Goal: Task Accomplishment & Management: Manage account settings

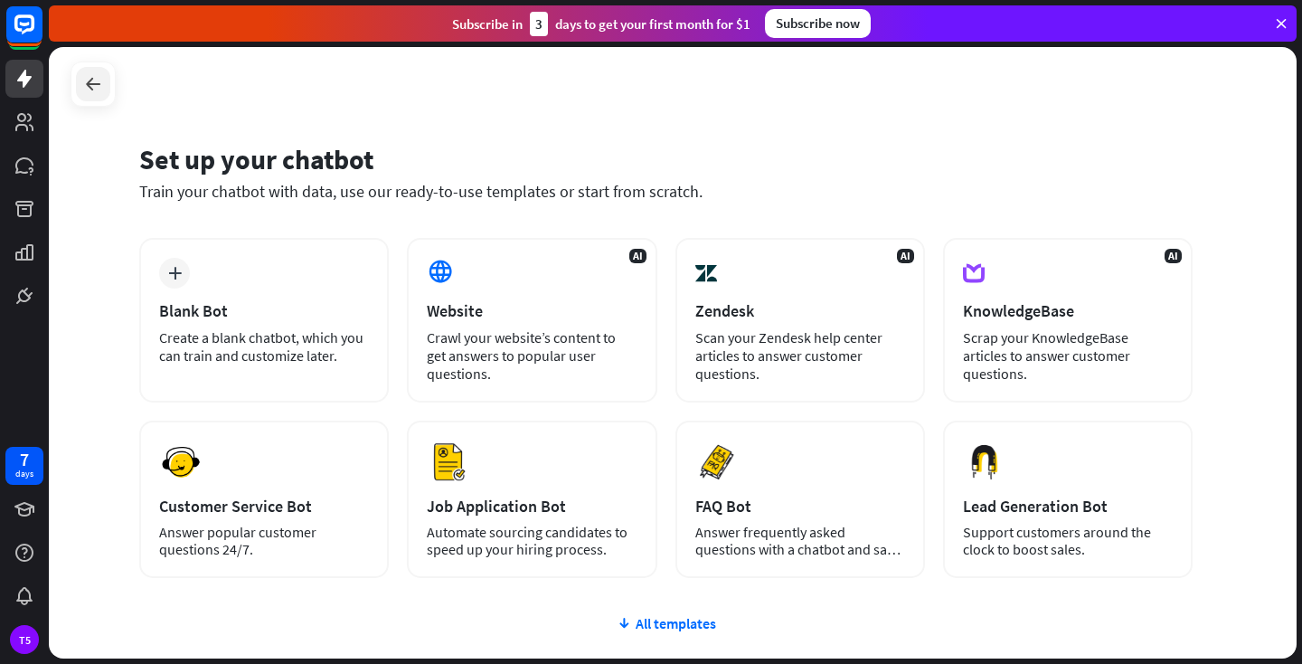
click at [96, 83] on icon at bounding box center [93, 84] width 22 height 22
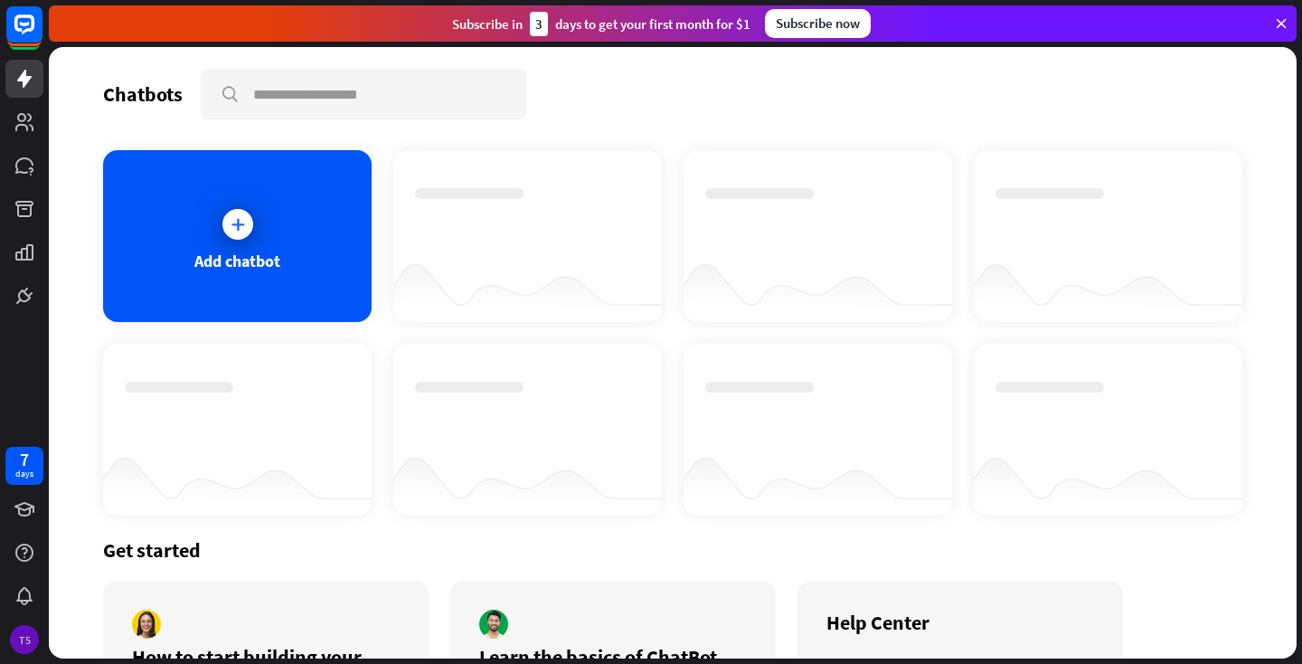
click at [23, 643] on div "T5" at bounding box center [24, 639] width 29 height 29
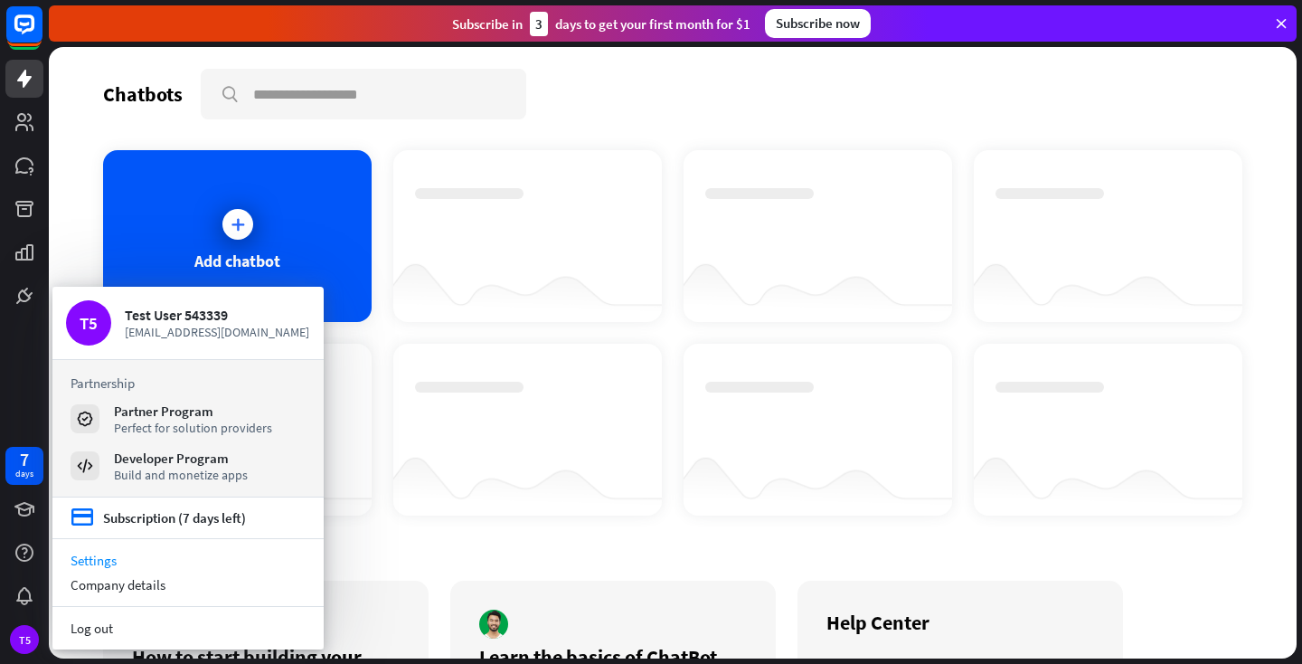
click at [105, 562] on link "Settings" at bounding box center [187, 560] width 271 height 24
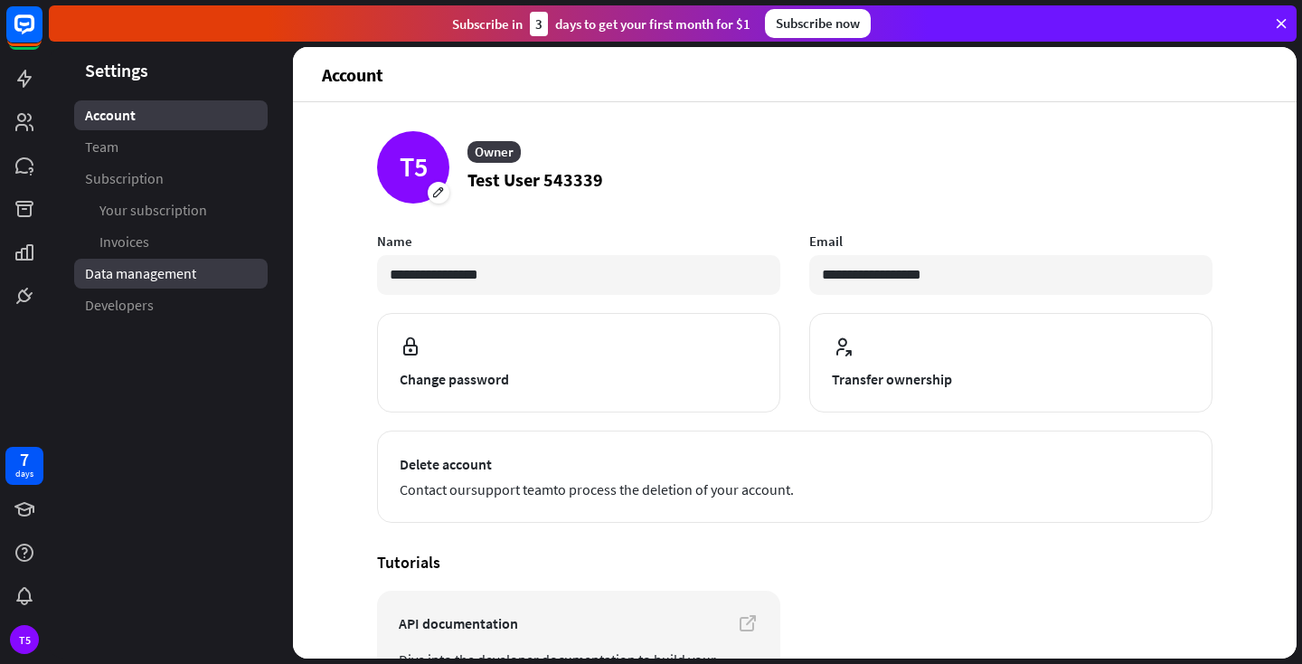
click at [114, 275] on span "Data management" at bounding box center [140, 273] width 111 height 19
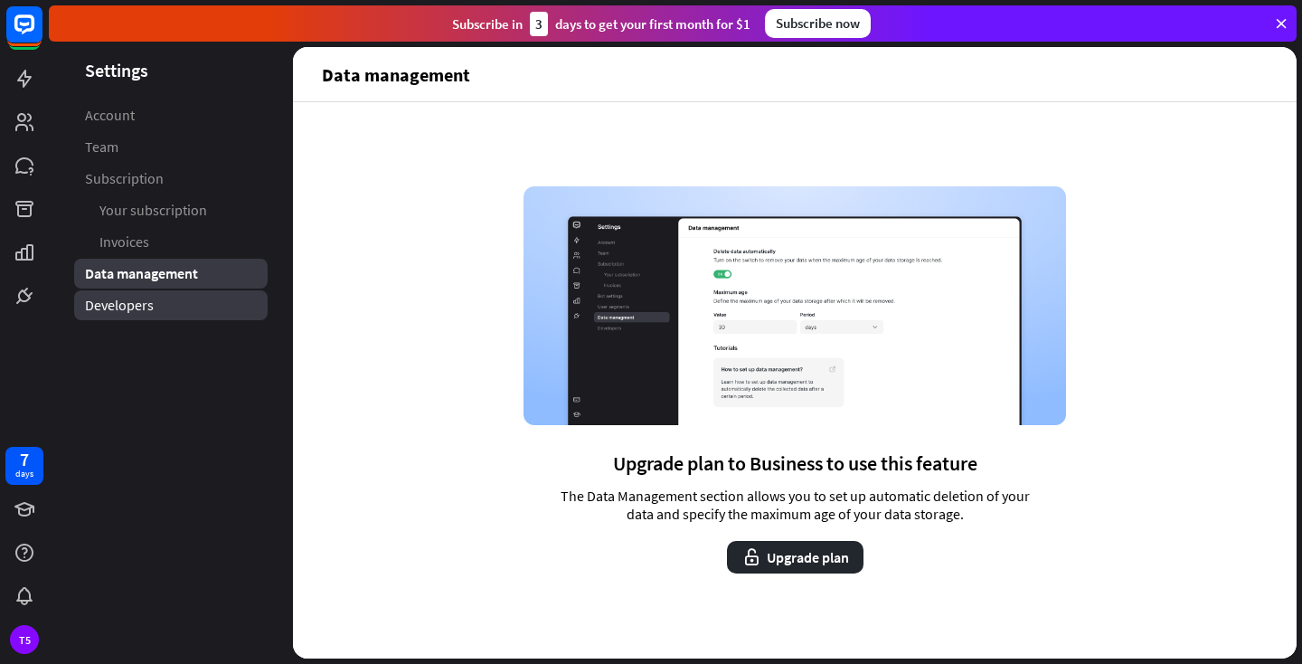
click at [109, 306] on span "Developers" at bounding box center [119, 305] width 69 height 19
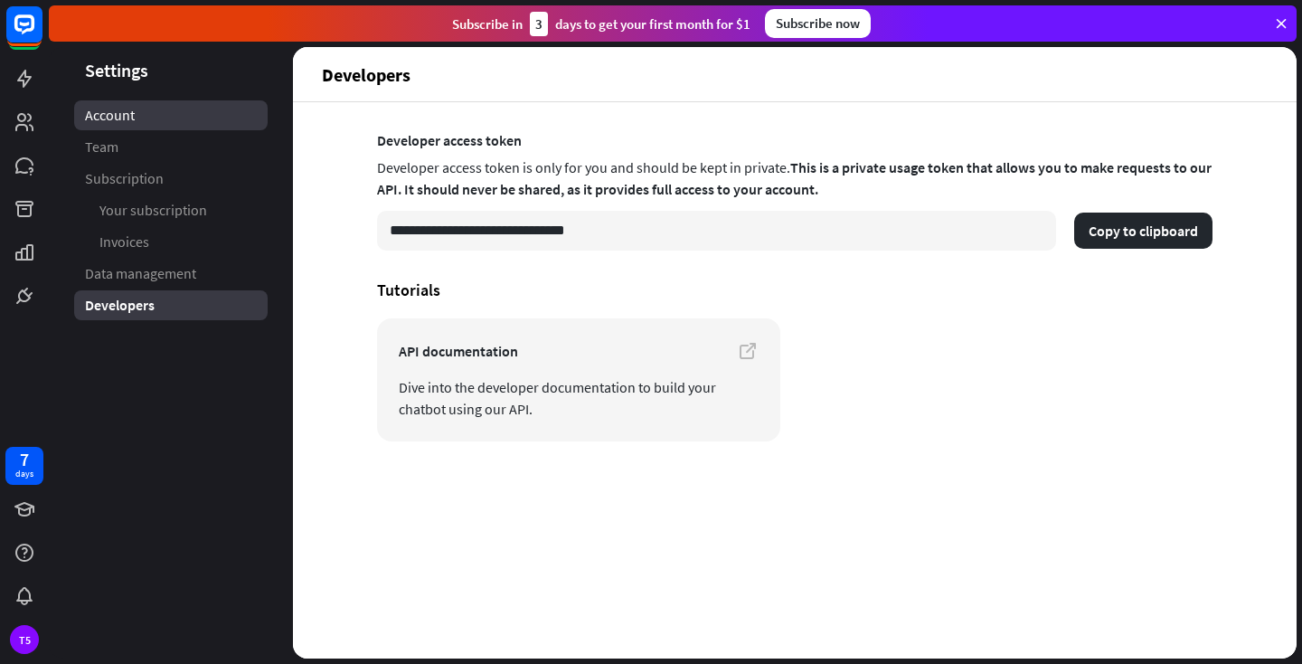
click at [102, 125] on link "Account" at bounding box center [171, 115] width 194 height 30
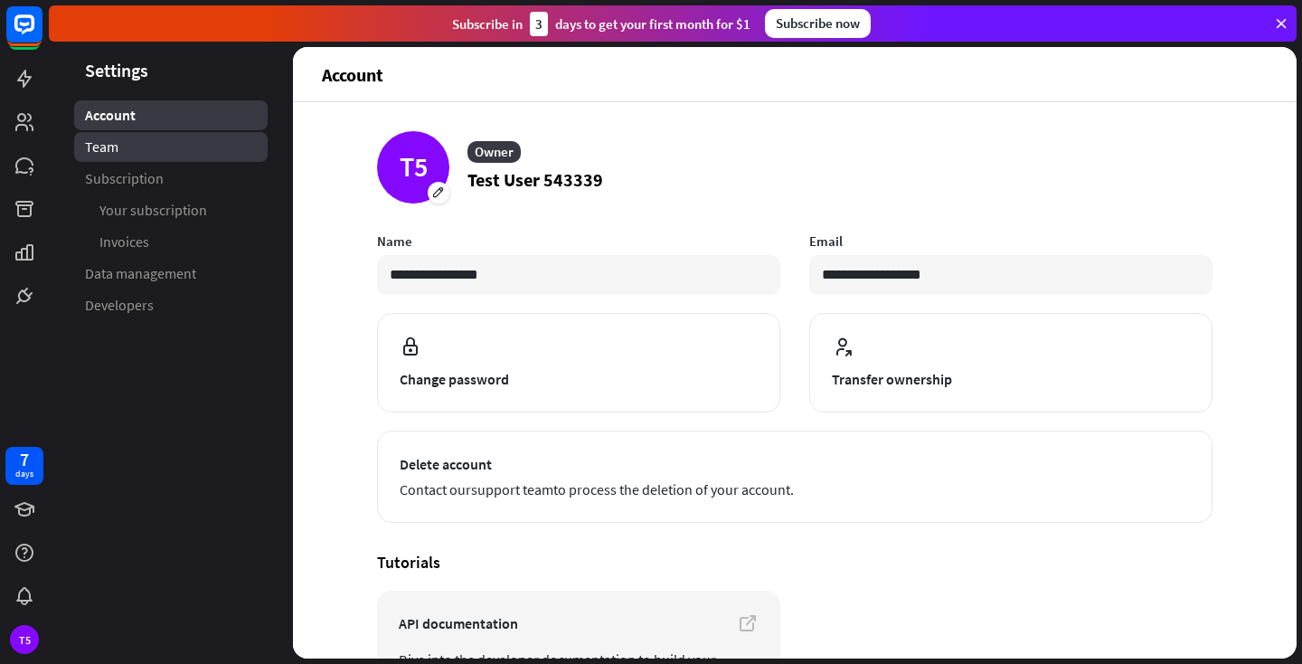
click at [95, 148] on span "Team" at bounding box center [101, 146] width 33 height 19
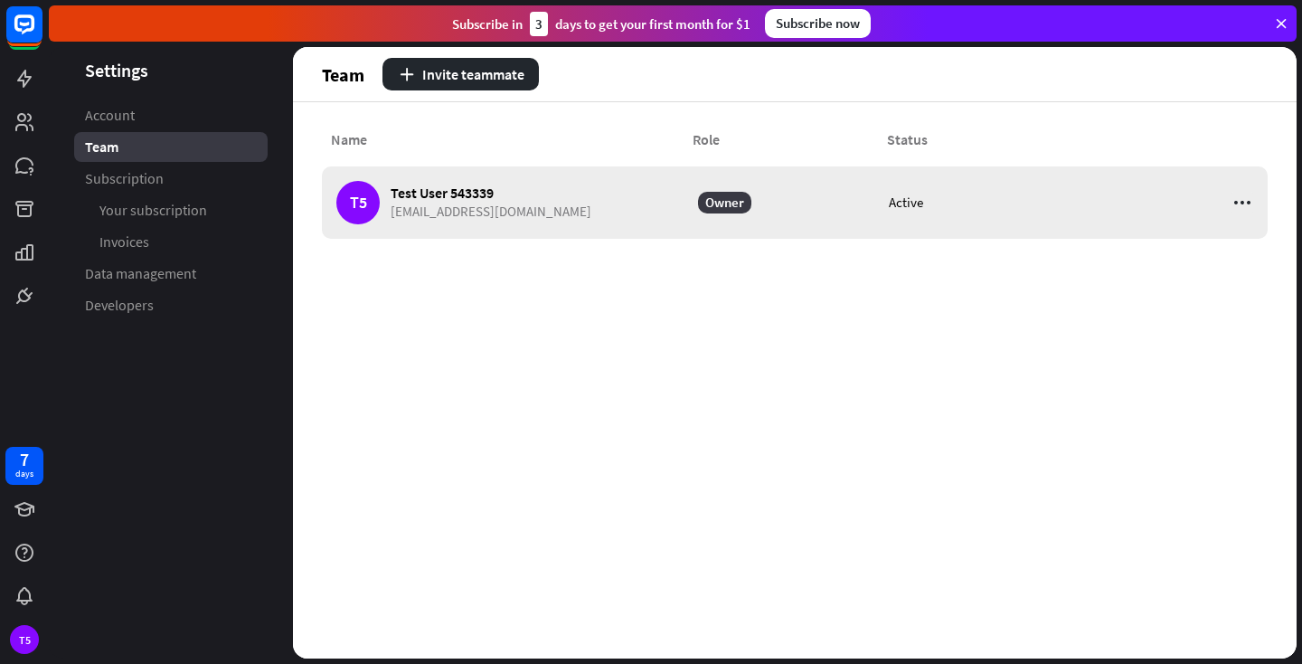
click at [1241, 208] on icon at bounding box center [1243, 203] width 22 height 22
click at [931, 446] on div "Name Role Status T5 Test User 543339 [EMAIL_ADDRESS][DOMAIN_NAME] Owner Active" at bounding box center [795, 380] width 1004 height 556
click at [419, 67] on button "Invite teammate" at bounding box center [460, 74] width 156 height 33
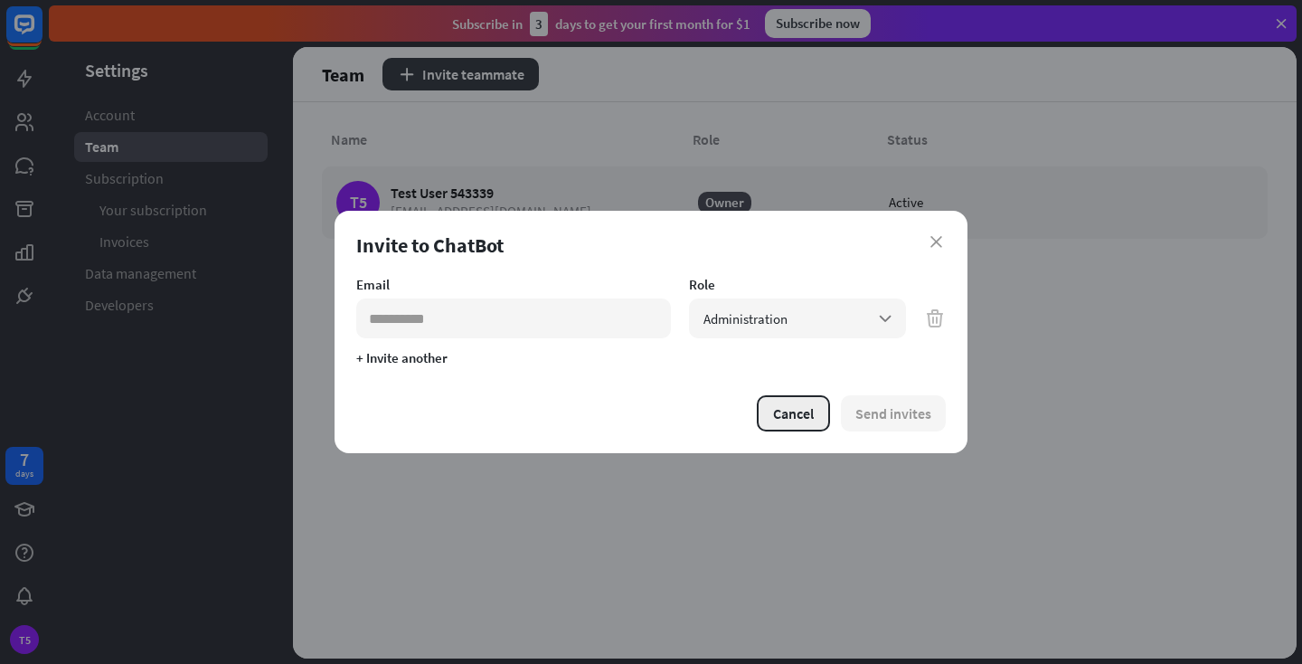
click at [796, 407] on button "Cancel" at bounding box center [793, 413] width 73 height 36
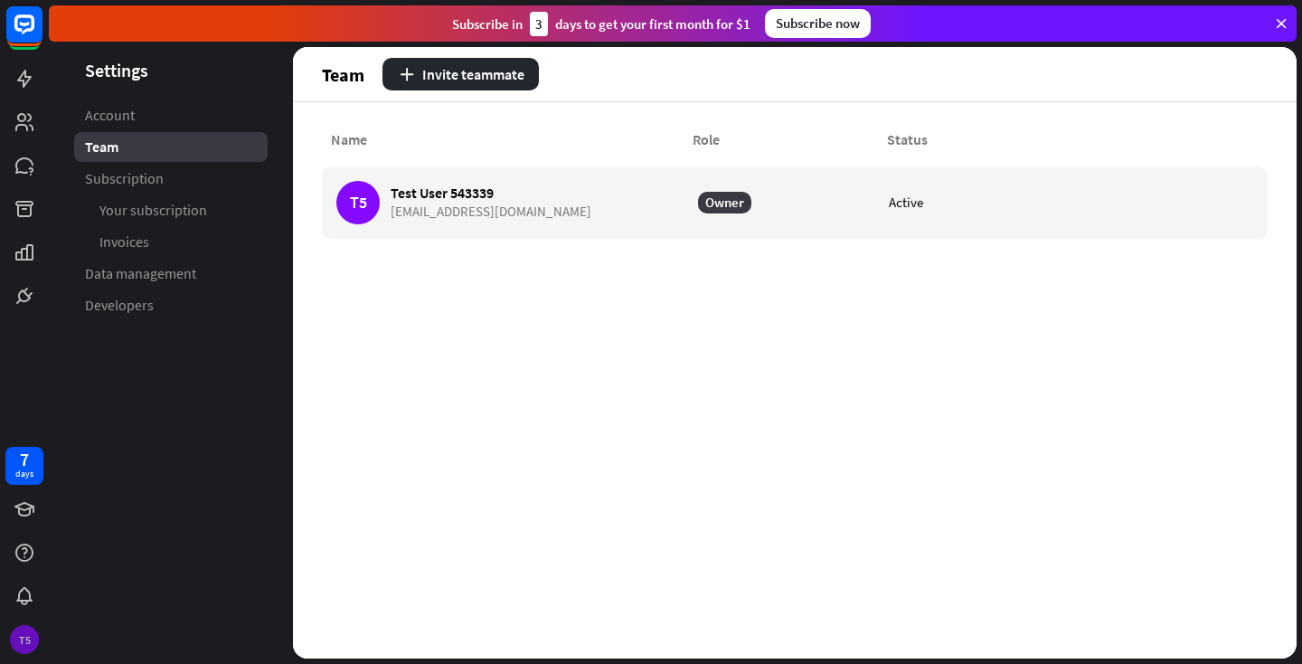
click at [28, 637] on div "T5" at bounding box center [24, 639] width 29 height 29
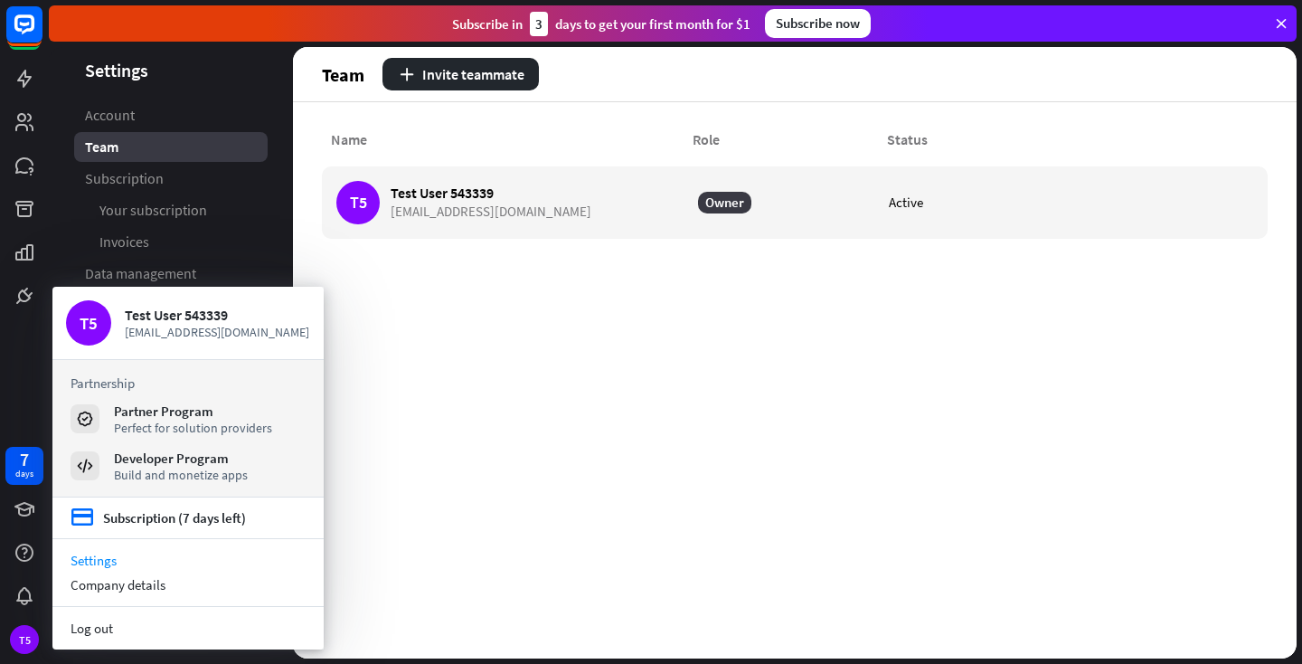
click at [423, 327] on div "Name Role Status T5 Test User 543339 [EMAIL_ADDRESS][DOMAIN_NAME] Owner Active" at bounding box center [795, 380] width 1004 height 556
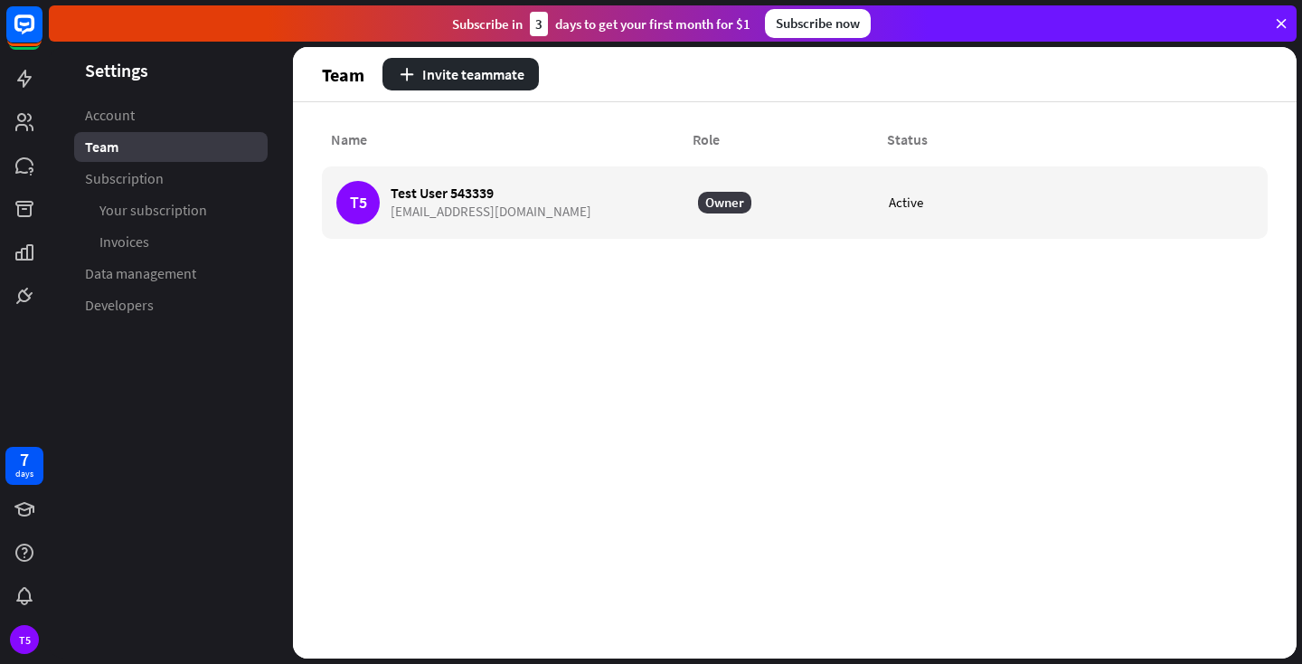
click at [1282, 30] on icon at bounding box center [1281, 23] width 16 height 16
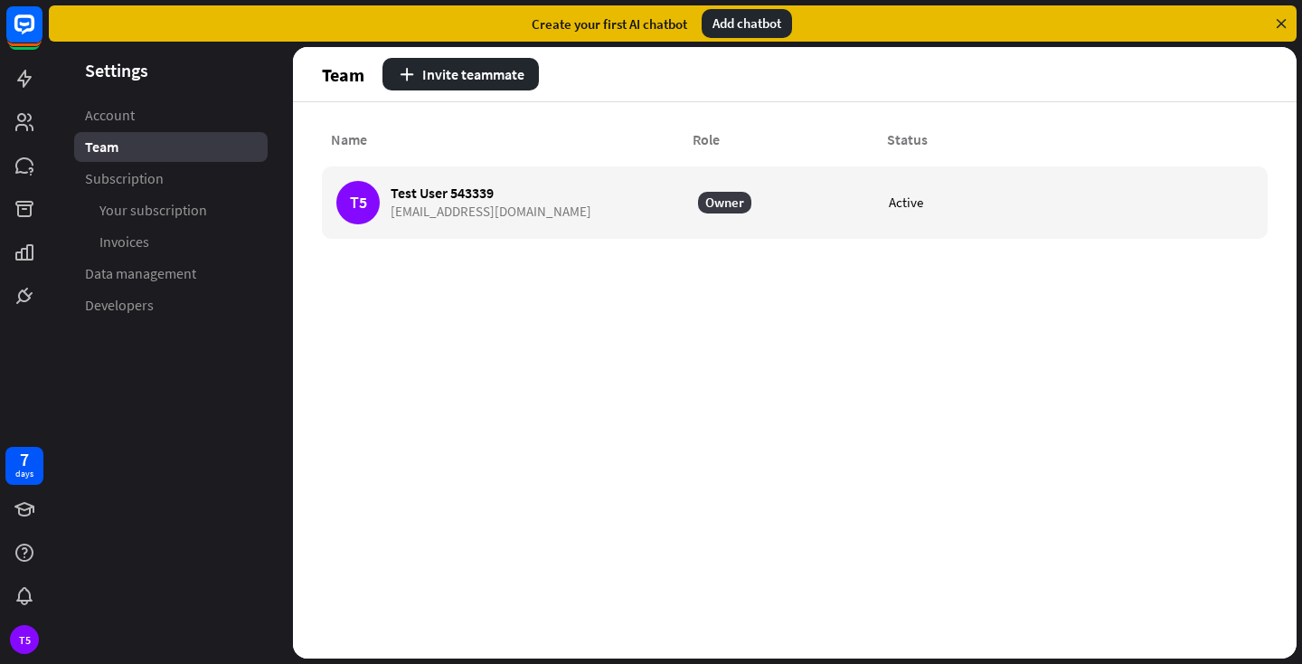
click at [760, 23] on div "Add chatbot" at bounding box center [747, 23] width 90 height 29
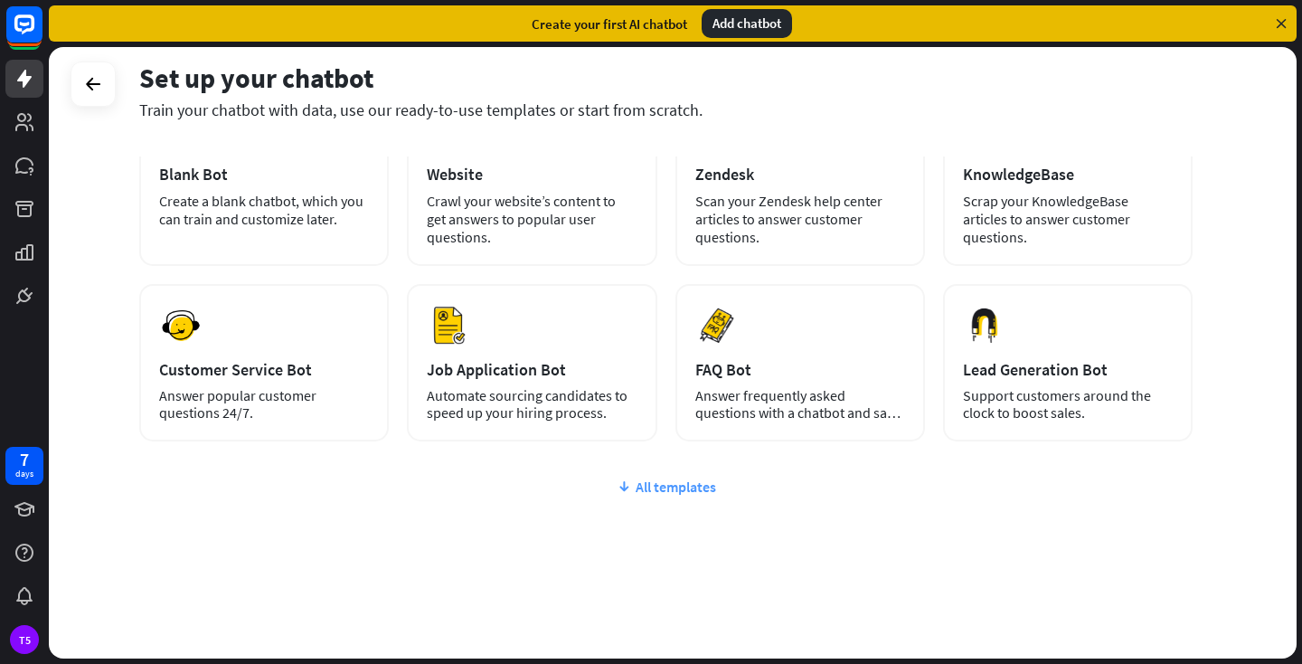
scroll to position [137, 0]
click at [667, 486] on div "All templates" at bounding box center [665, 486] width 1053 height 18
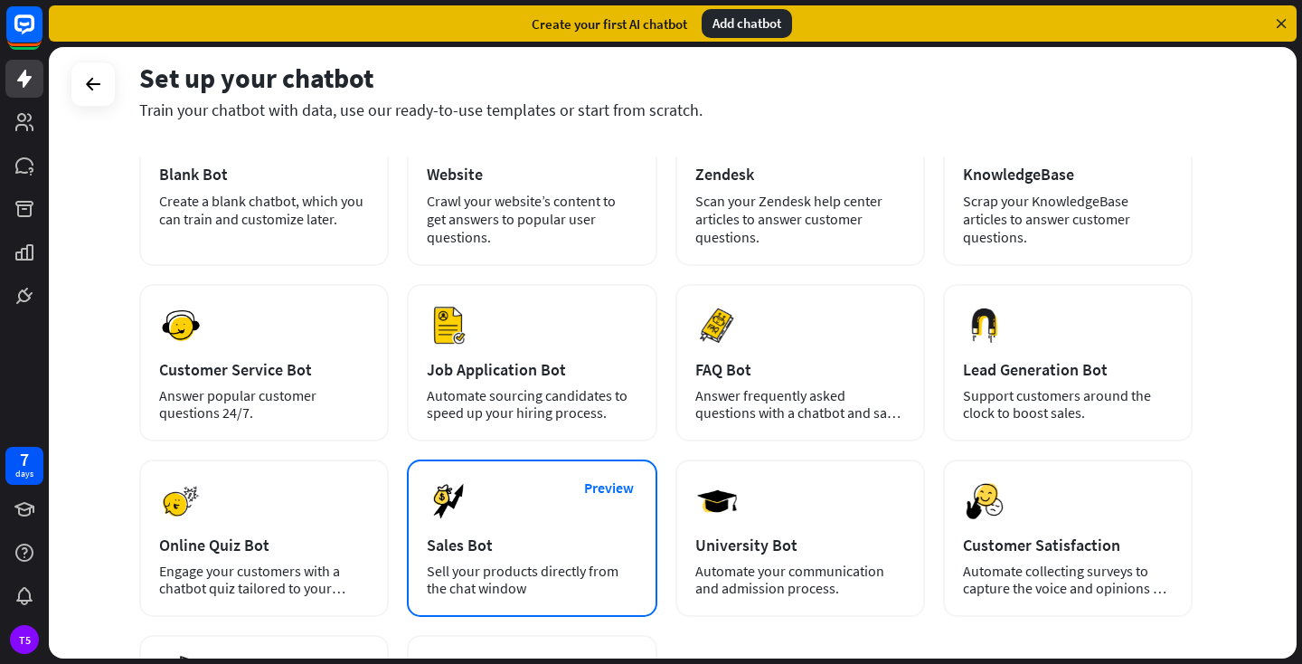
click at [486, 537] on div "Sales Bot" at bounding box center [532, 544] width 210 height 21
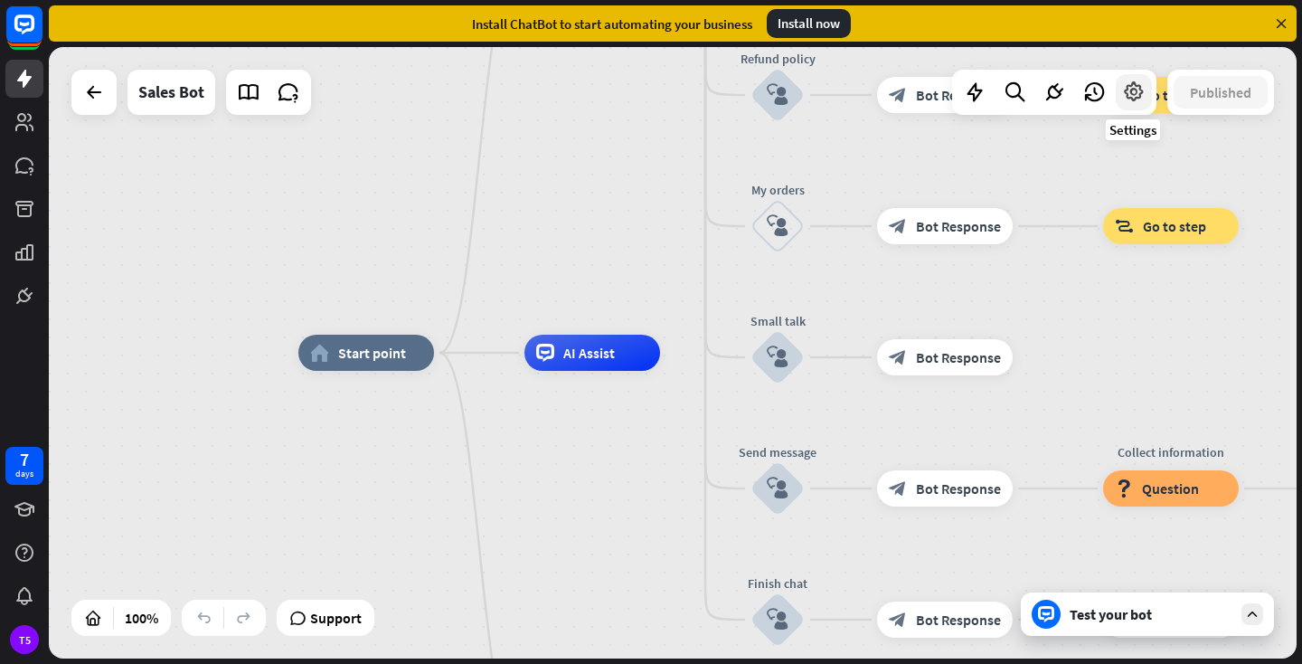
click at [1138, 90] on icon at bounding box center [1134, 92] width 24 height 24
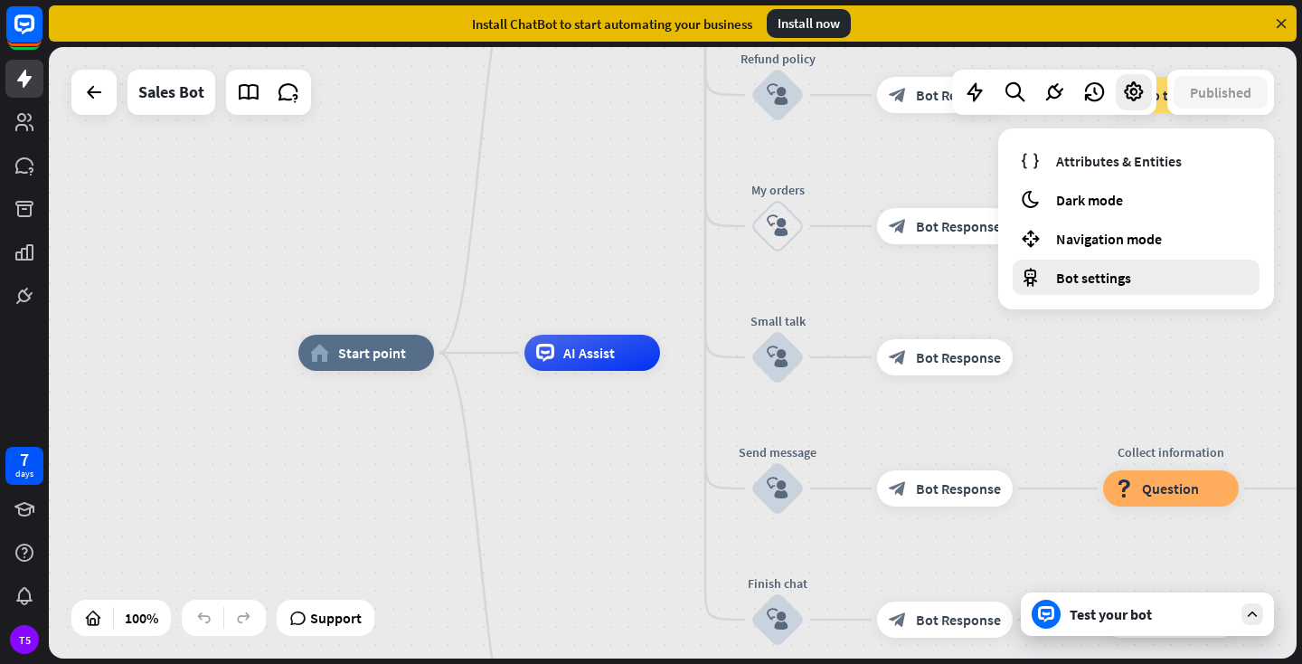
click at [1088, 279] on span "Bot settings" at bounding box center [1093, 278] width 75 height 18
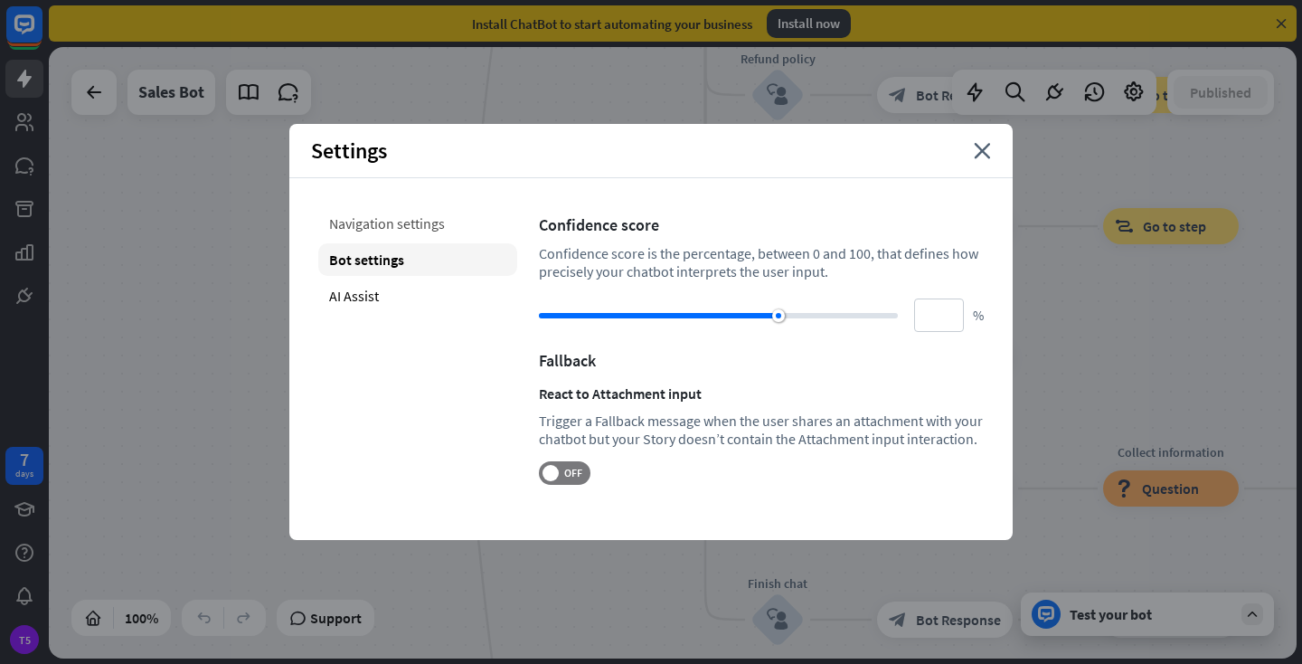
click at [411, 228] on div "Navigation settings" at bounding box center [417, 223] width 199 height 33
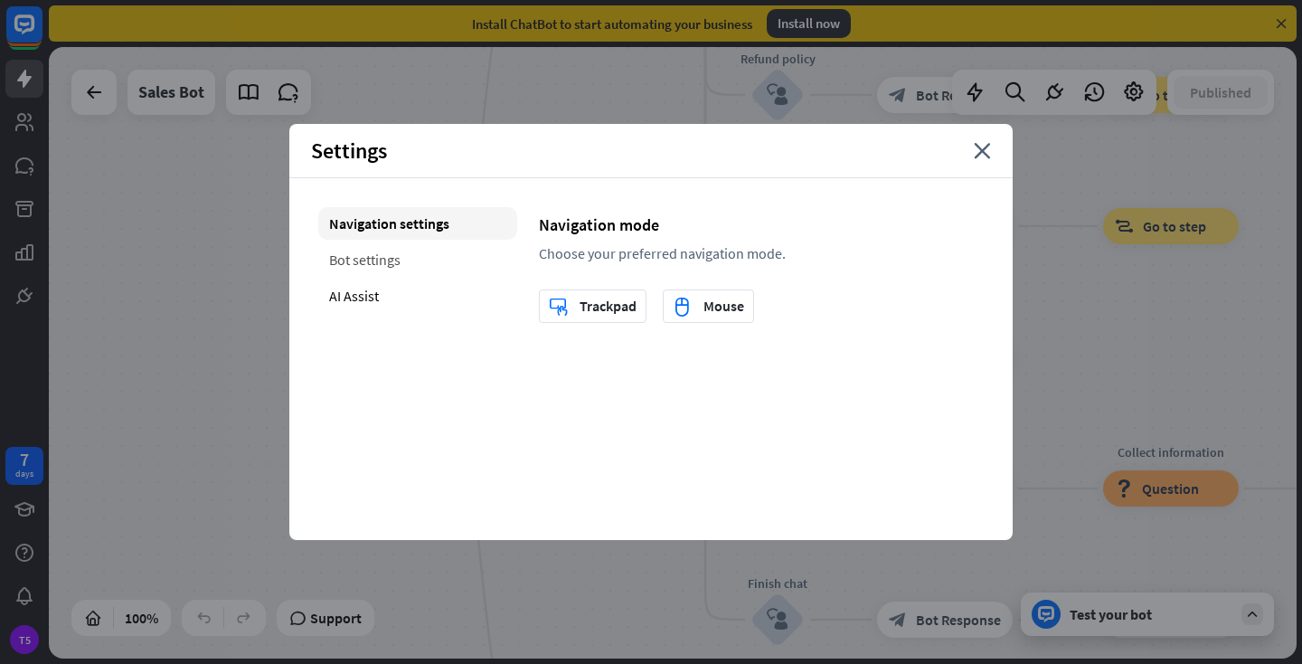
click at [378, 256] on div "Bot settings" at bounding box center [417, 259] width 199 height 33
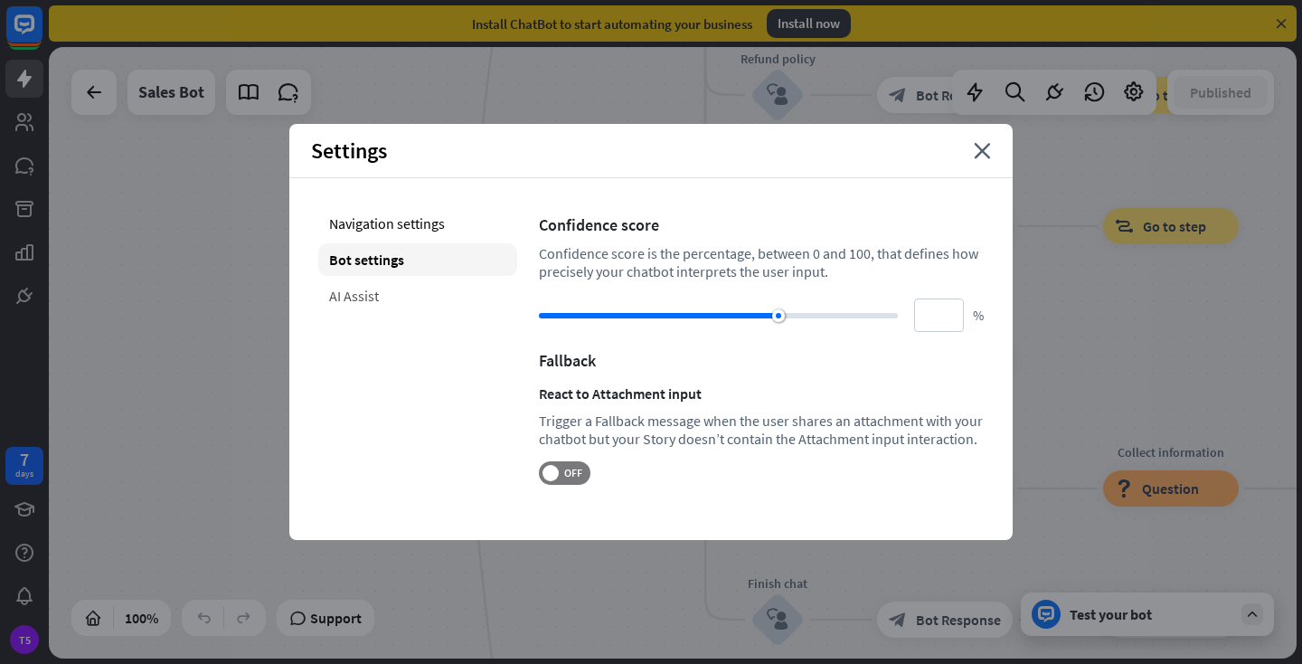
click at [357, 307] on div "AI Assist" at bounding box center [417, 295] width 199 height 33
type input "**"
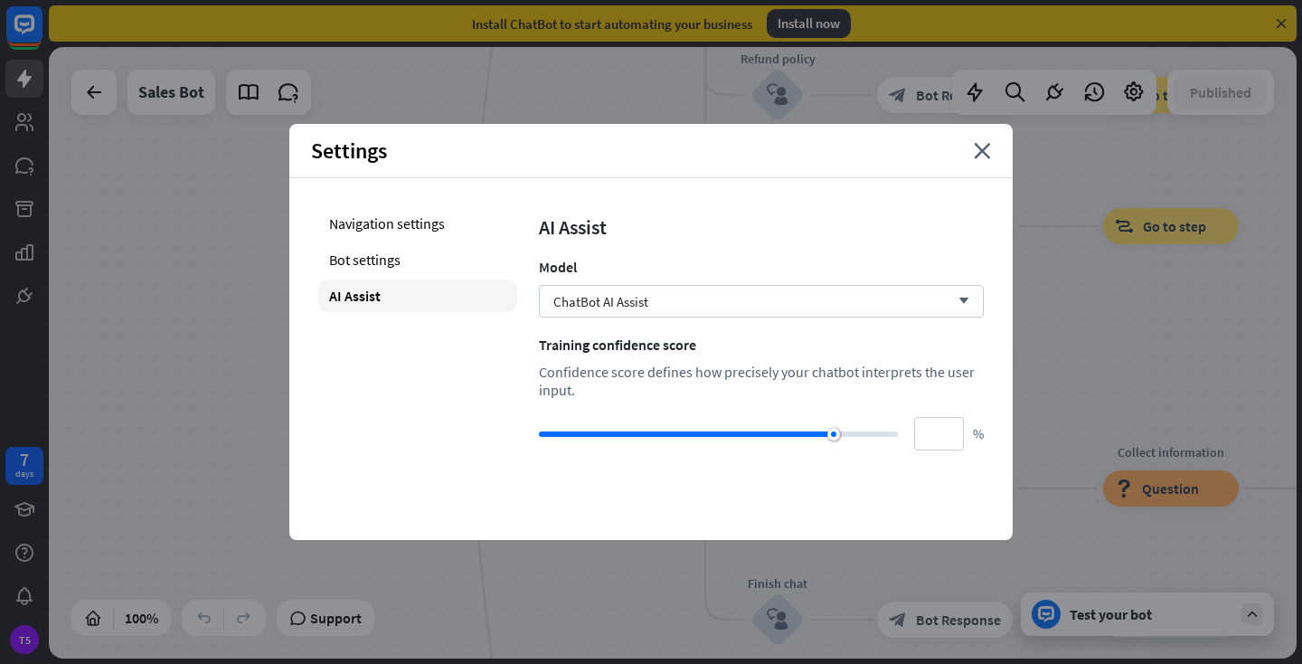
click at [991, 149] on div "Settings close" at bounding box center [650, 151] width 723 height 54
click at [986, 151] on icon "close" at bounding box center [982, 151] width 17 height 16
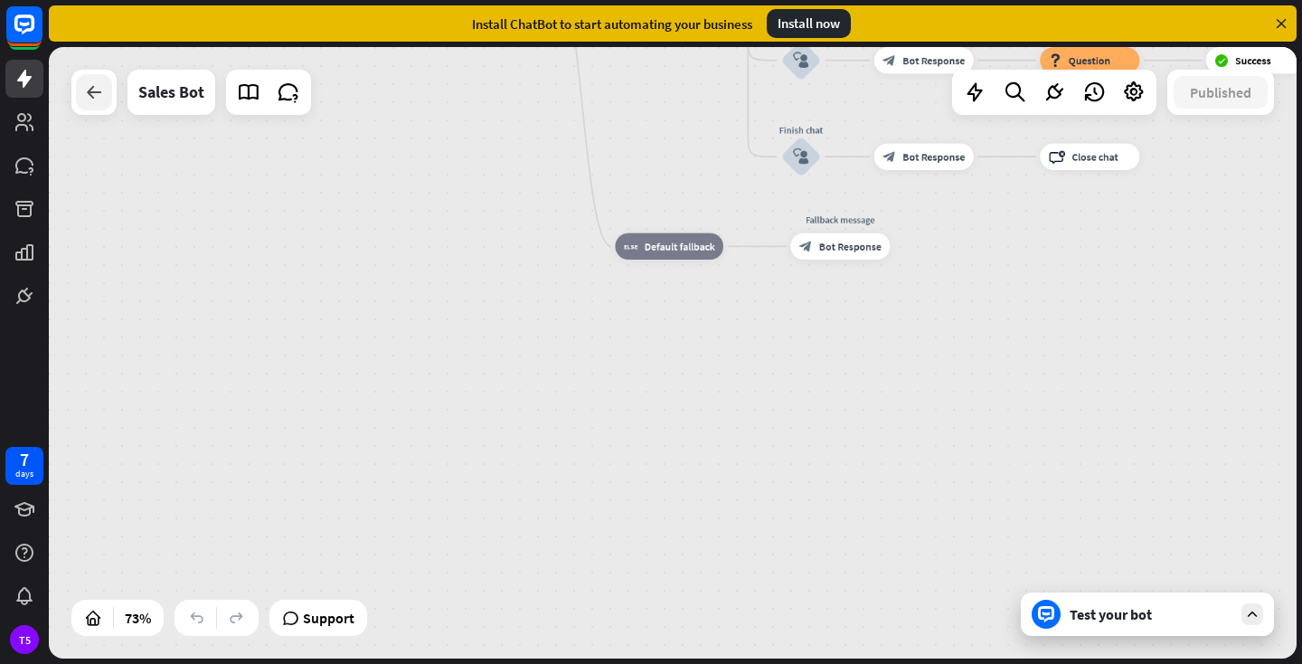
click at [110, 101] on div at bounding box center [94, 92] width 36 height 36
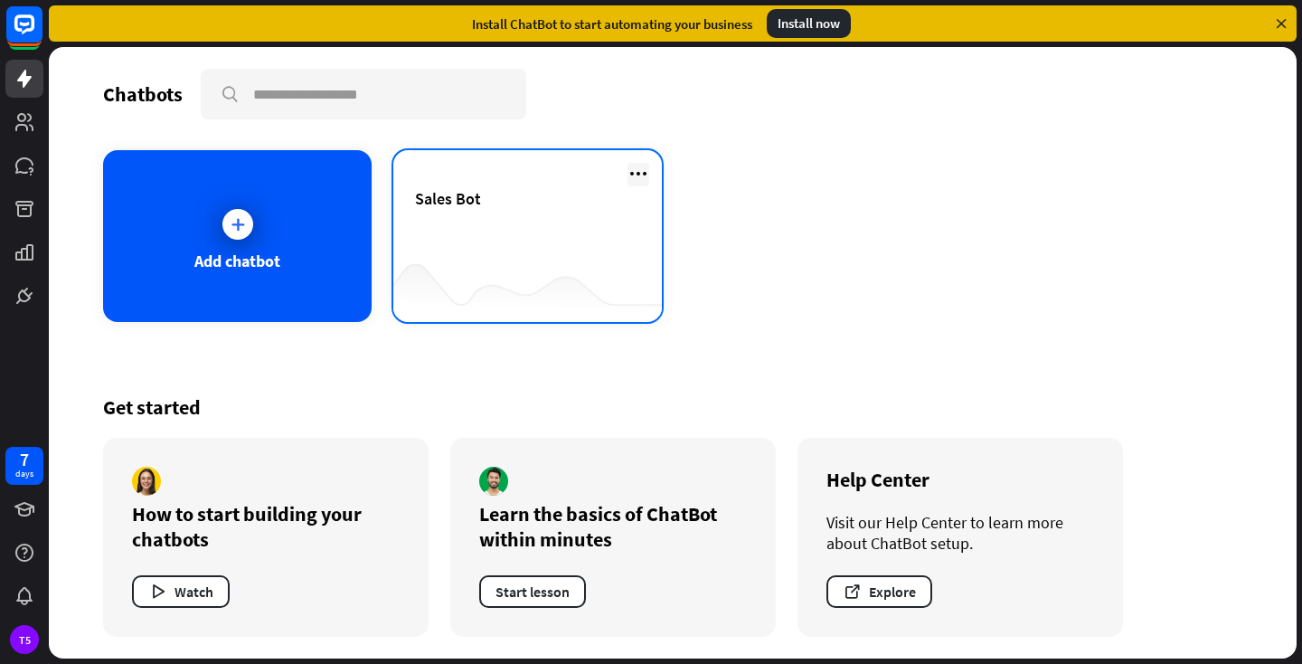
click at [642, 172] on icon at bounding box center [639, 174] width 22 height 22
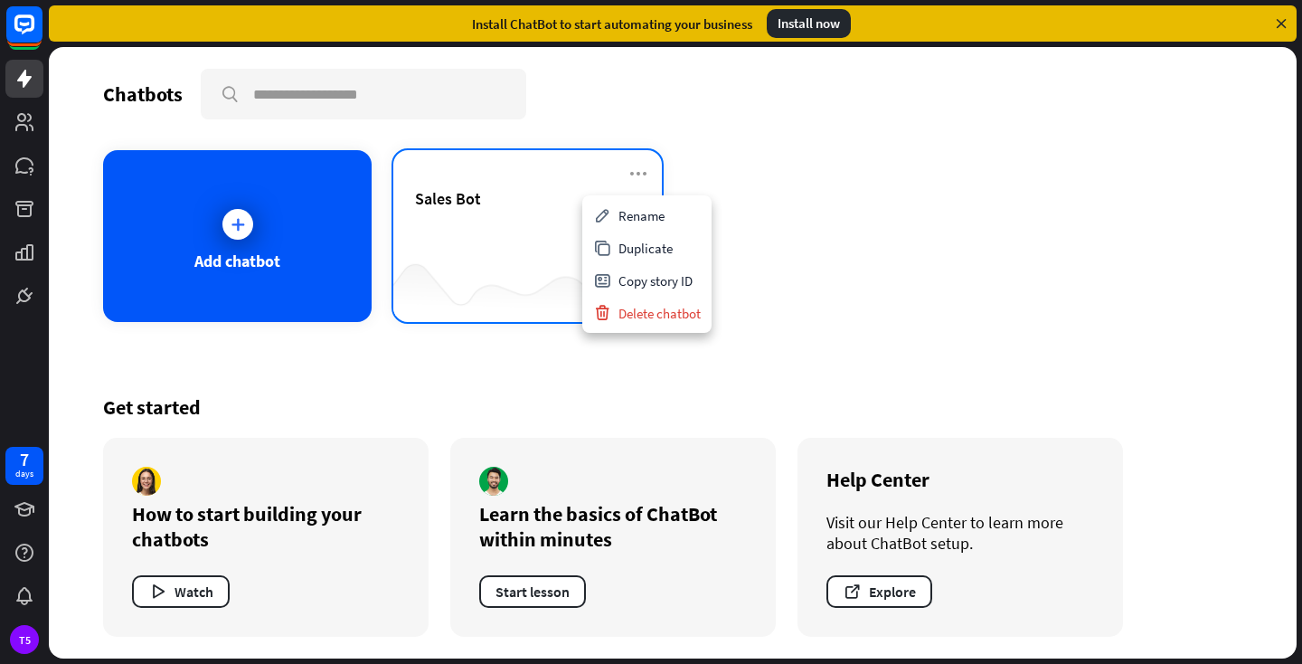
click at [522, 213] on div "Sales Bot" at bounding box center [527, 219] width 225 height 63
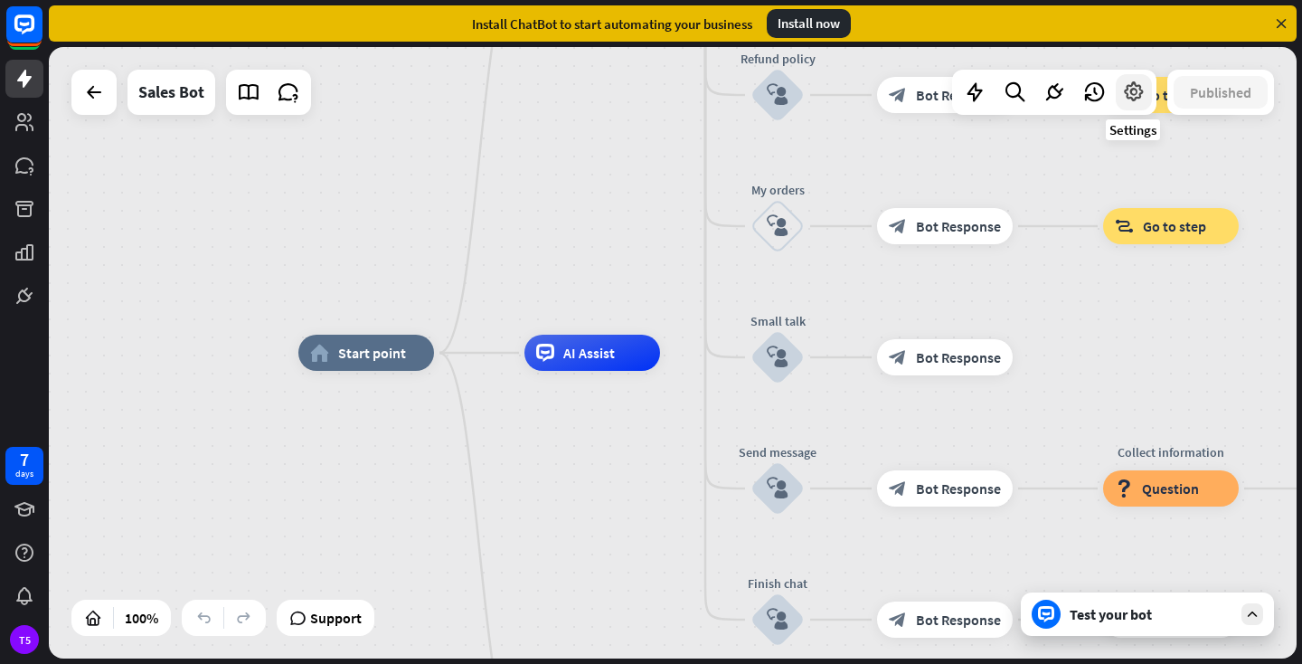
click at [1127, 94] on icon at bounding box center [1134, 92] width 24 height 24
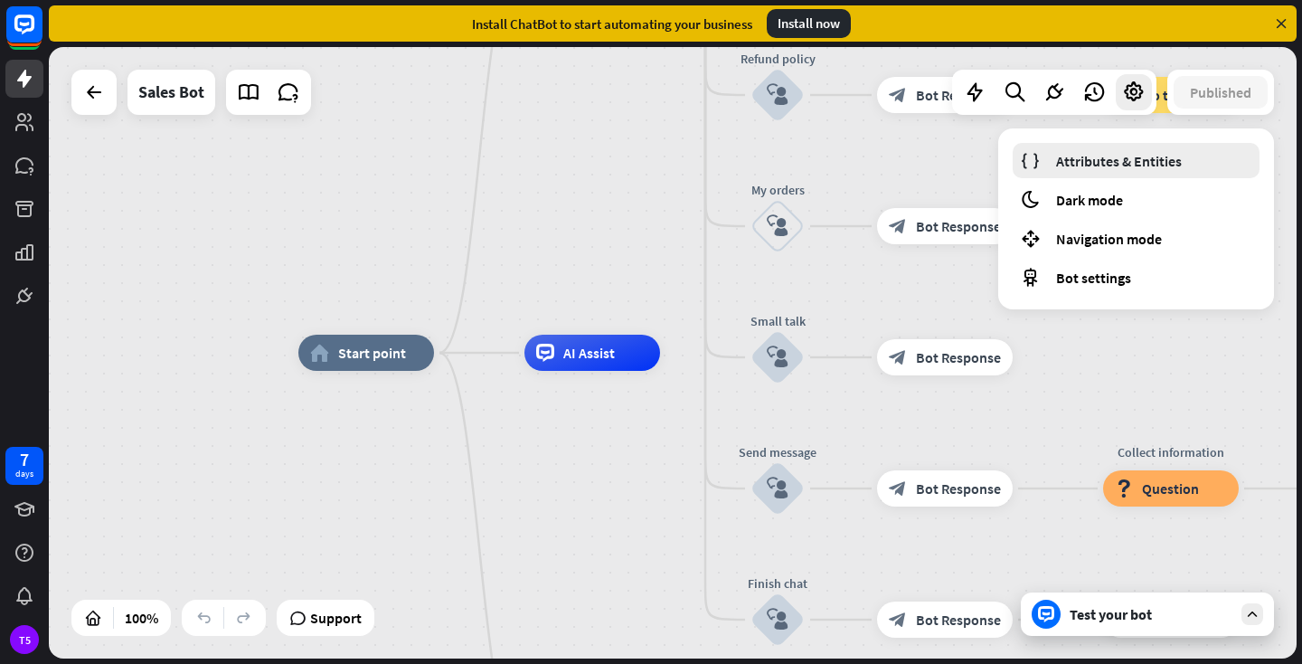
click at [1091, 163] on span "Attributes & Entities" at bounding box center [1119, 161] width 126 height 18
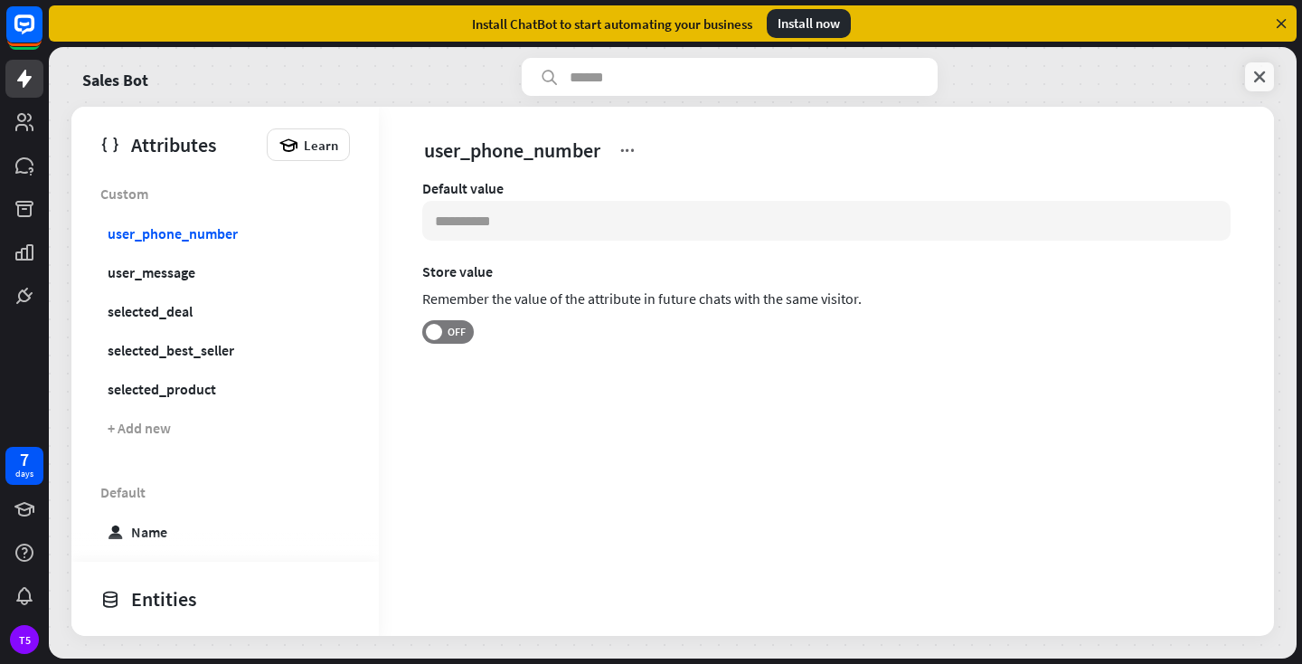
click at [1262, 74] on icon at bounding box center [1260, 77] width 18 height 18
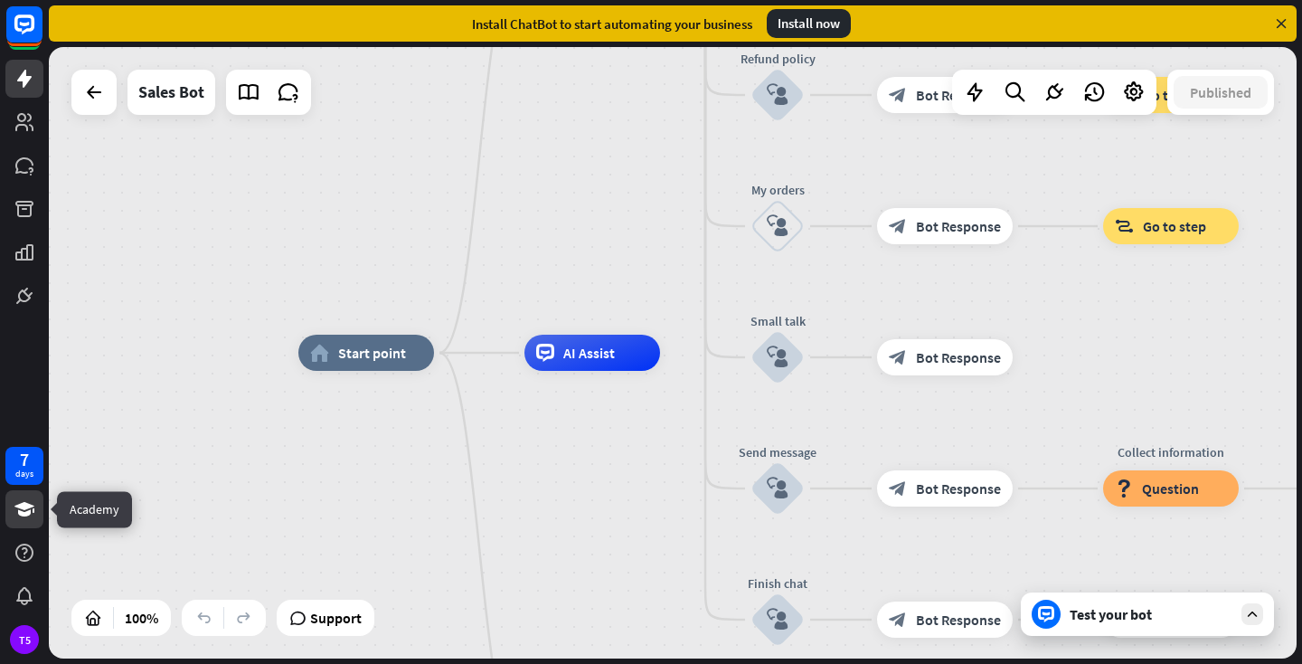
click at [27, 511] on icon at bounding box center [24, 509] width 20 height 14
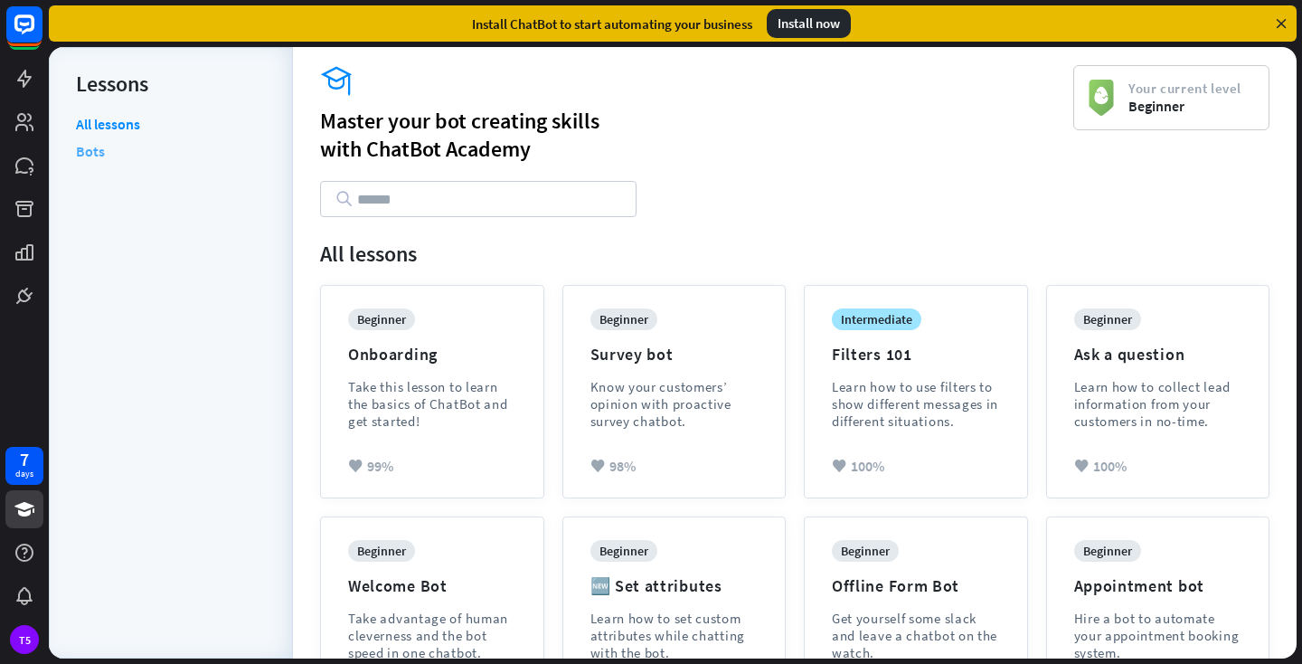
click at [91, 153] on link "Bots" at bounding box center [90, 150] width 29 height 27
click at [25, 120] on icon at bounding box center [25, 122] width 22 height 22
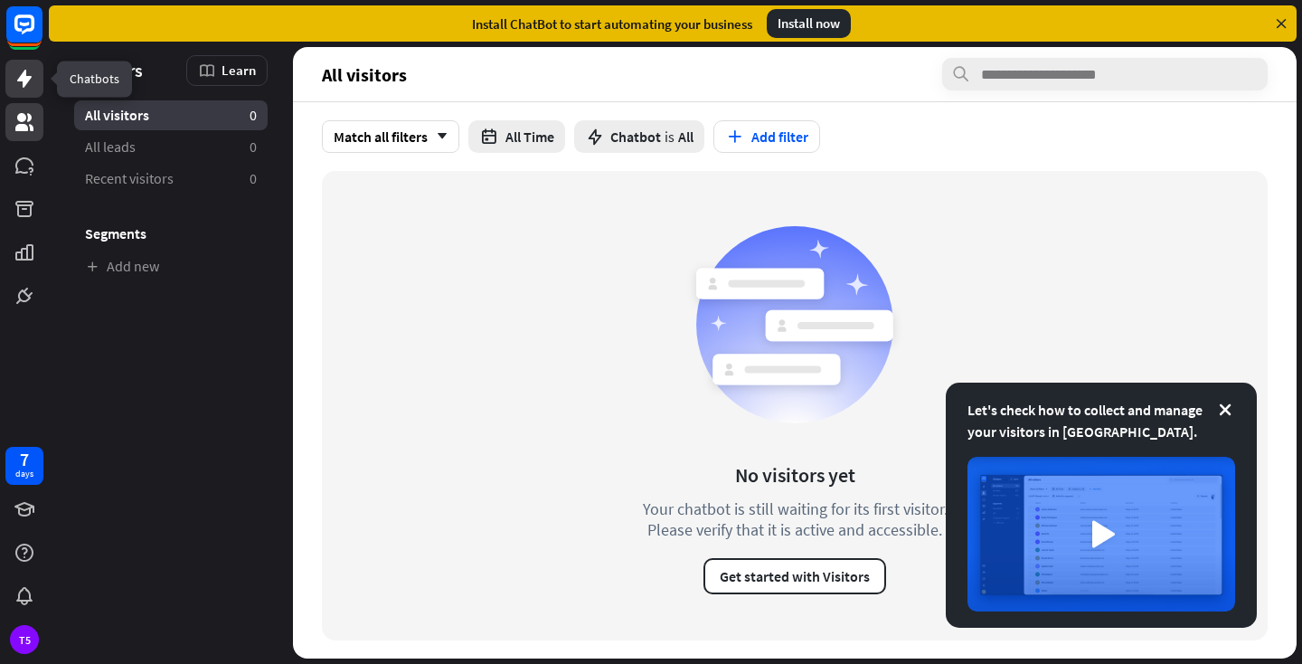
click at [24, 70] on icon at bounding box center [25, 79] width 22 height 22
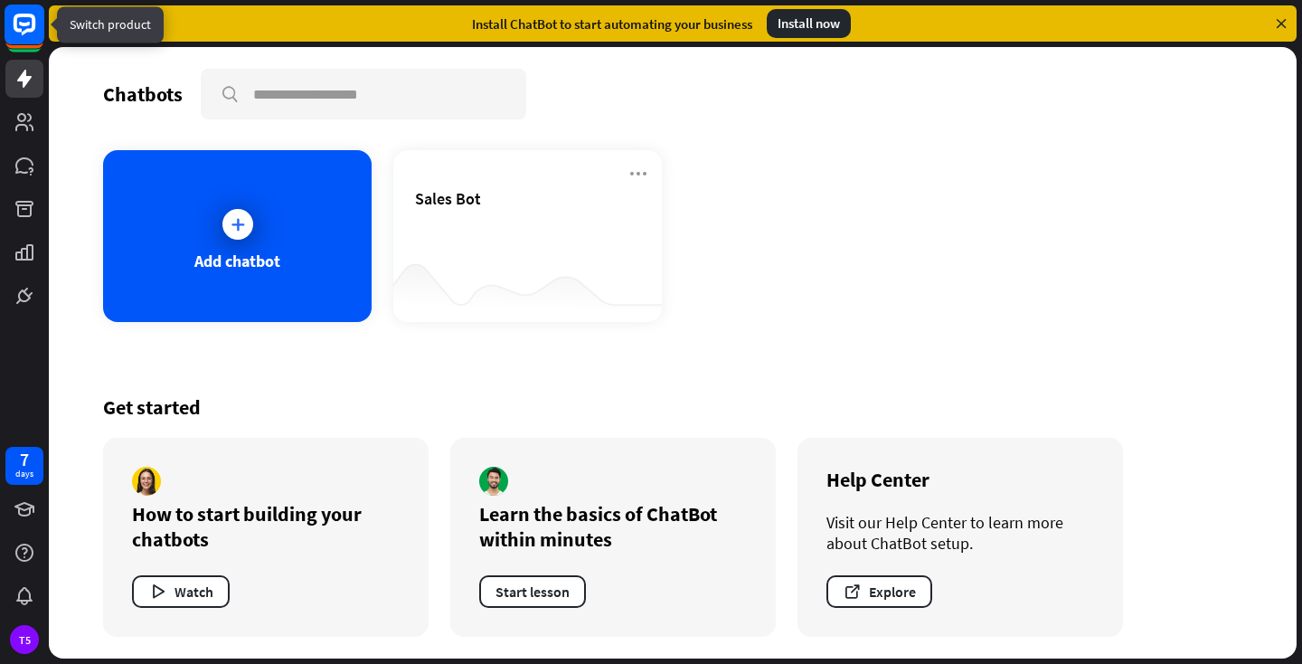
click at [30, 40] on rect at bounding box center [25, 25] width 40 height 40
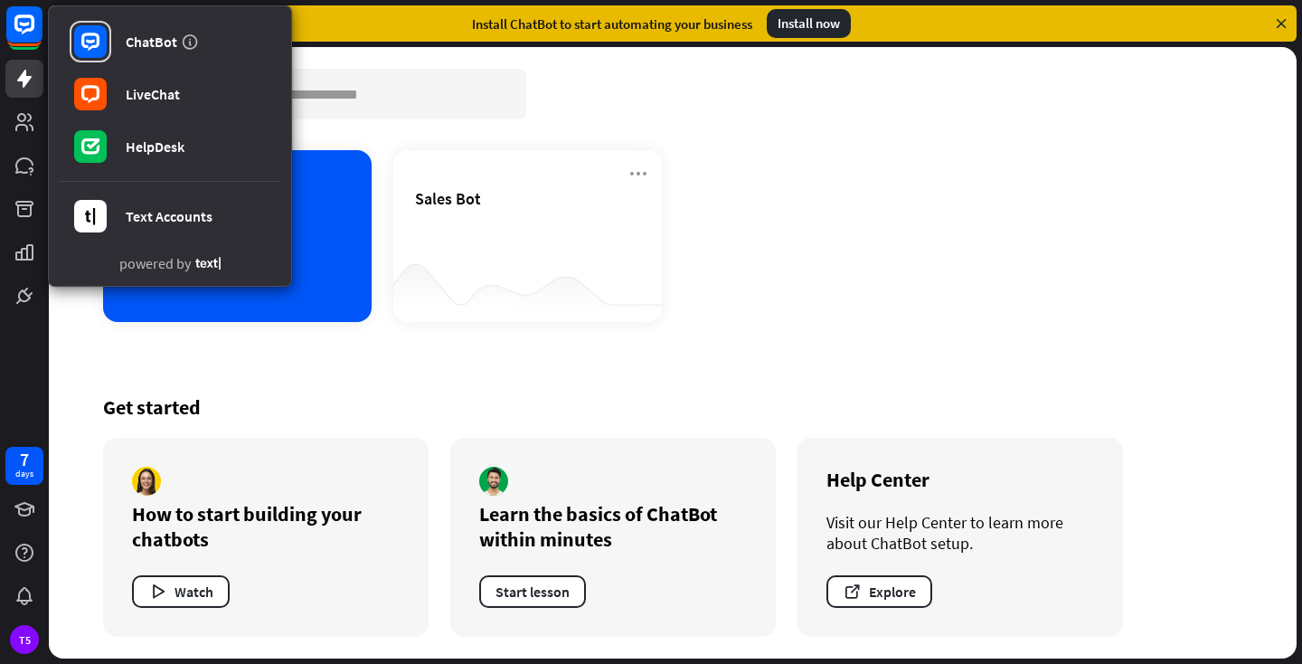
click at [936, 271] on div "Add chatbot Sales Bot" at bounding box center [672, 236] width 1139 height 172
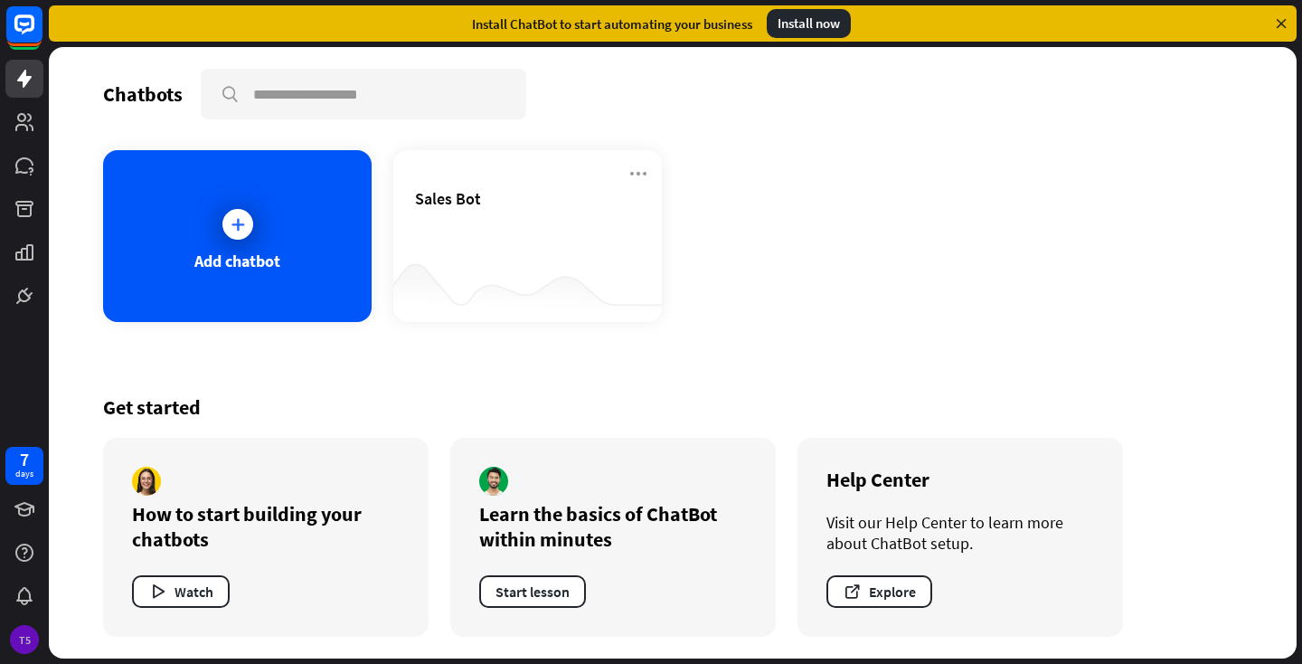
click at [23, 639] on div "T5" at bounding box center [24, 639] width 29 height 29
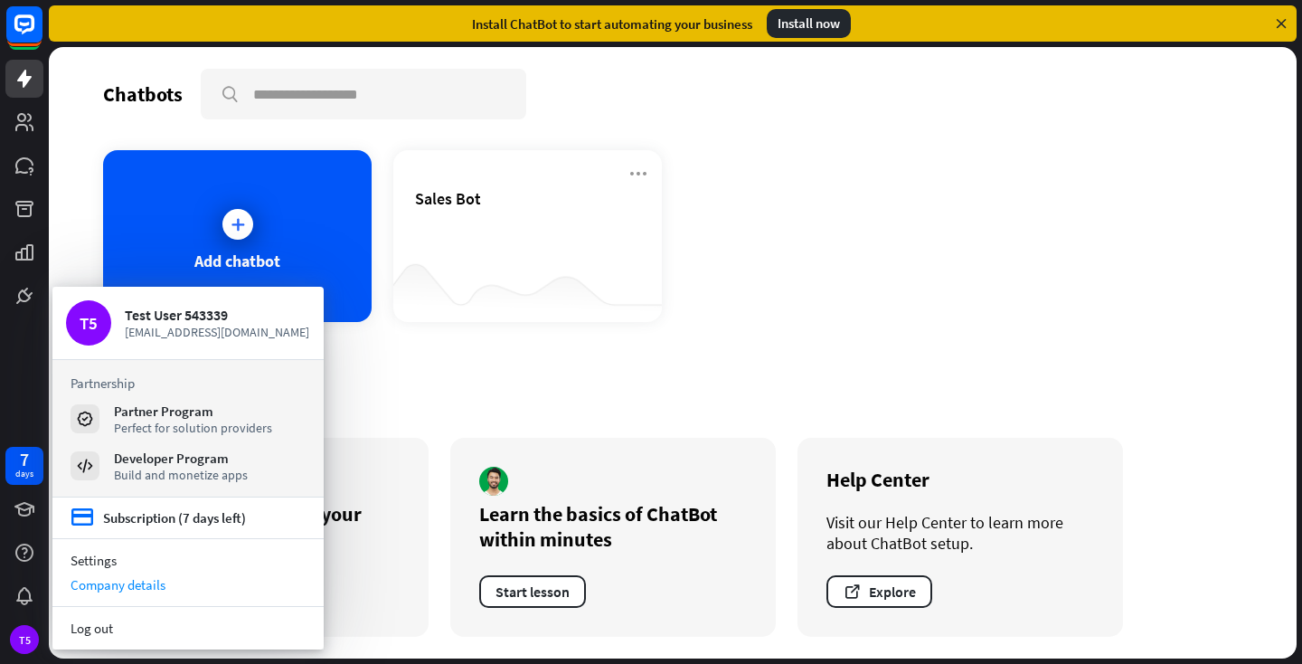
click at [105, 587] on div "Company details" at bounding box center [187, 584] width 271 height 24
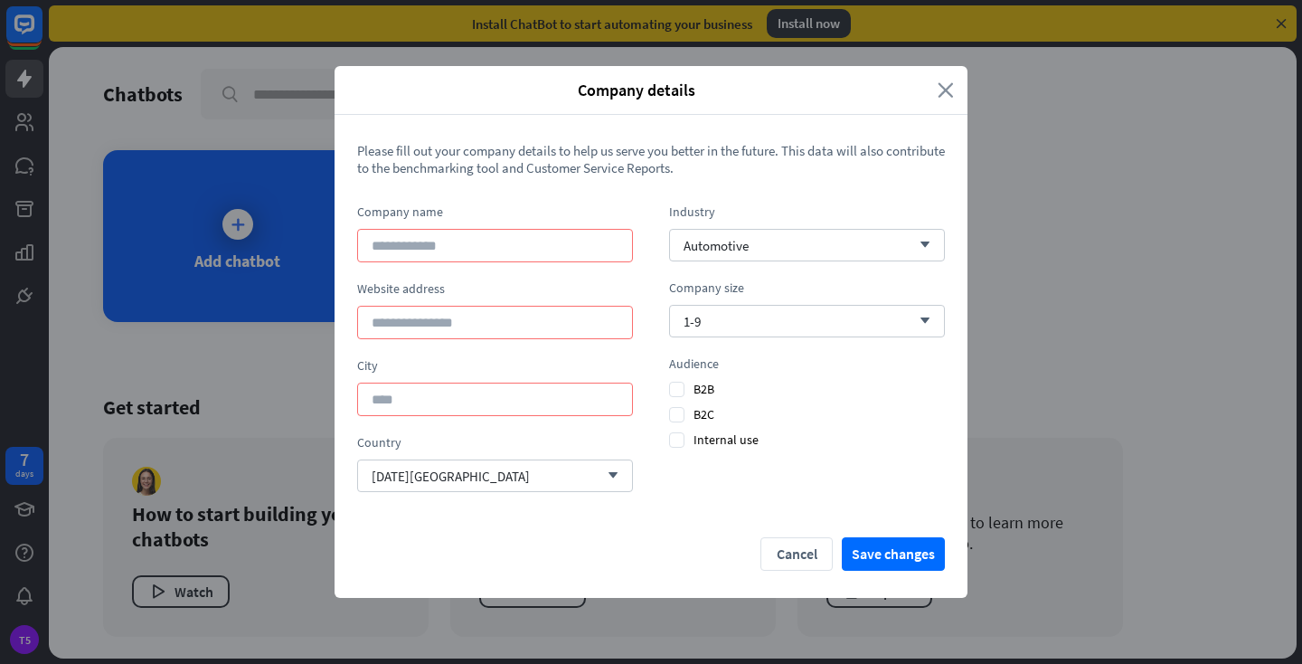
click at [946, 88] on icon "close" at bounding box center [946, 90] width 16 height 21
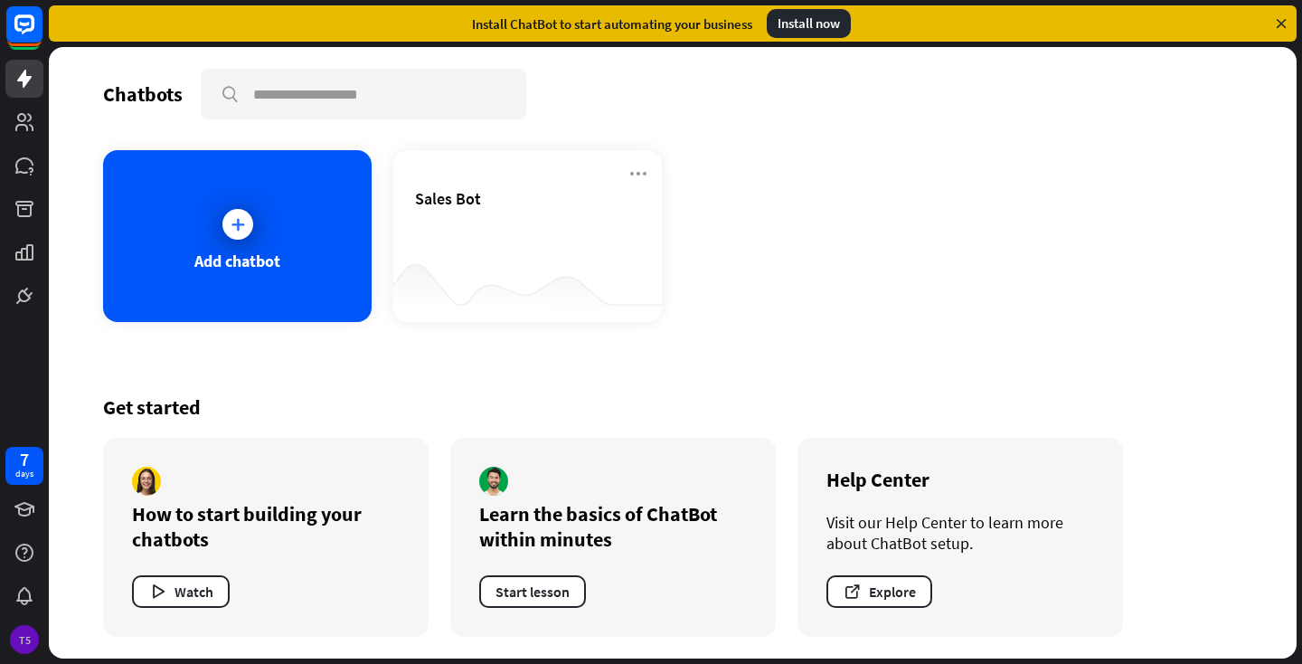
click at [30, 639] on div "T5" at bounding box center [24, 639] width 29 height 29
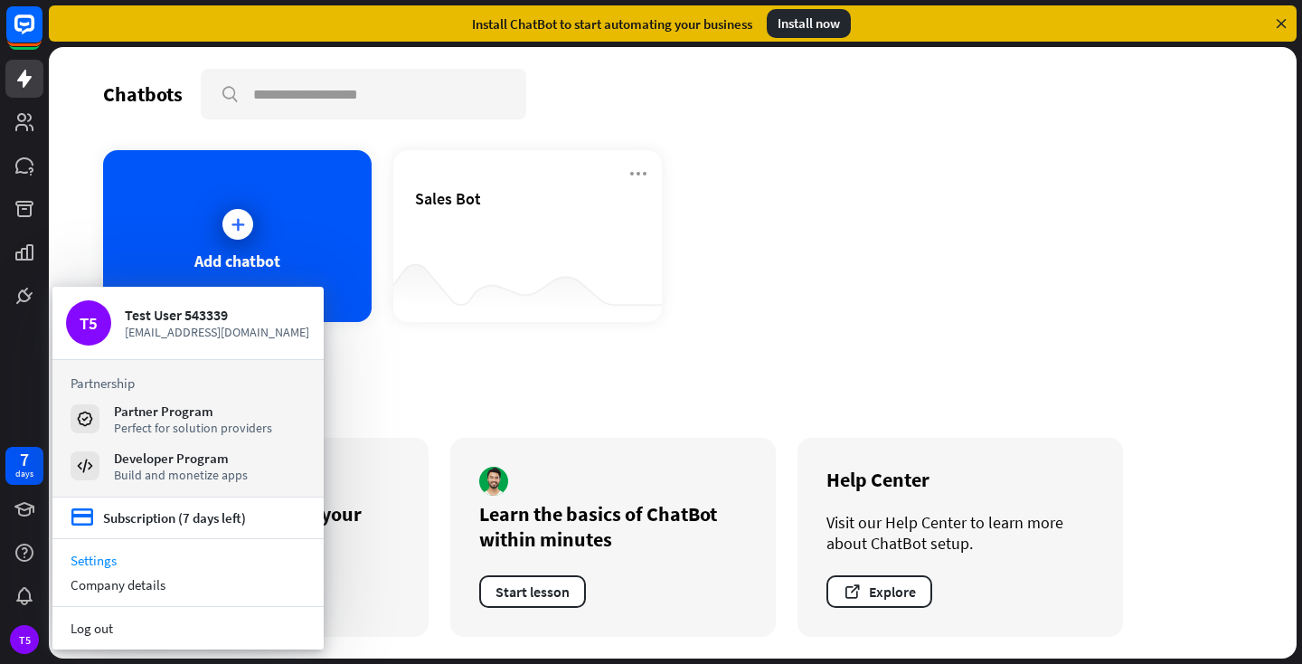
click at [110, 556] on link "Settings" at bounding box center [187, 560] width 271 height 24
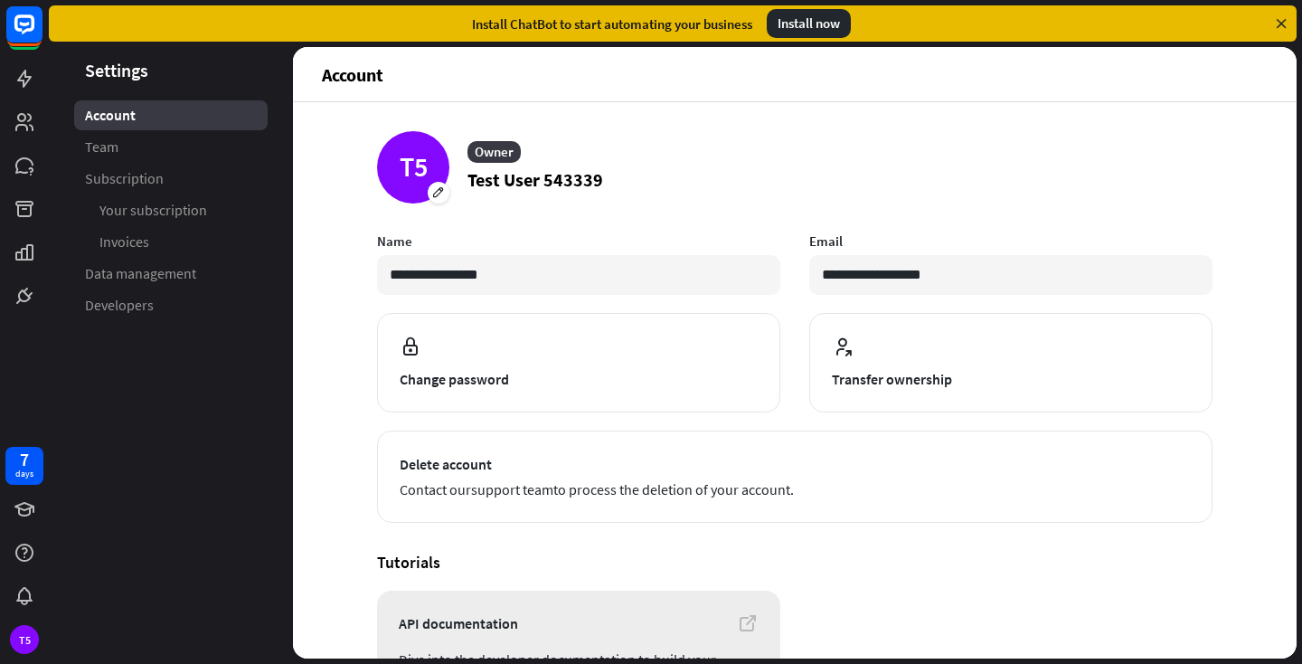
scroll to position [1, 0]
click at [129, 297] on span "Developers" at bounding box center [119, 305] width 69 height 19
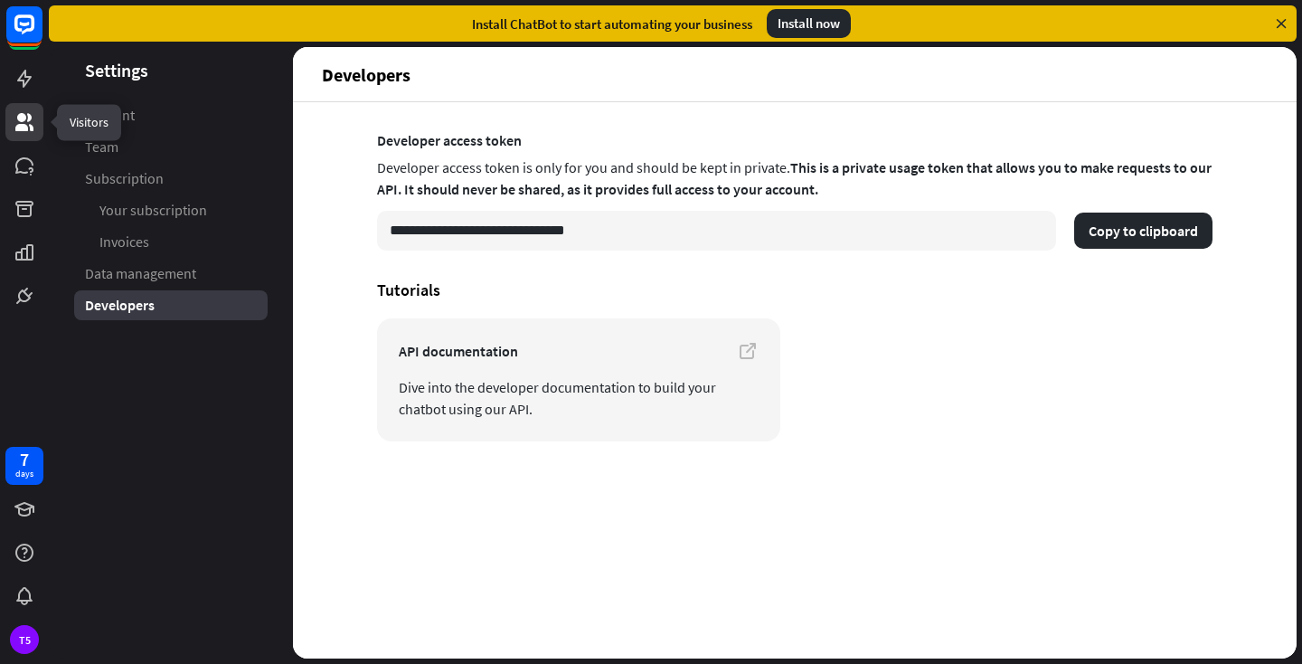
click at [27, 122] on icon at bounding box center [25, 122] width 22 height 22
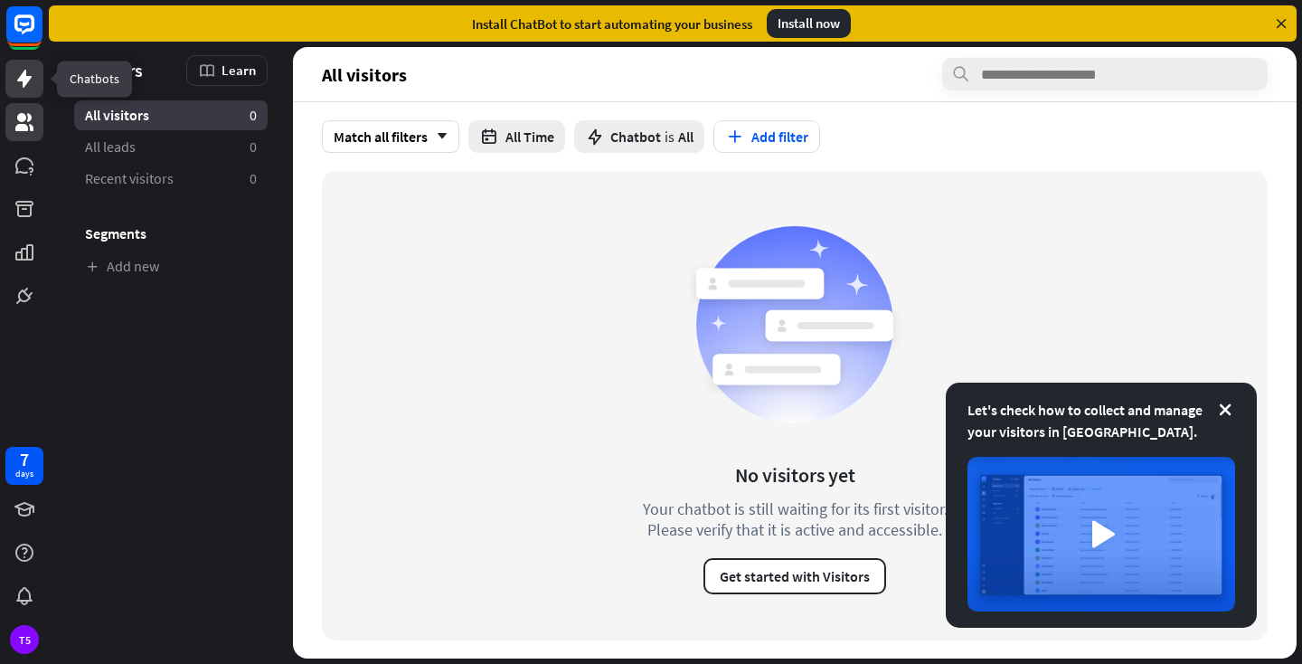
click at [23, 79] on icon at bounding box center [24, 79] width 14 height 18
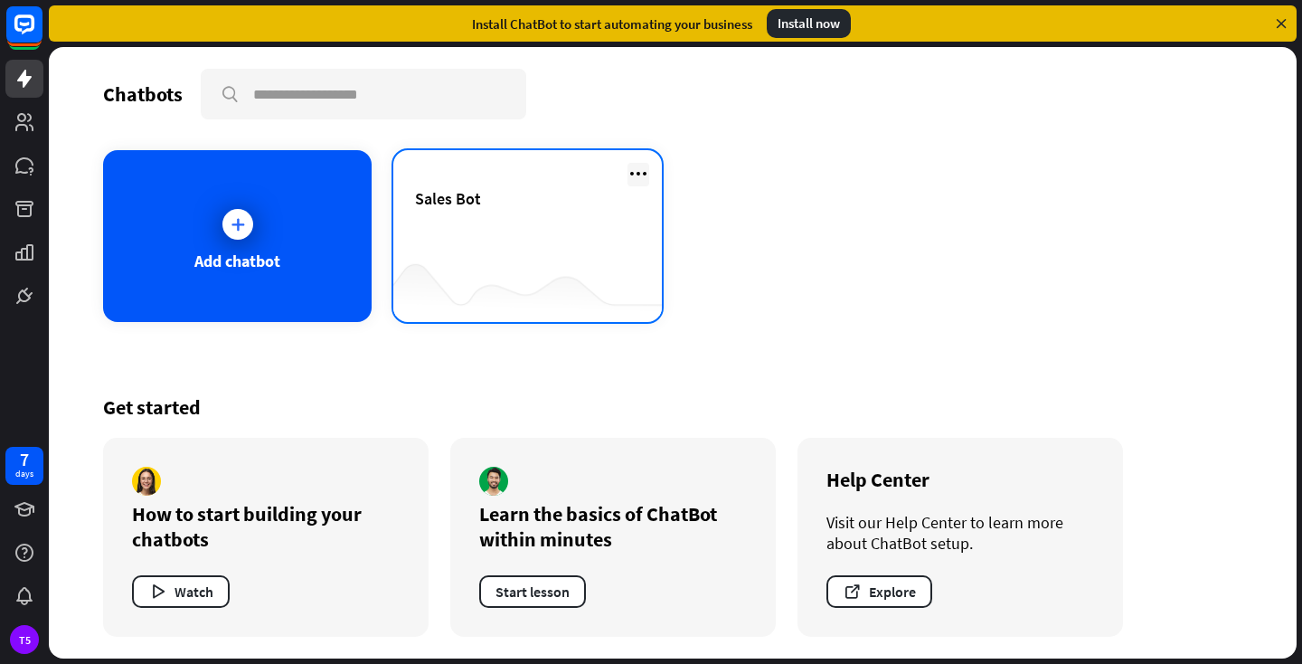
click at [641, 170] on icon at bounding box center [639, 174] width 22 height 22
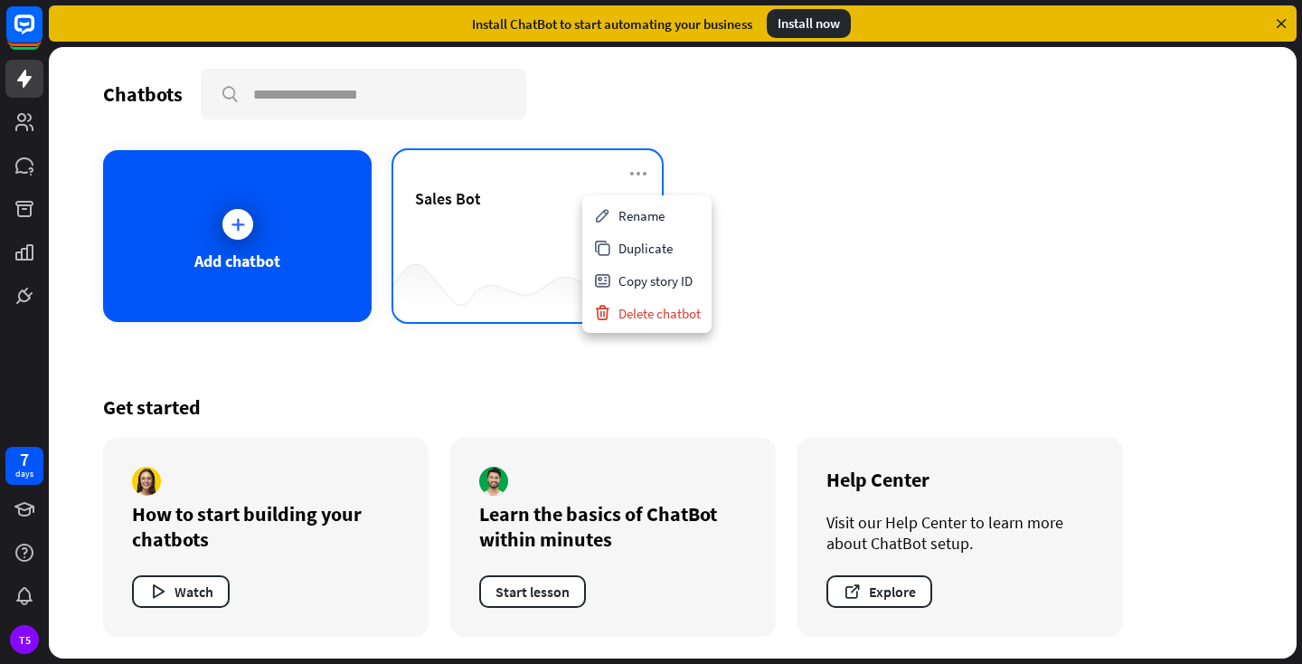
click at [547, 215] on div "Sales Bot" at bounding box center [527, 219] width 225 height 63
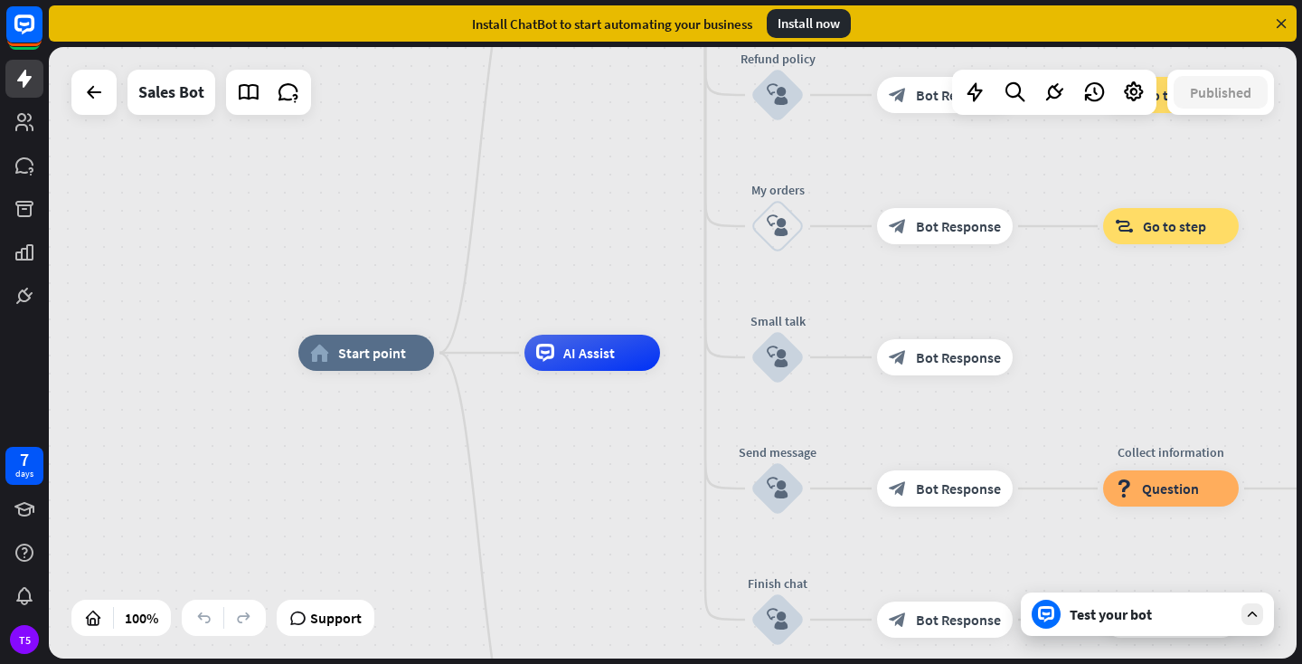
click at [1166, 609] on div "Test your bot" at bounding box center [1151, 614] width 163 height 18
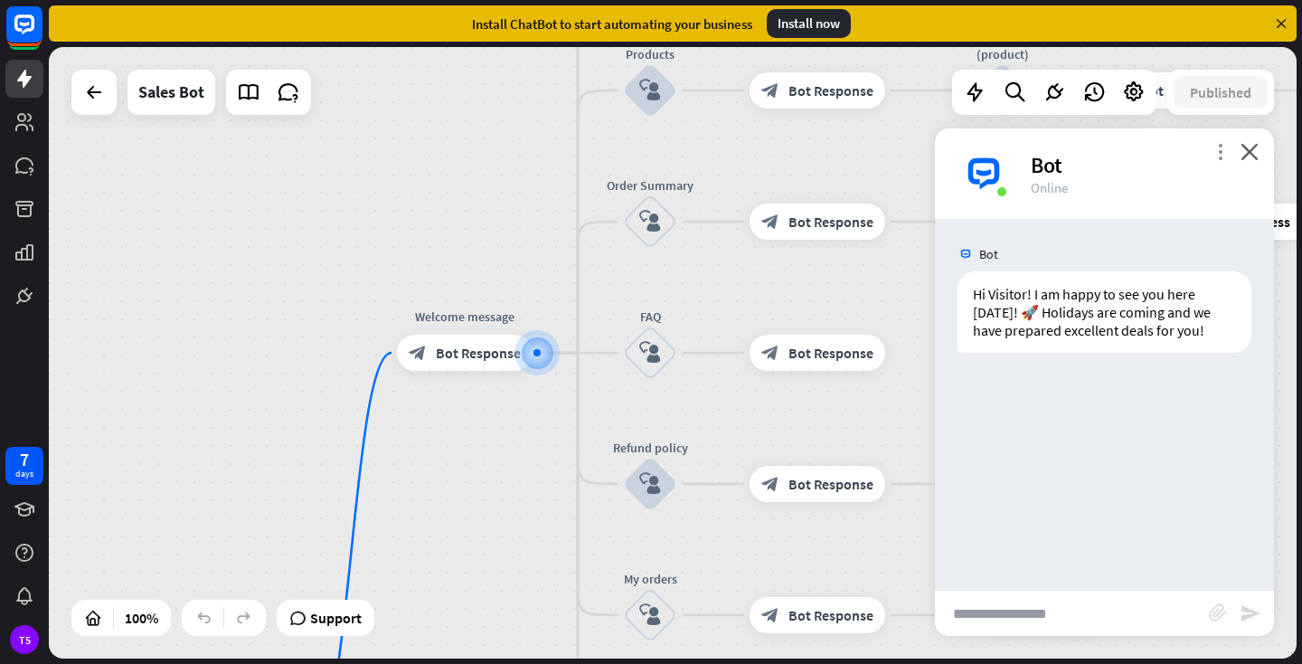
click at [1218, 156] on icon "more_vert" at bounding box center [1220, 151] width 17 height 17
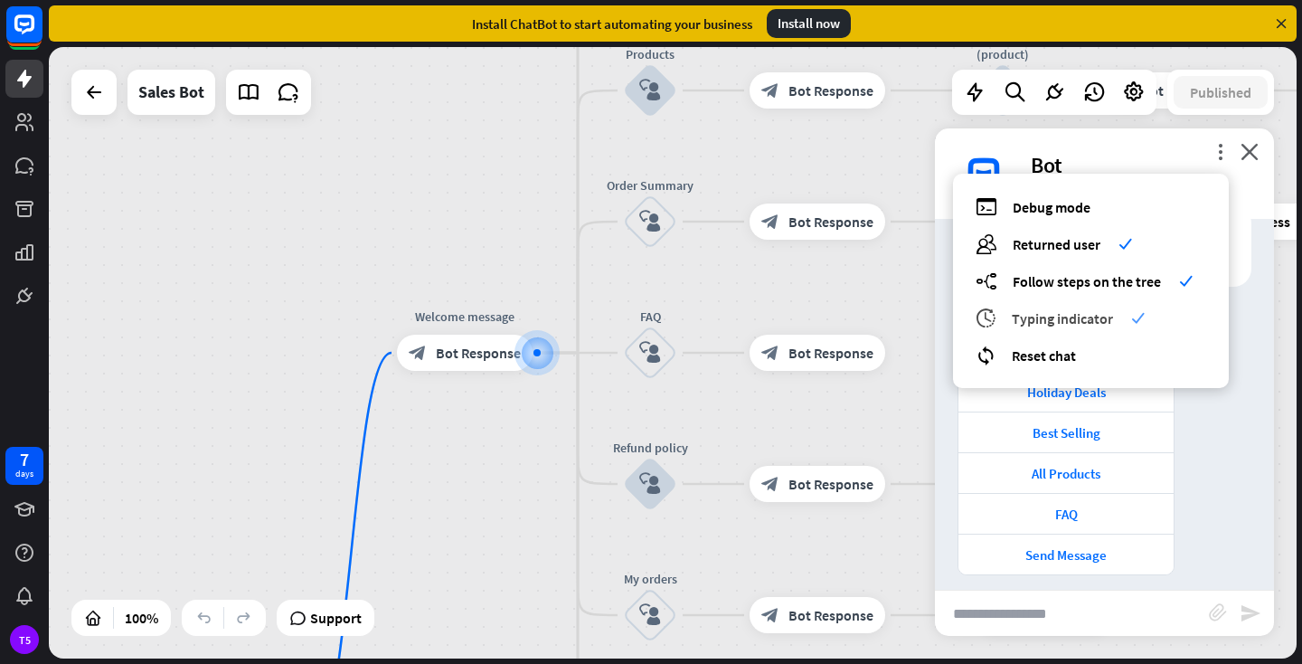
scroll to position [79, 0]
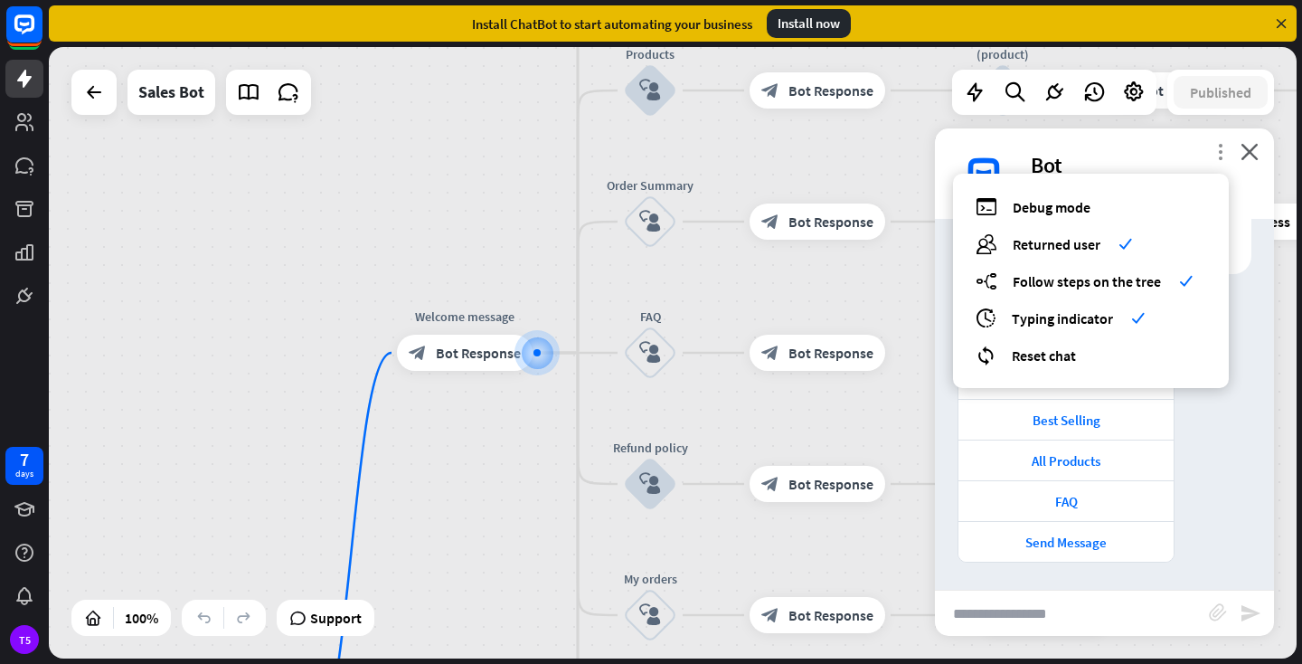
click at [1221, 154] on icon "more_vert" at bounding box center [1220, 151] width 17 height 17
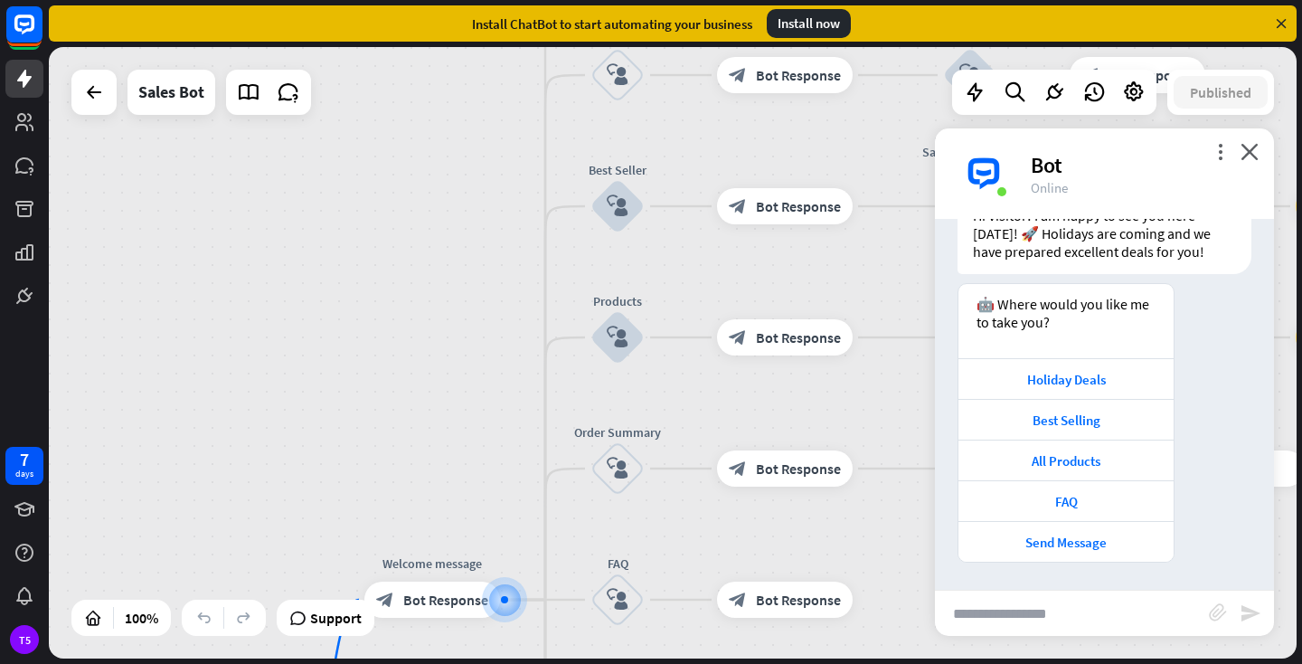
drag, startPoint x: 497, startPoint y: 180, endPoint x: 464, endPoint y: 427, distance: 249.1
click at [464, 427] on div "home_2 Start point Welcome message block_bot_response Bot Response Main menu bl…" at bounding box center [673, 352] width 1248 height 611
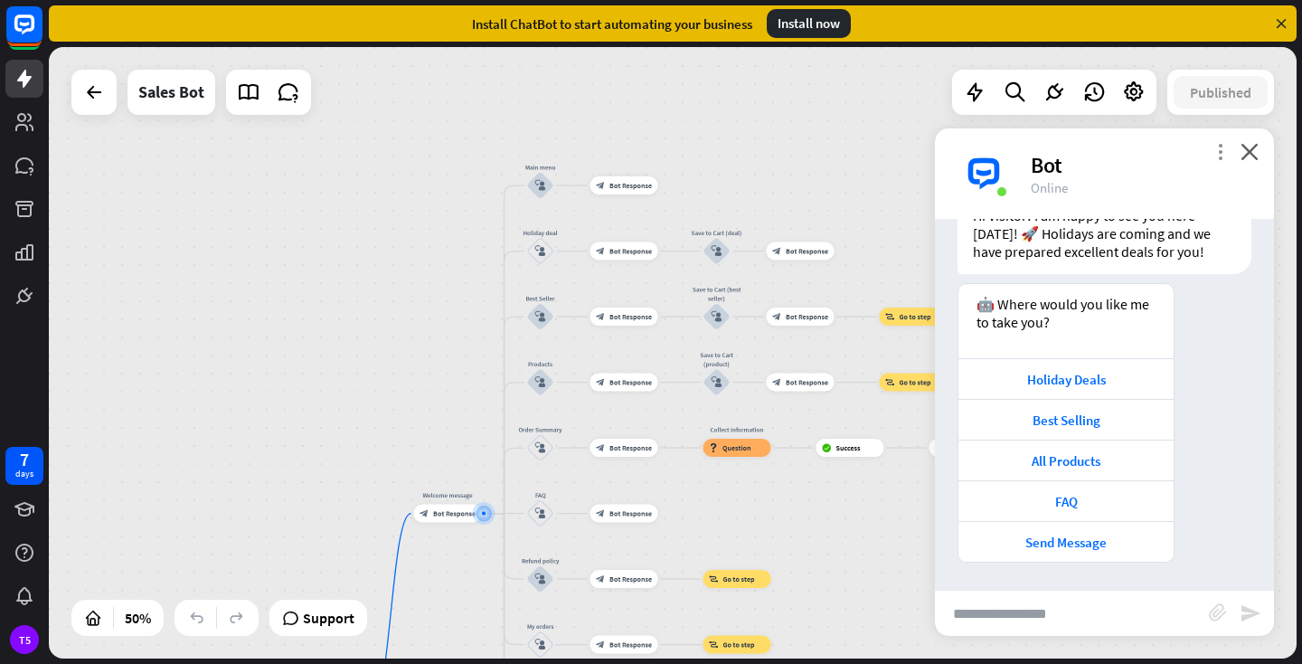
click at [1223, 154] on icon "more_vert" at bounding box center [1220, 151] width 17 height 17
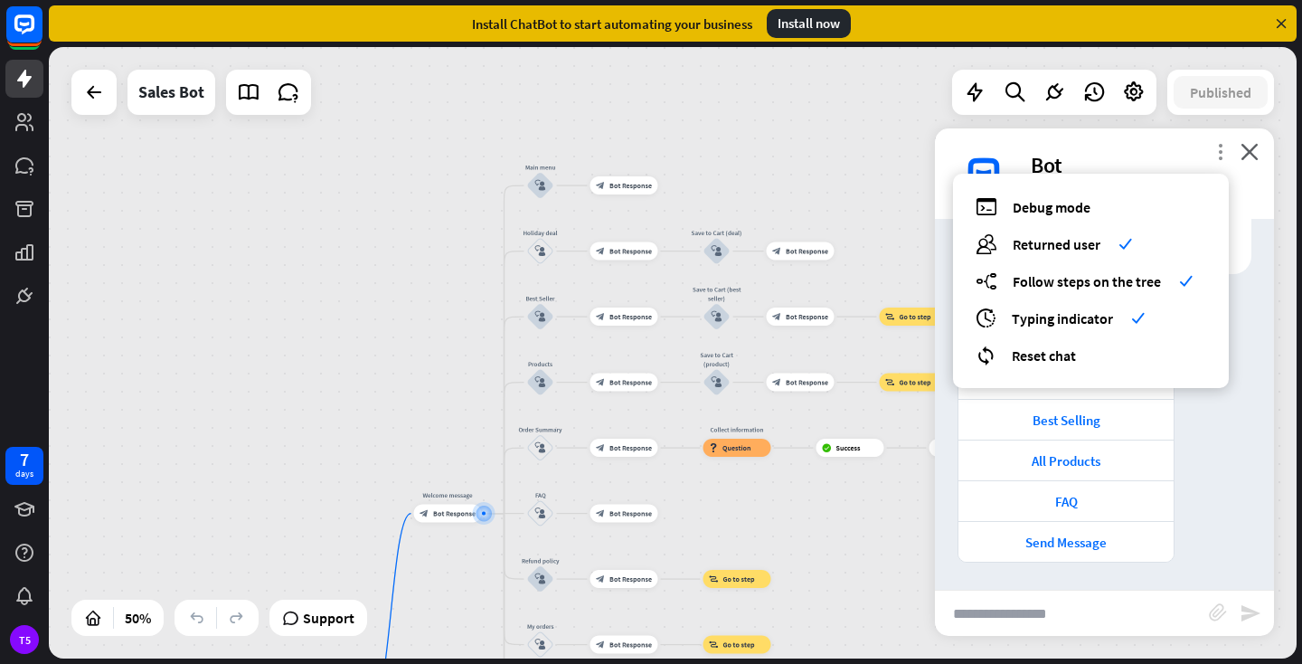
click at [1223, 154] on icon "more_vert" at bounding box center [1220, 151] width 17 height 17
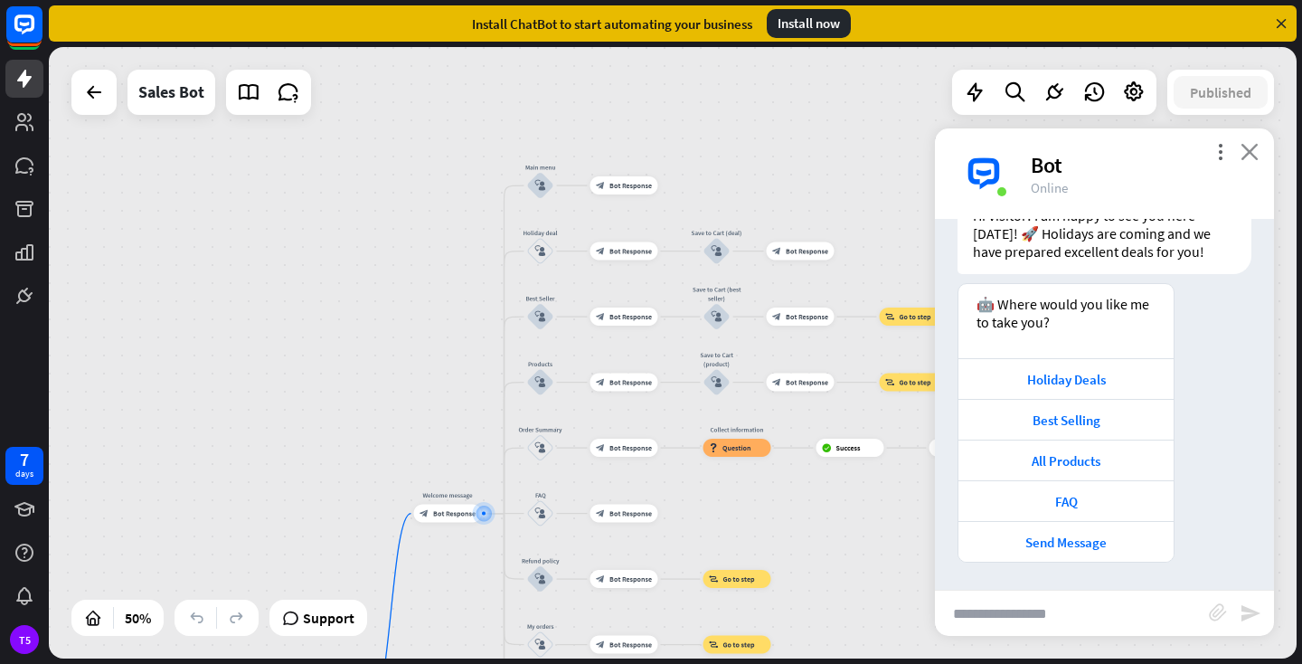
click at [1247, 150] on icon "close" at bounding box center [1250, 151] width 18 height 17
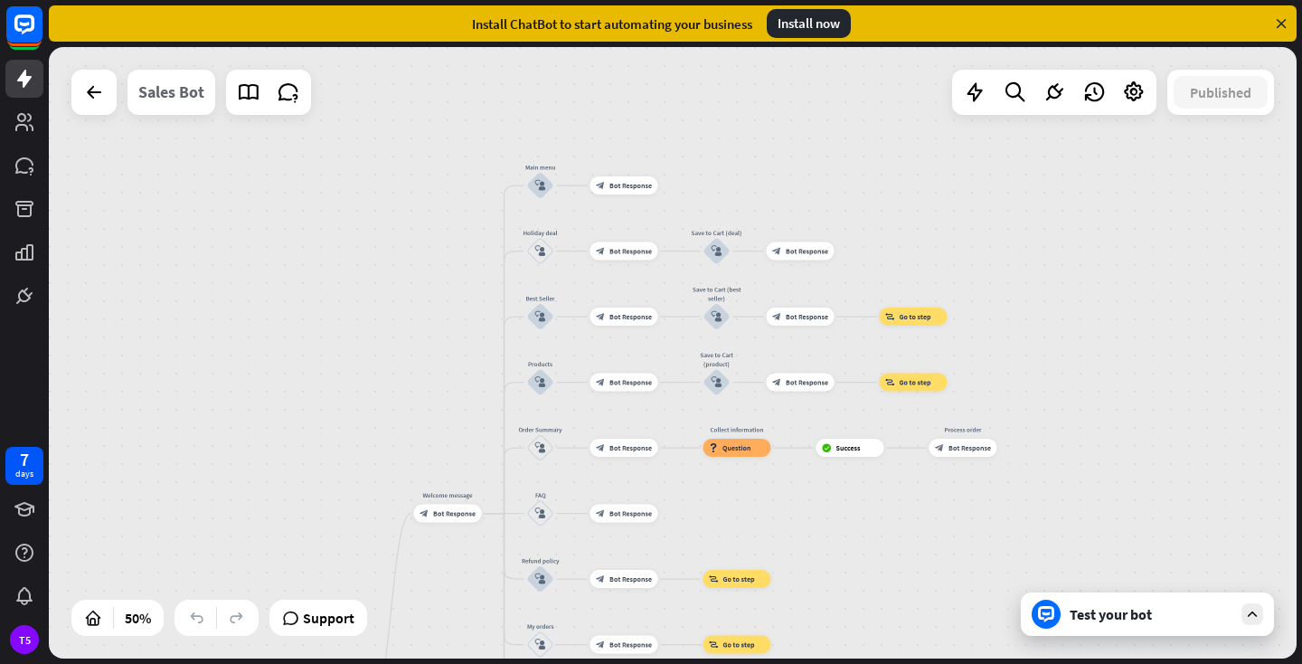
click at [172, 100] on div "Sales Bot" at bounding box center [171, 92] width 66 height 45
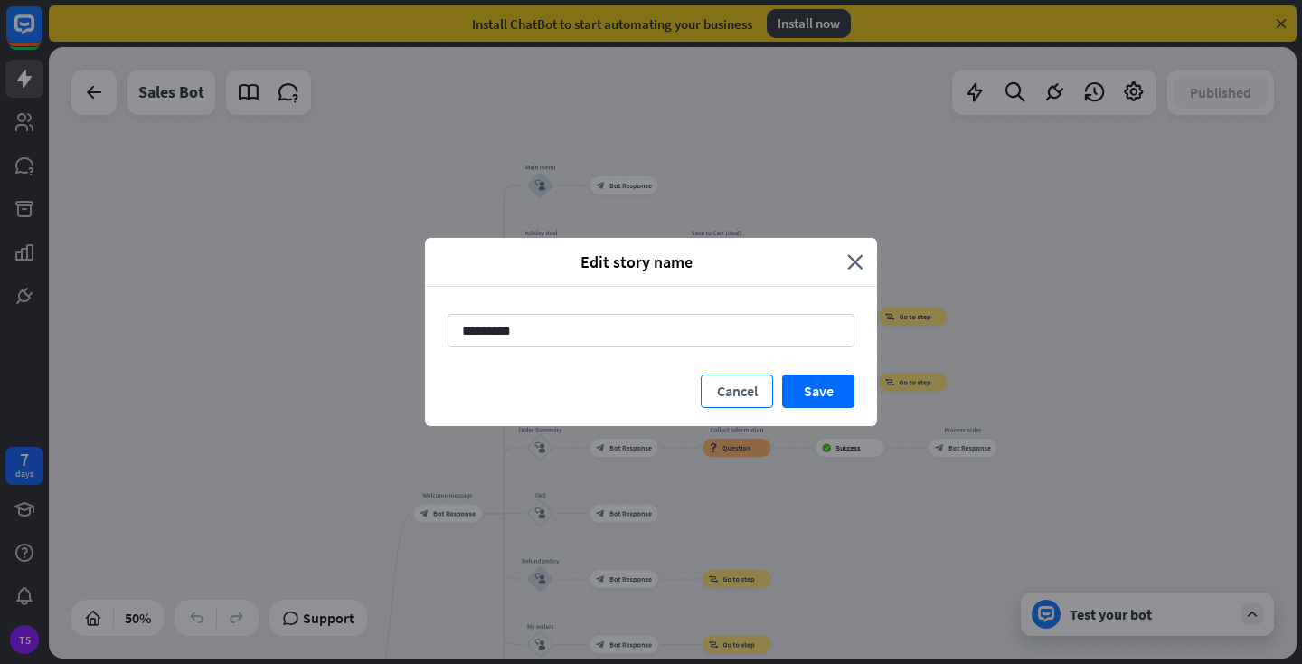
click at [741, 392] on button "Cancel" at bounding box center [737, 390] width 72 height 33
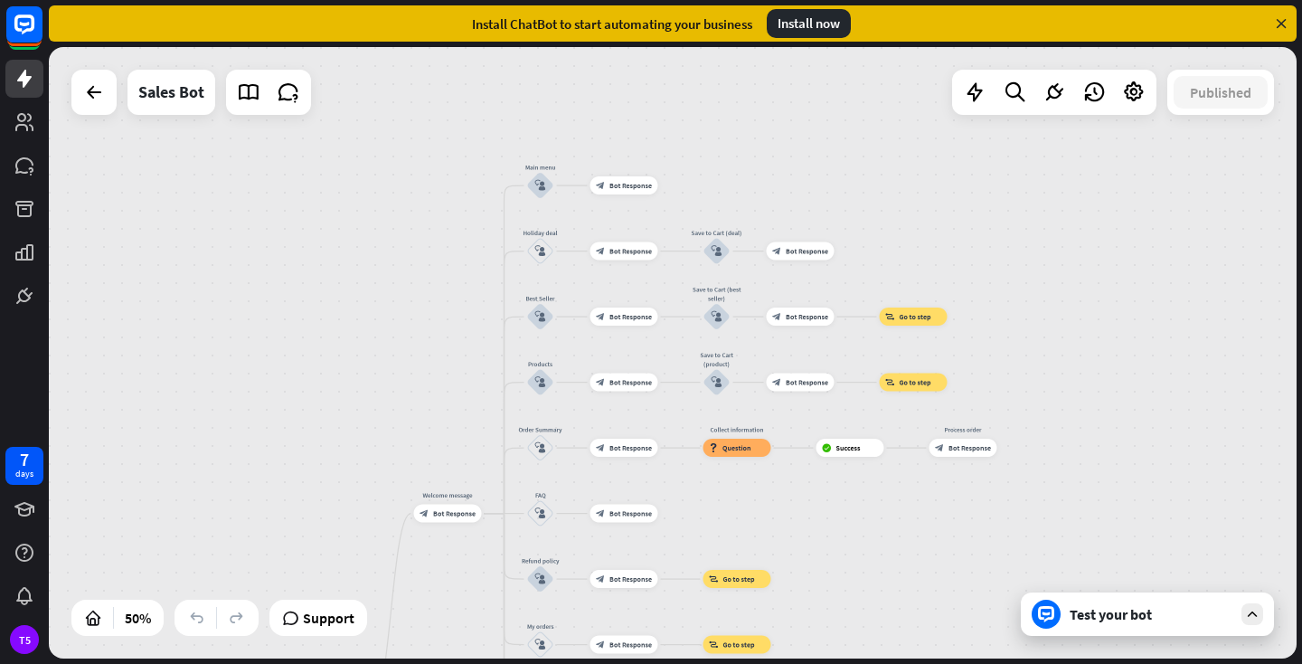
click at [1255, 614] on icon at bounding box center [1252, 614] width 16 height 16
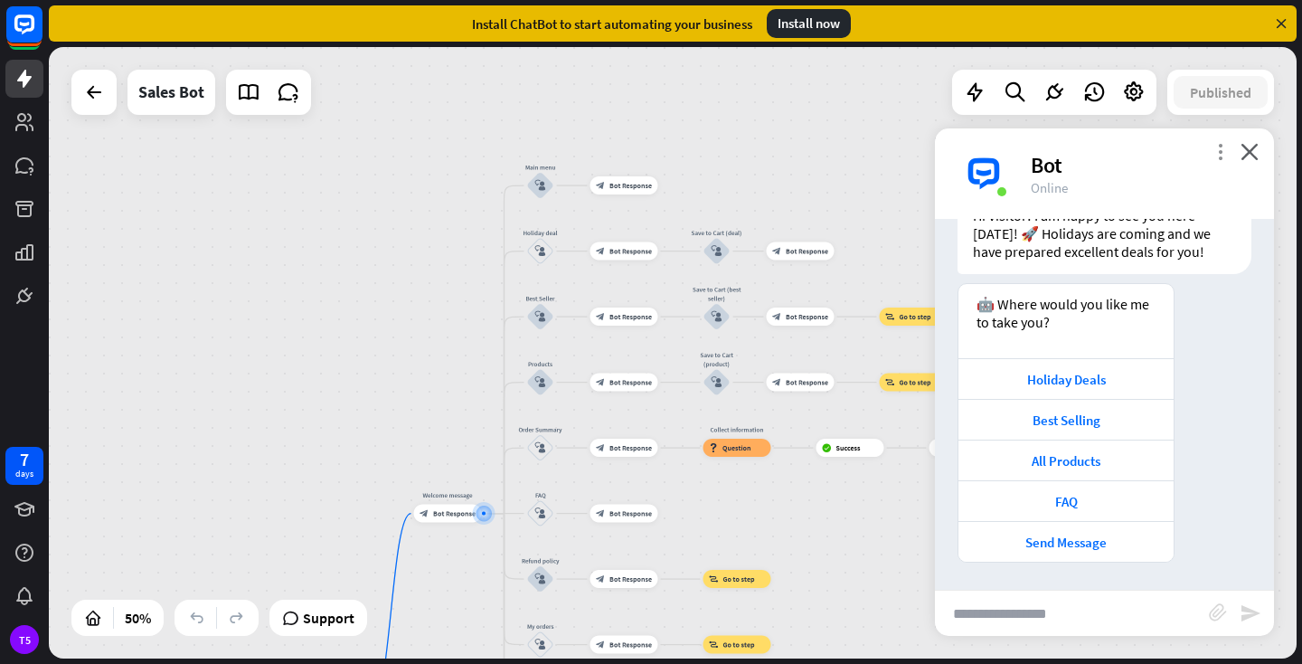
click at [1220, 154] on icon "more_vert" at bounding box center [1220, 151] width 17 height 17
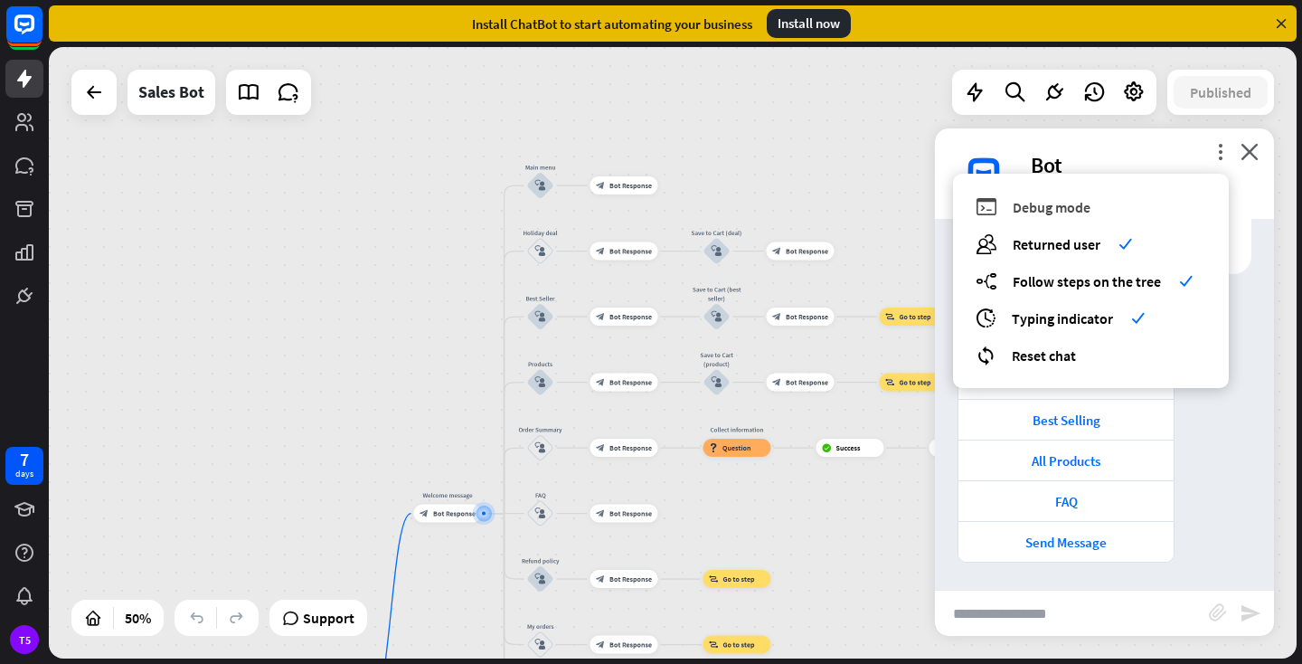
click at [1048, 203] on span "Debug mode" at bounding box center [1052, 207] width 78 height 18
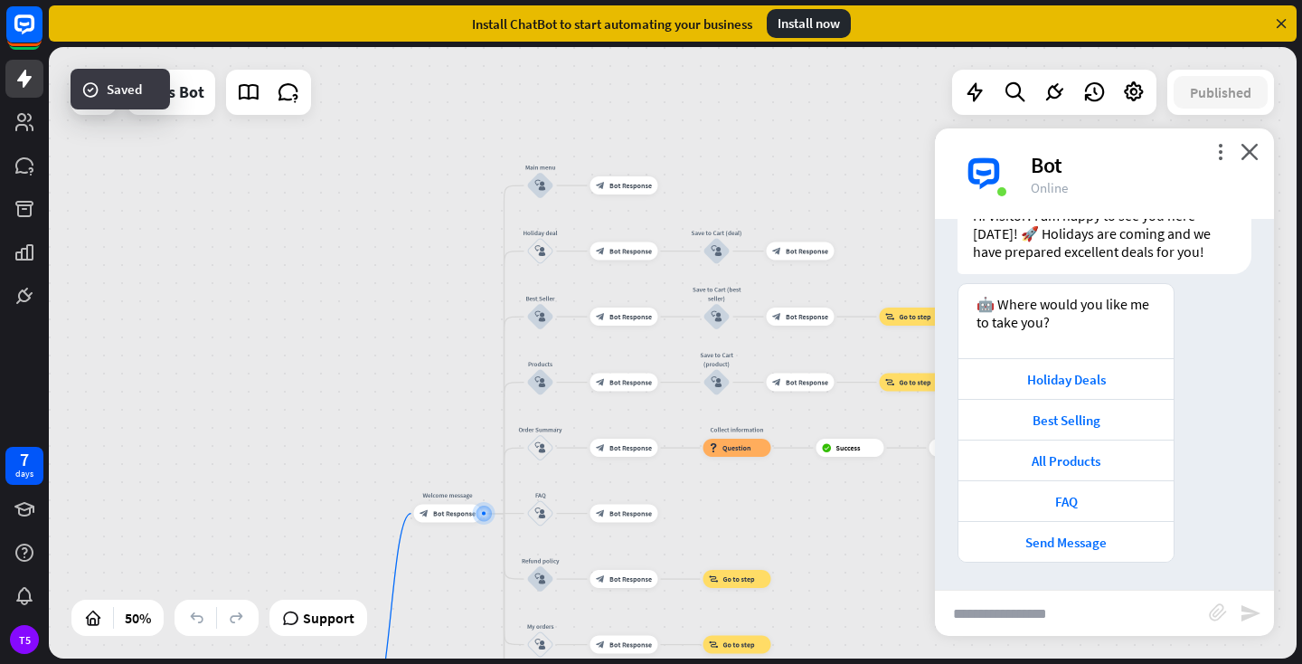
scroll to position [330, 0]
click at [1133, 97] on icon at bounding box center [1134, 92] width 24 height 24
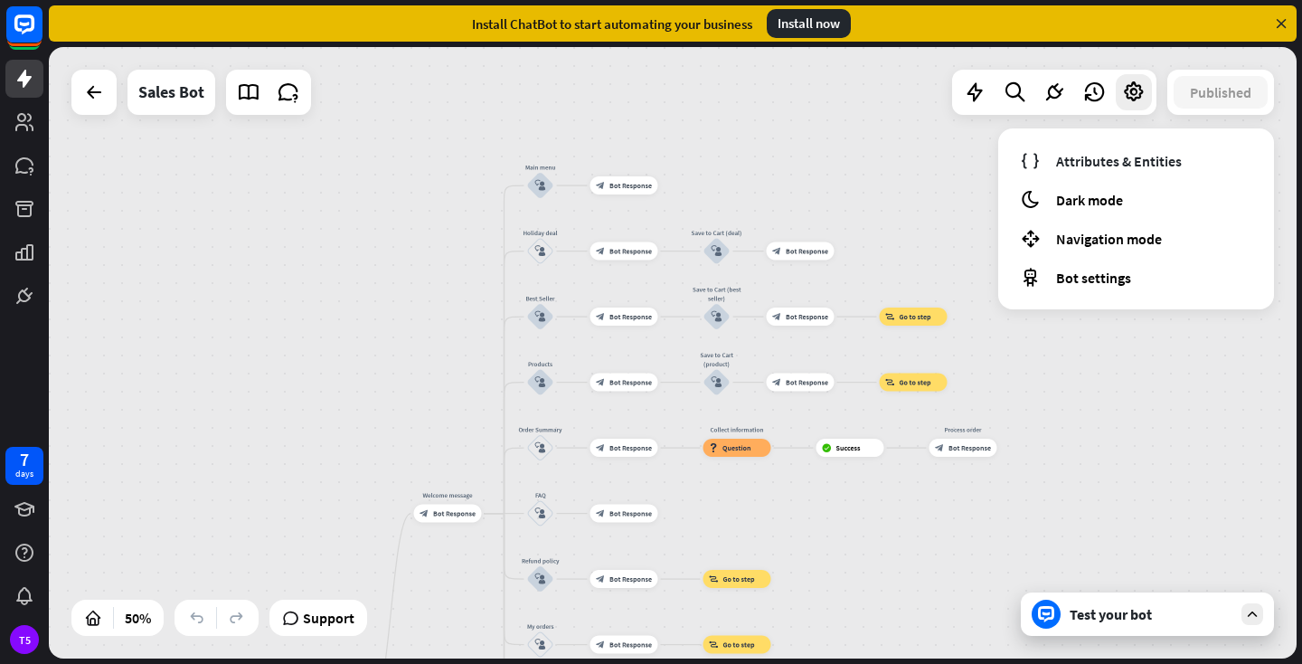
click at [1241, 405] on div "home_2 Start point Welcome message block_bot_response Bot Response Main menu bl…" at bounding box center [673, 352] width 1248 height 611
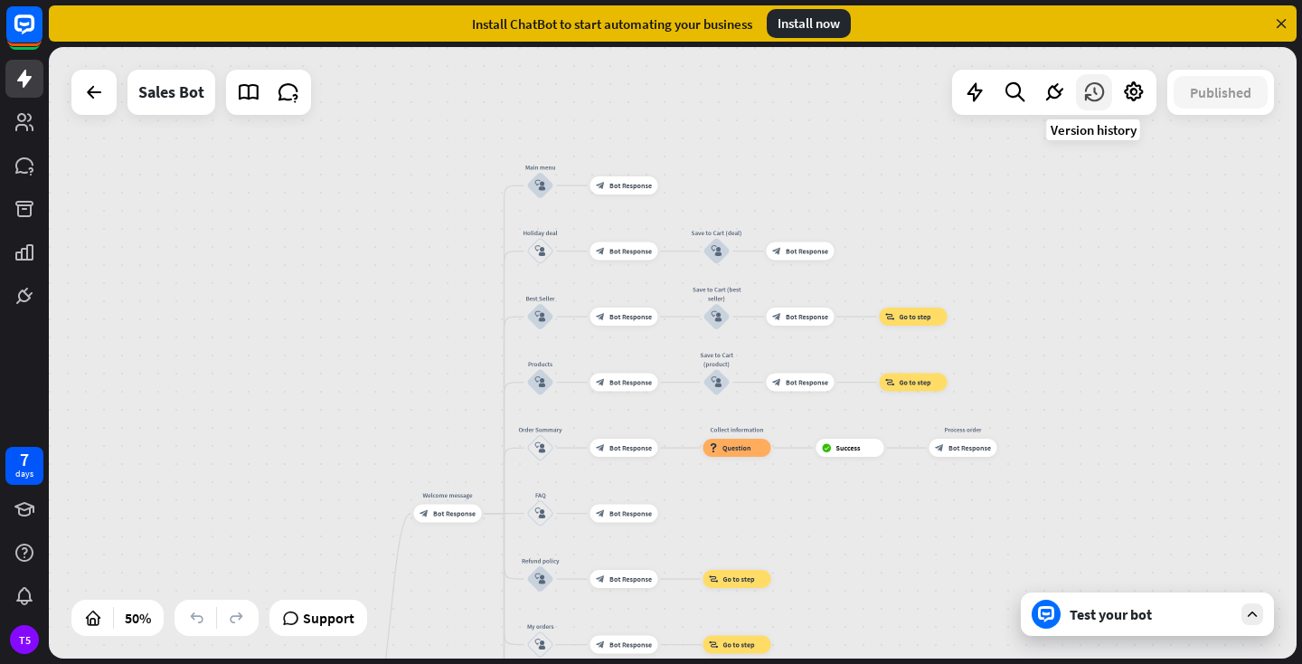
click at [1096, 88] on icon at bounding box center [1094, 92] width 24 height 24
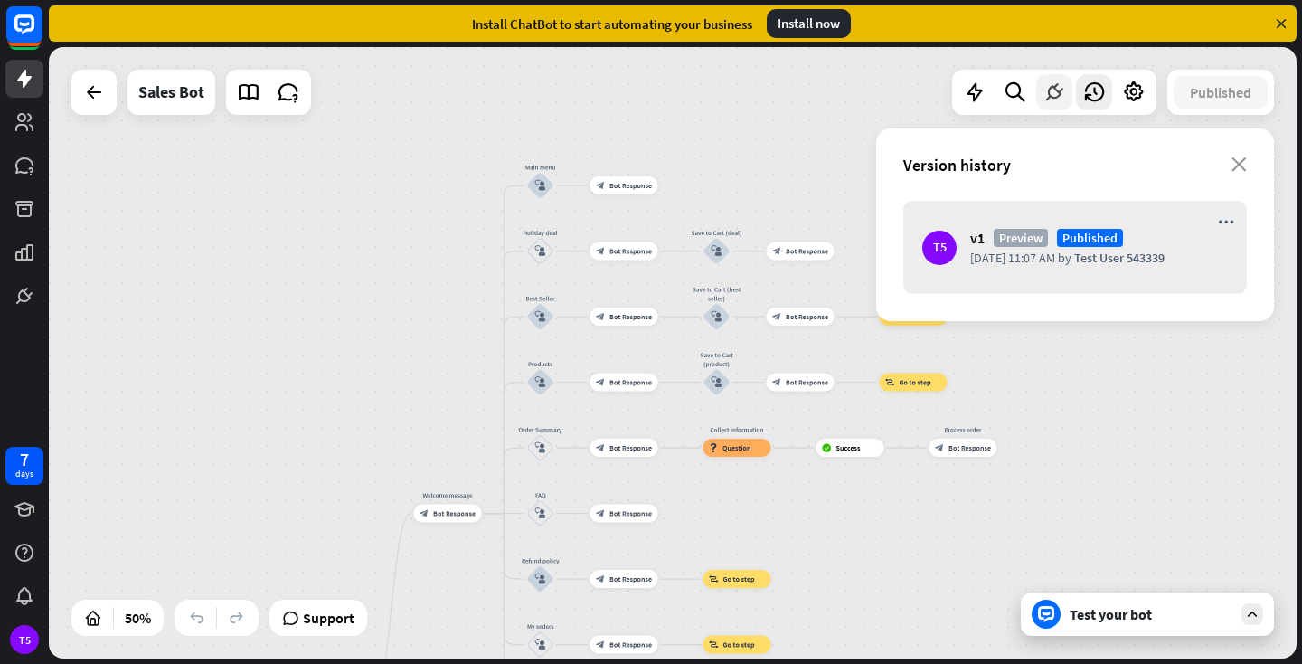
click at [1055, 99] on icon at bounding box center [1055, 92] width 24 height 24
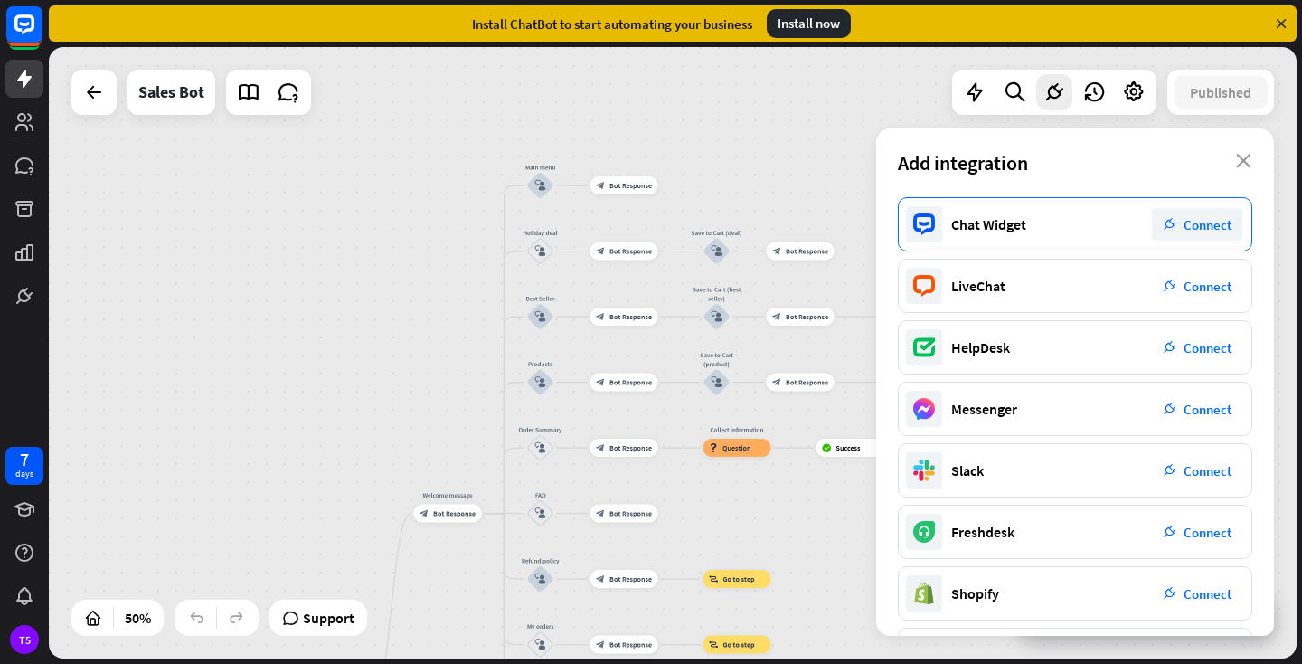
click at [1201, 230] on span "Connect" at bounding box center [1208, 224] width 48 height 17
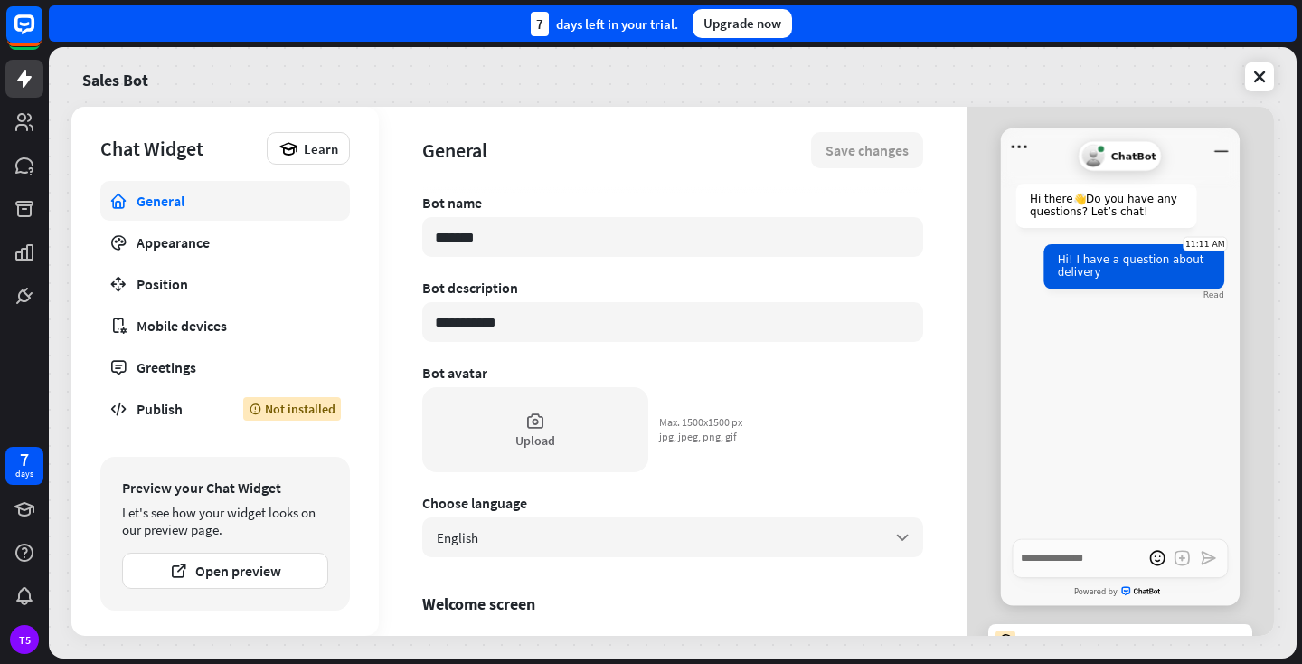
click at [1182, 279] on div "Hi! I have a question about delivery" at bounding box center [1134, 266] width 180 height 44
click at [158, 250] on div "Appearance" at bounding box center [225, 242] width 177 height 18
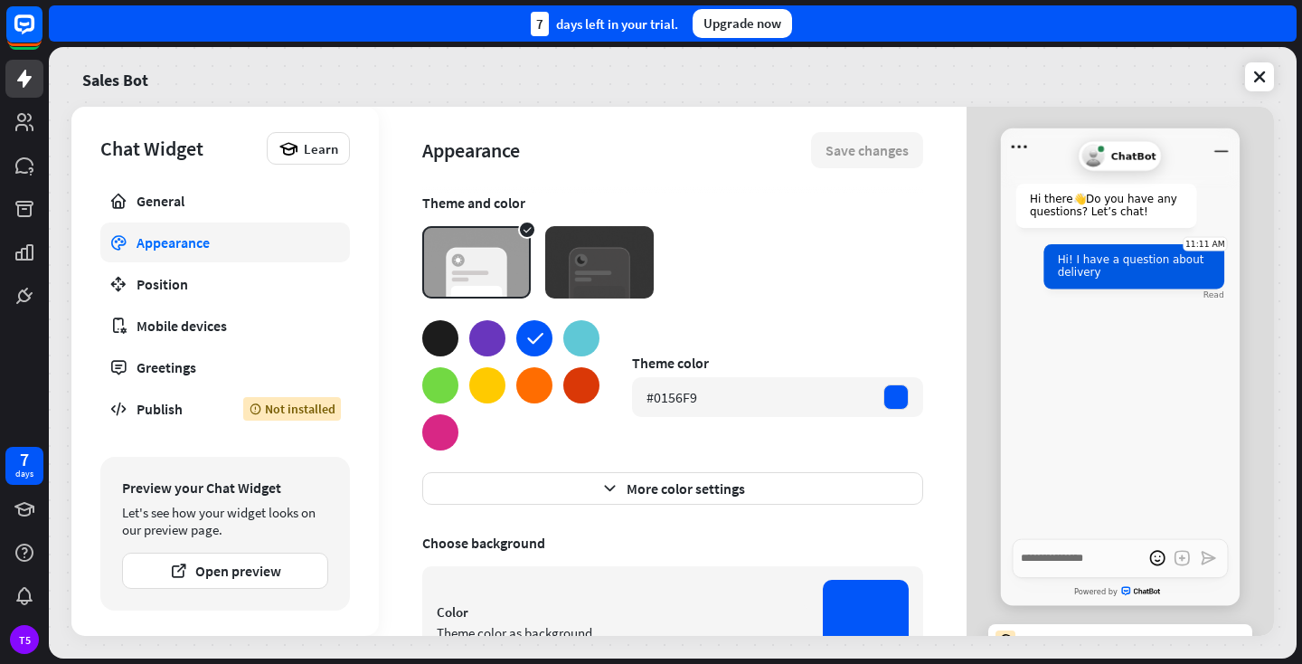
click at [1065, 278] on span "Hi! I have a question about delivery" at bounding box center [1131, 265] width 146 height 24
click at [1060, 206] on span "Hi there 👋 Do you have any questions? Let’s chat!" at bounding box center [1103, 206] width 147 height 24
click at [1045, 396] on div "Hi there 👋 Do you have any questions? Let’s chat! Hi! I have a question about d…" at bounding box center [1120, 351] width 239 height 373
click at [1097, 258] on span "Hi! I have a question about delivery" at bounding box center [1131, 265] width 146 height 24
click at [1127, 162] on span "ChatBot" at bounding box center [1133, 156] width 45 height 12
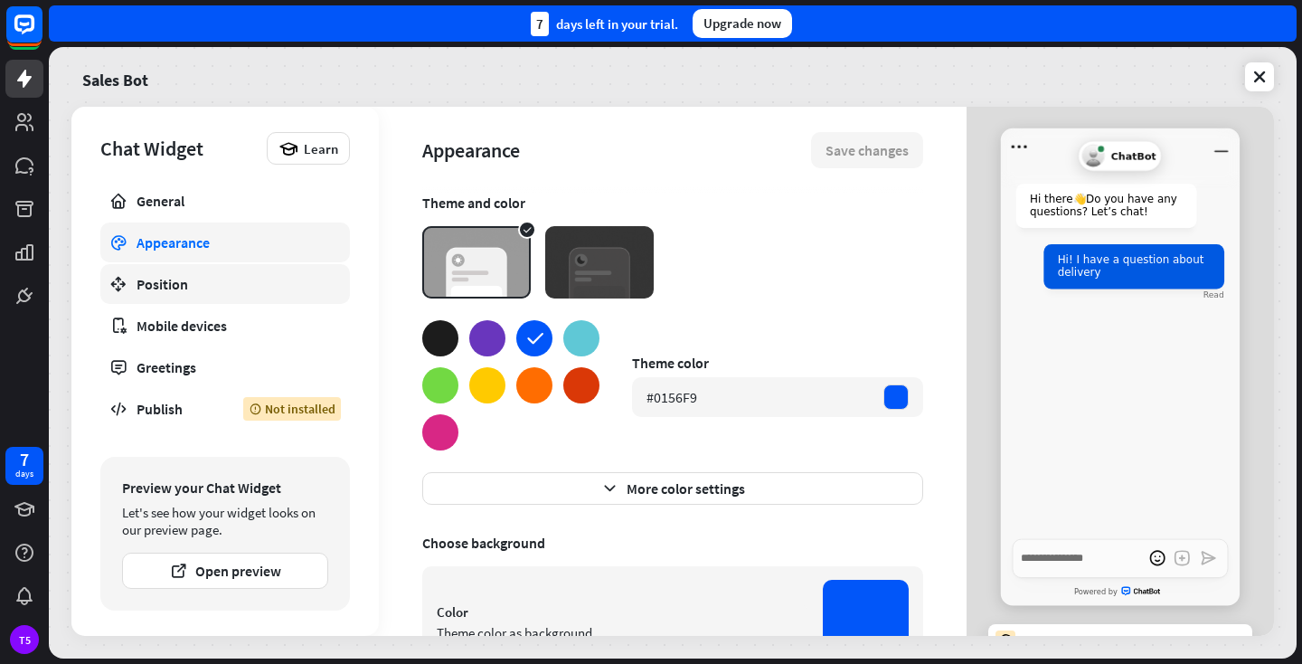
click at [153, 284] on div "Position" at bounding box center [225, 284] width 177 height 18
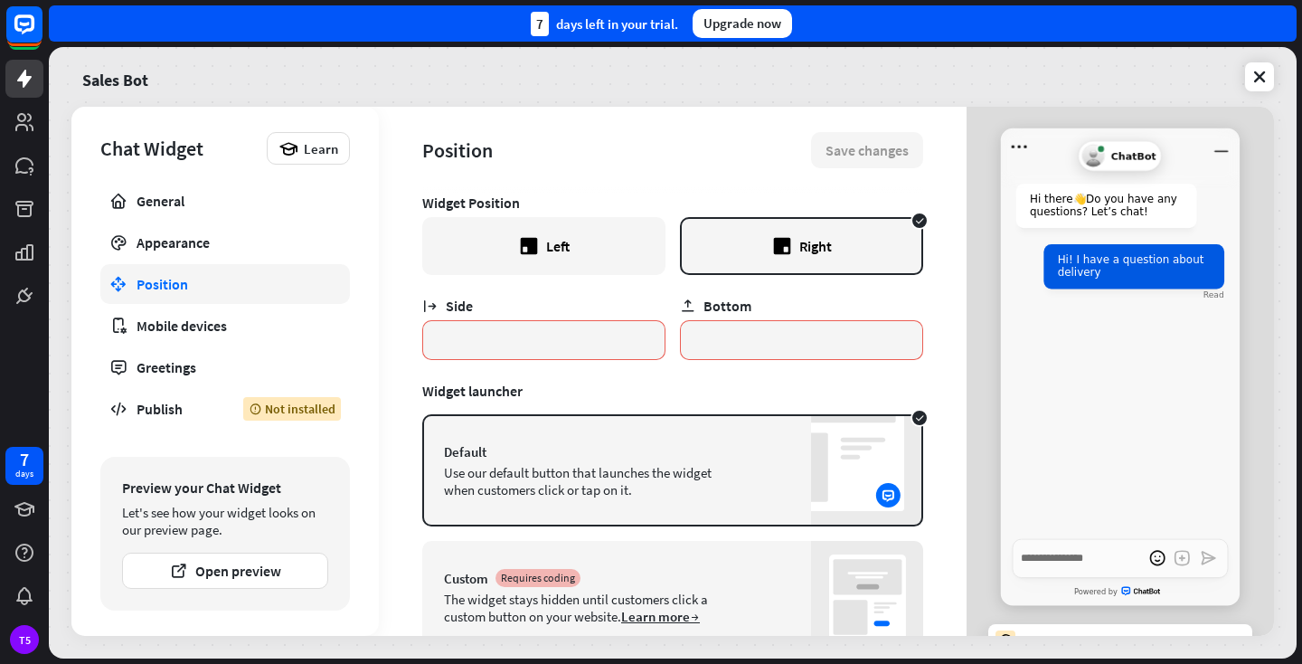
click at [1072, 382] on div "Hi there 👋 Do you have any questions? Let’s chat! Hi! I have a question about d…" at bounding box center [1120, 351] width 239 height 373
click at [190, 319] on div "Mobile devices" at bounding box center [225, 325] width 177 height 18
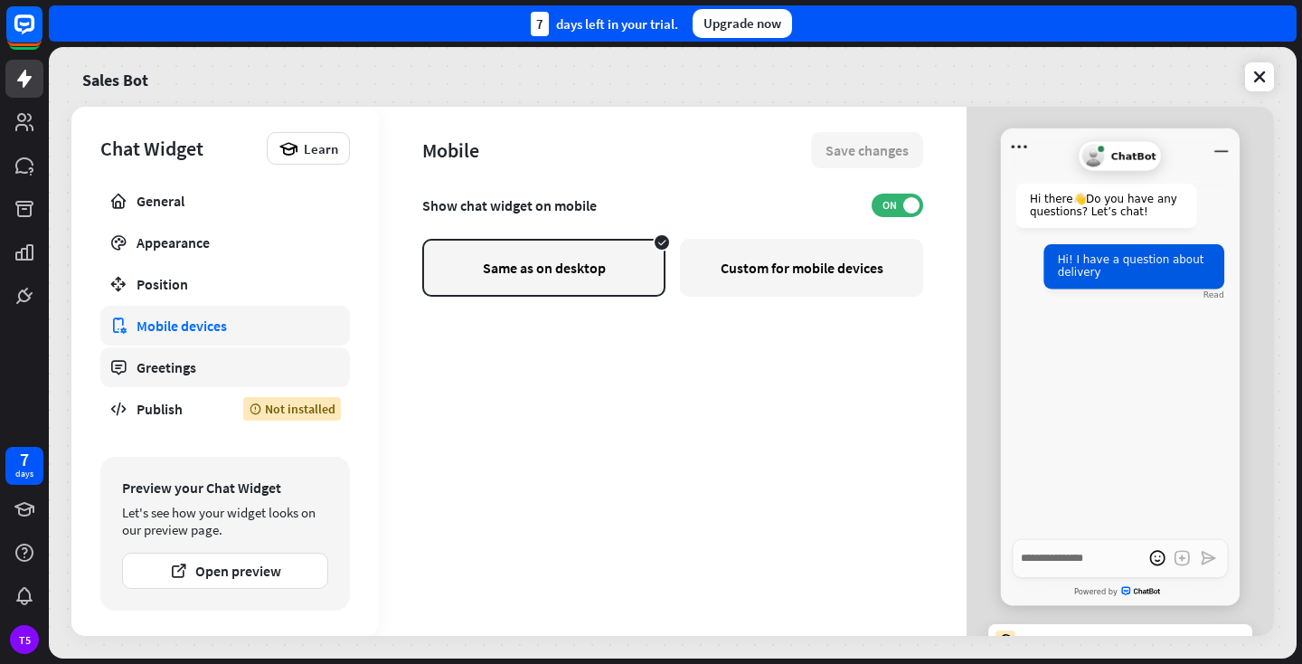
click at [172, 362] on div "Greetings" at bounding box center [225, 367] width 177 height 18
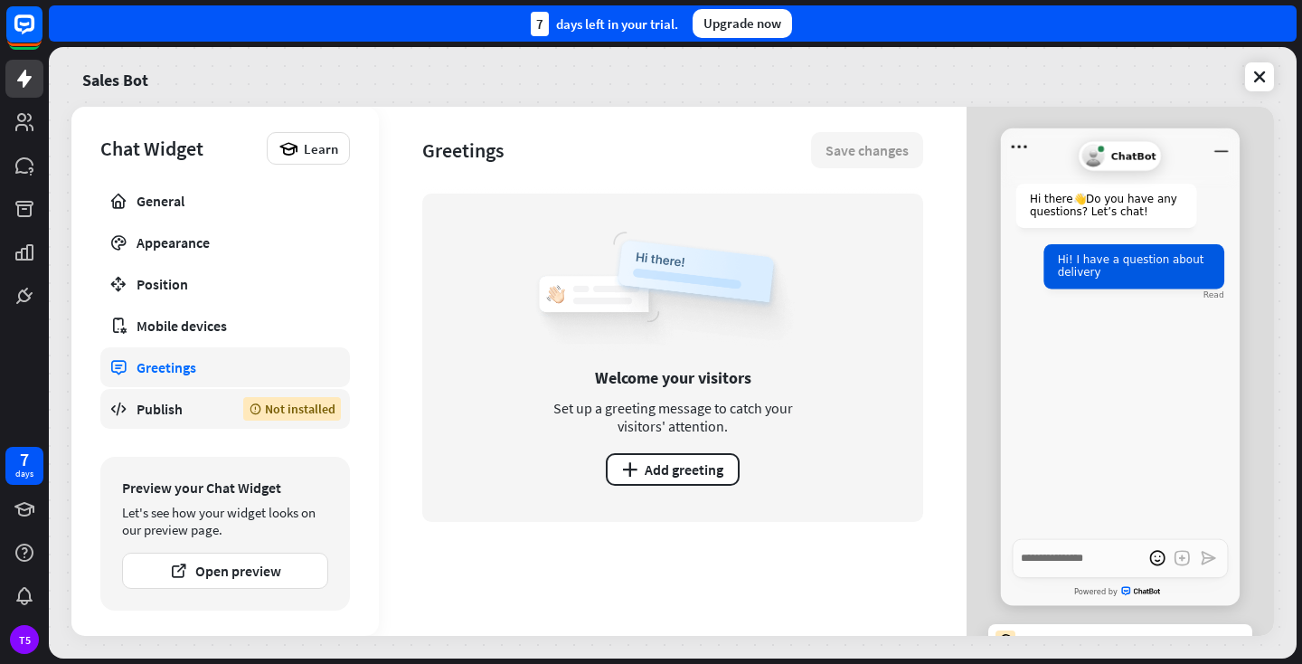
click at [164, 411] on div "Publish" at bounding box center [177, 409] width 80 height 18
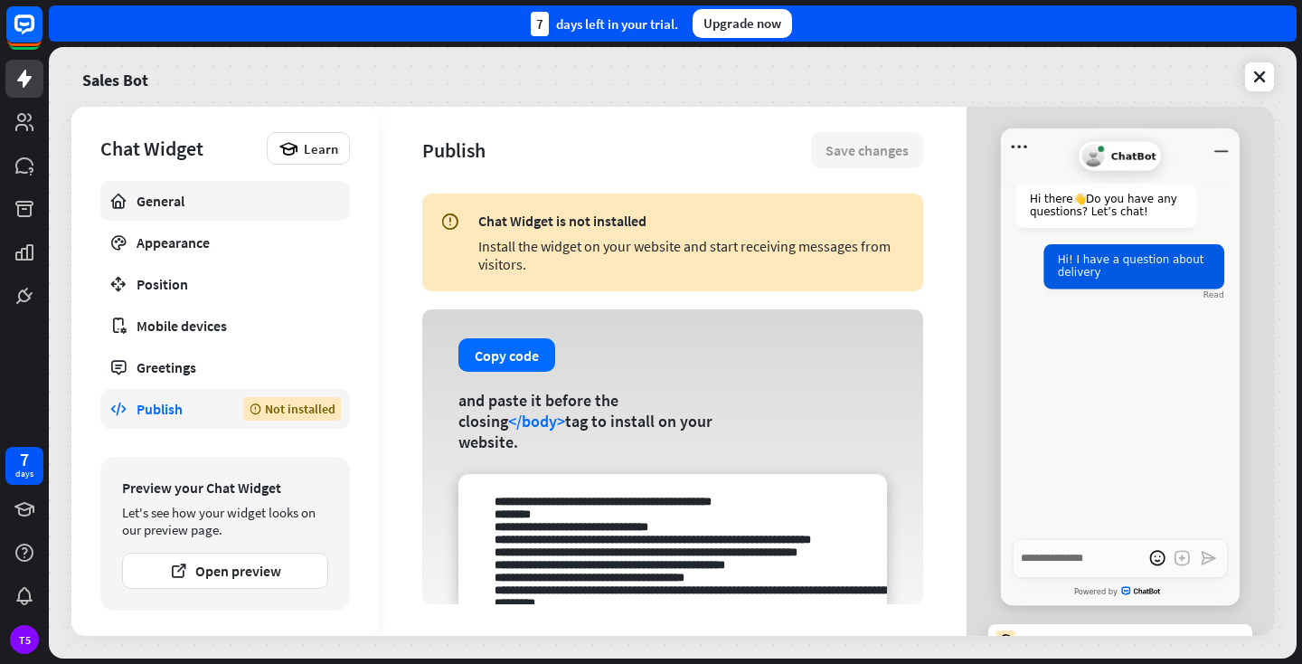
click at [156, 199] on div "General" at bounding box center [225, 201] width 177 height 18
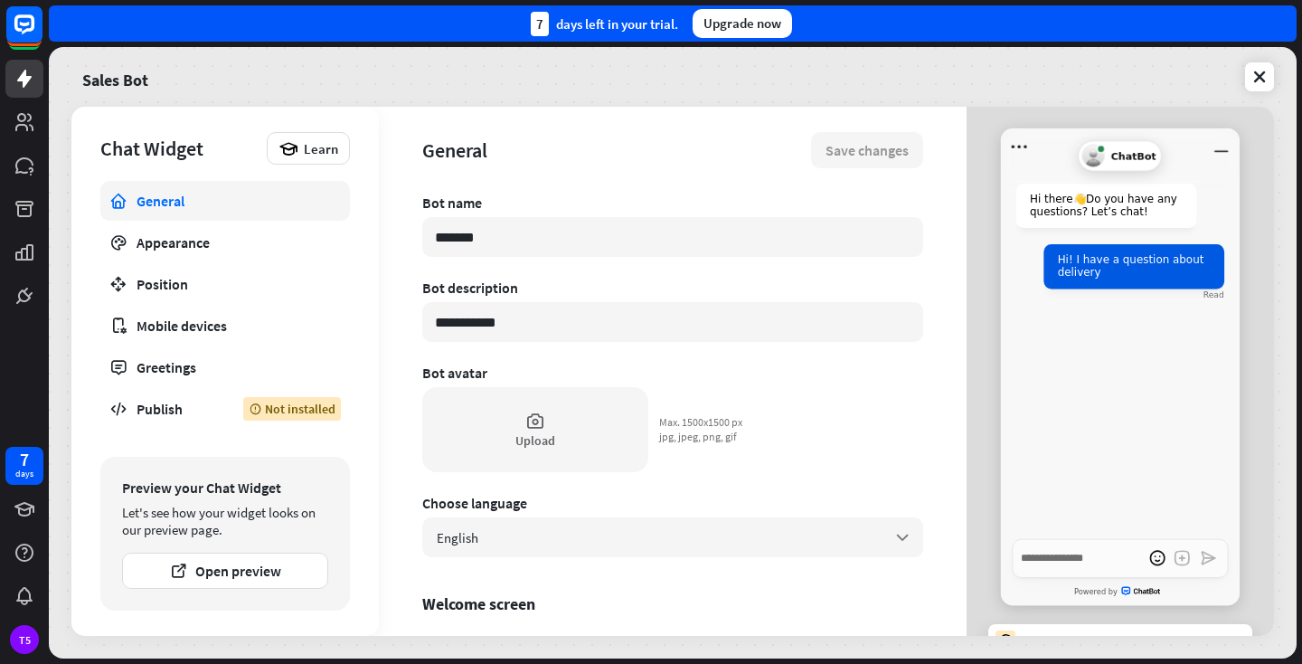
click at [1163, 392] on div "Hi there 👋 Do you have any questions? Let’s chat! Hi! I have a question about d…" at bounding box center [1120, 351] width 239 height 373
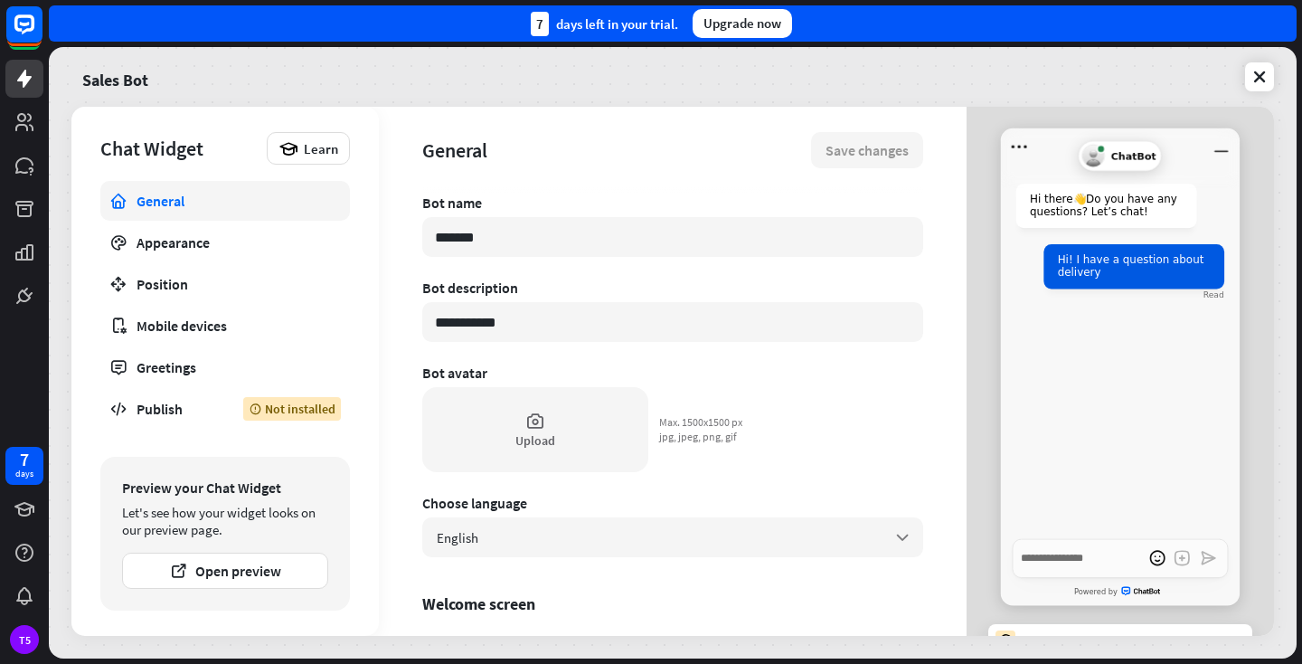
click at [1163, 392] on div "Hi there 👋 Do you have any questions? Let’s chat! Hi! I have a question about d…" at bounding box center [1120, 351] width 239 height 373
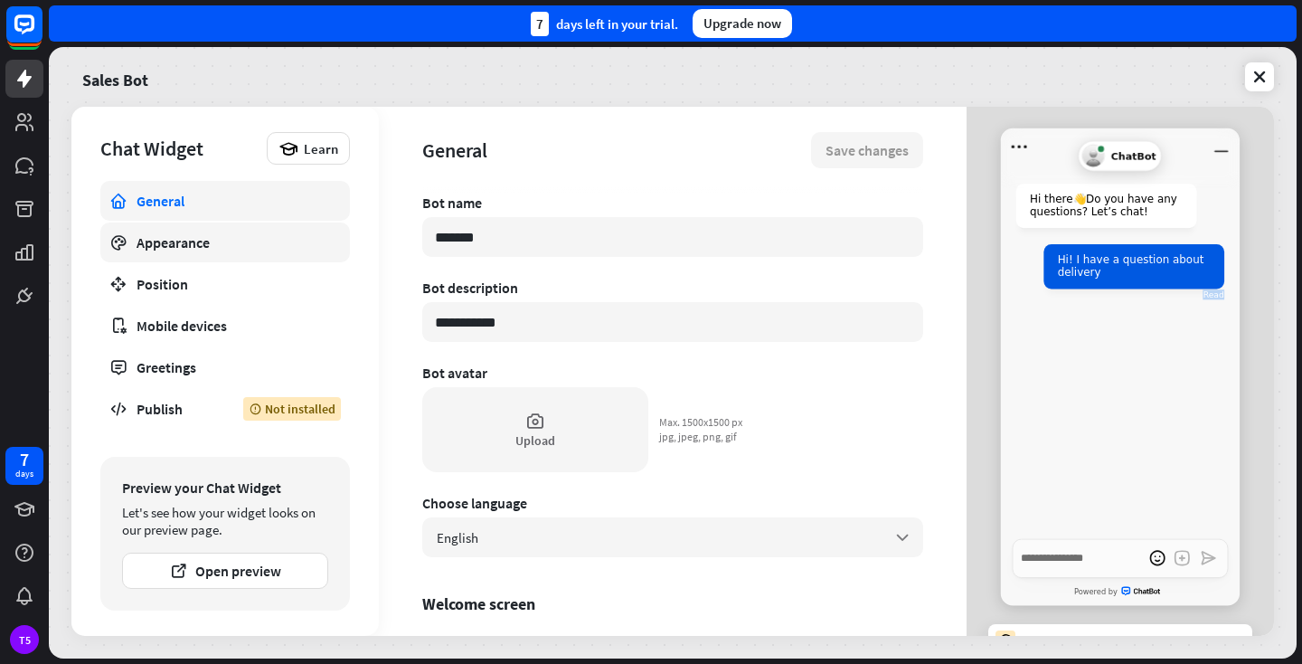
click at [193, 241] on div "Appearance" at bounding box center [225, 242] width 177 height 18
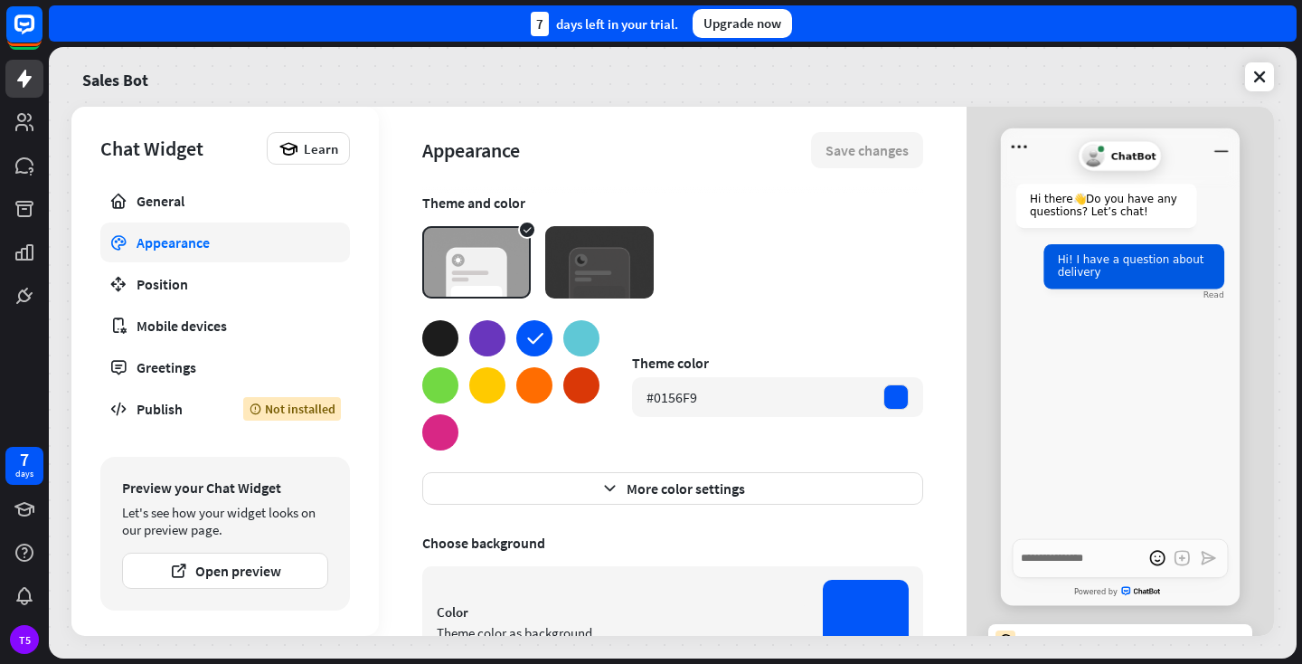
click at [1155, 406] on div "Hi there 👋 Do you have any questions? Let’s chat! Hi! I have a question about d…" at bounding box center [1120, 351] width 239 height 373
click at [584, 340] on div at bounding box center [581, 338] width 36 height 36
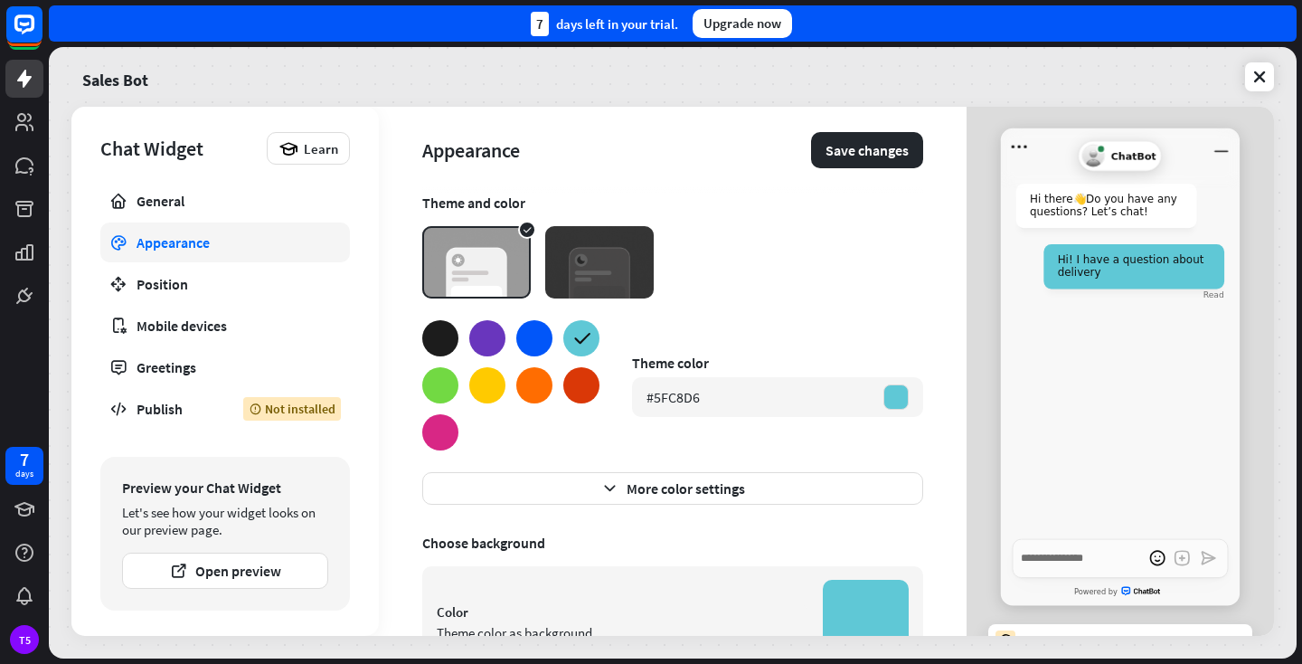
click at [533, 343] on div at bounding box center [534, 338] width 36 height 36
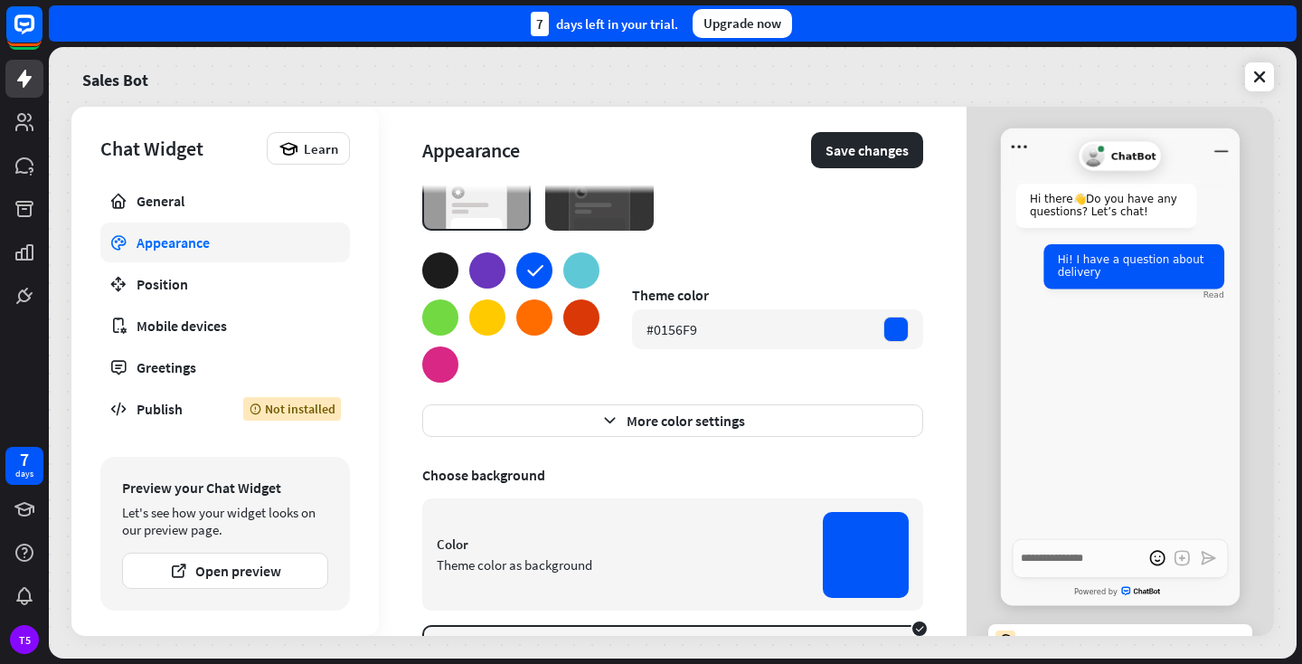
scroll to position [80, 0]
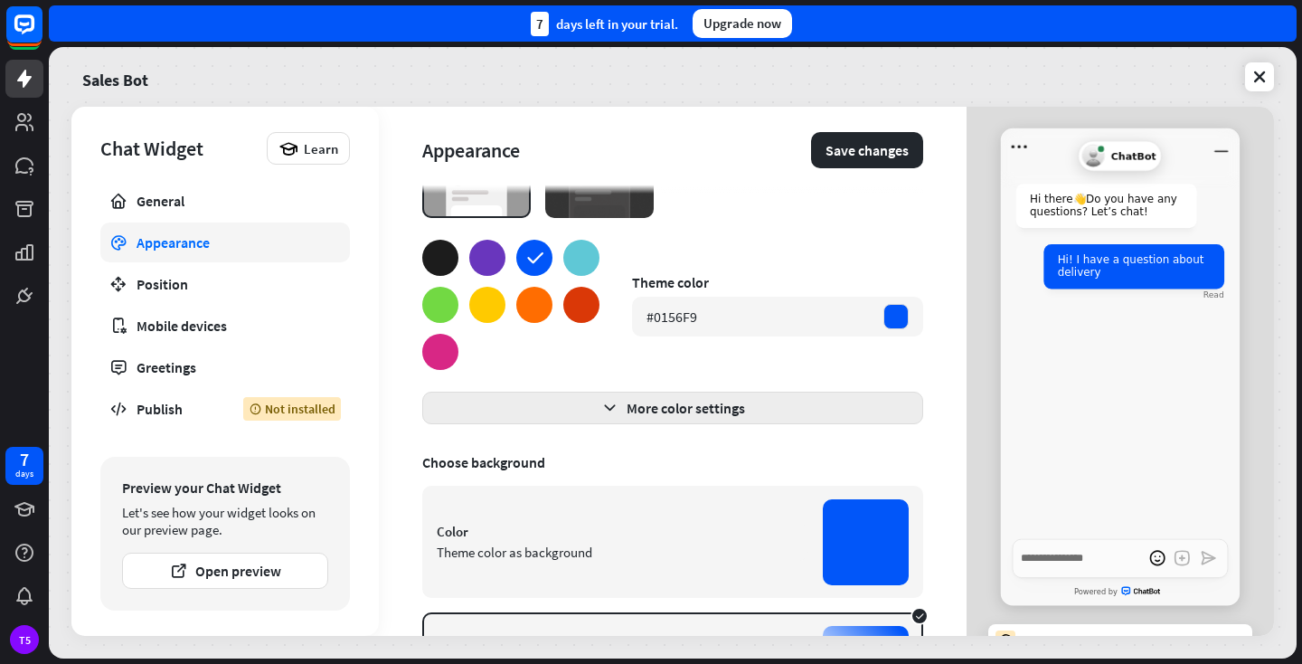
click at [664, 407] on button "More color settings" at bounding box center [672, 408] width 501 height 33
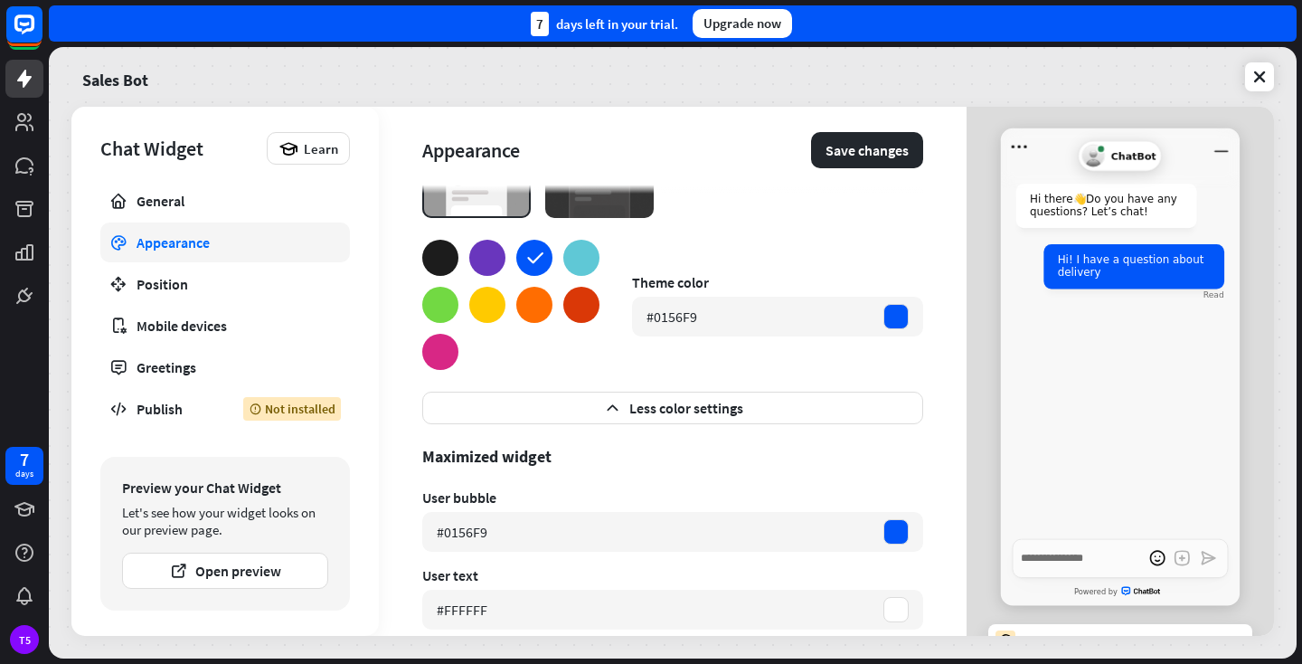
click at [664, 407] on button "Less color settings" at bounding box center [672, 408] width 501 height 33
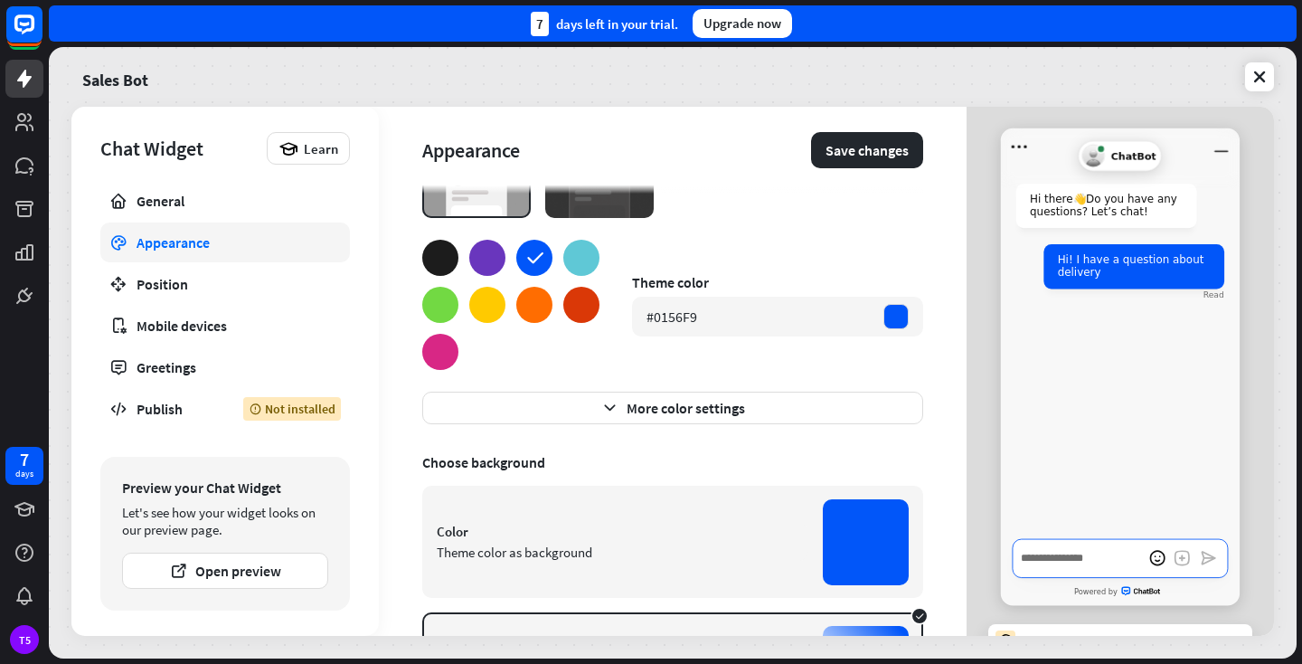
click at [1128, 564] on textarea "Write a message…" at bounding box center [1120, 558] width 215 height 39
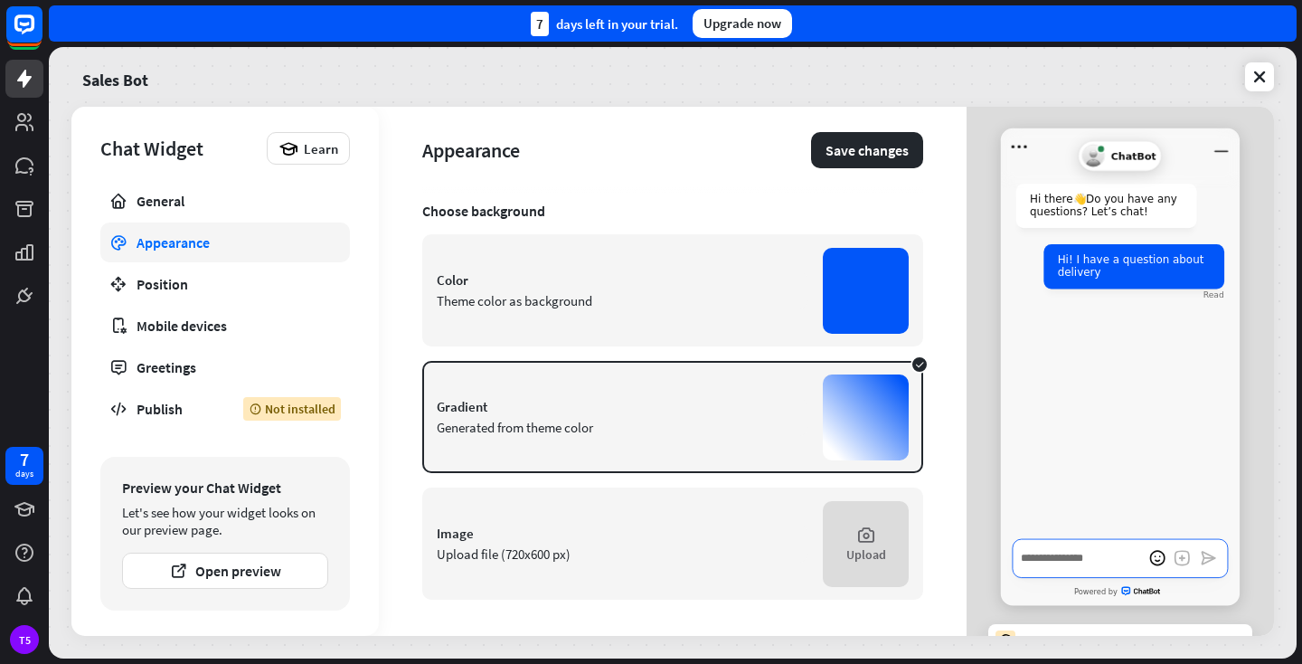
scroll to position [0, 0]
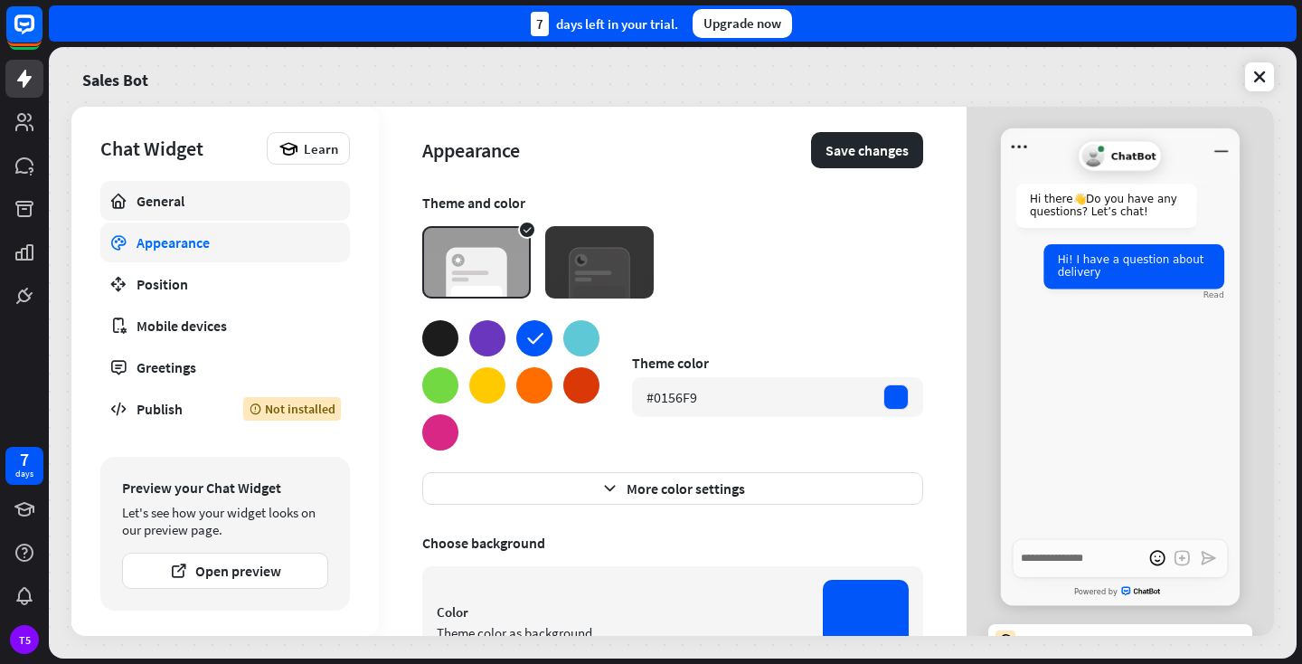
click at [181, 203] on div "General" at bounding box center [225, 201] width 177 height 18
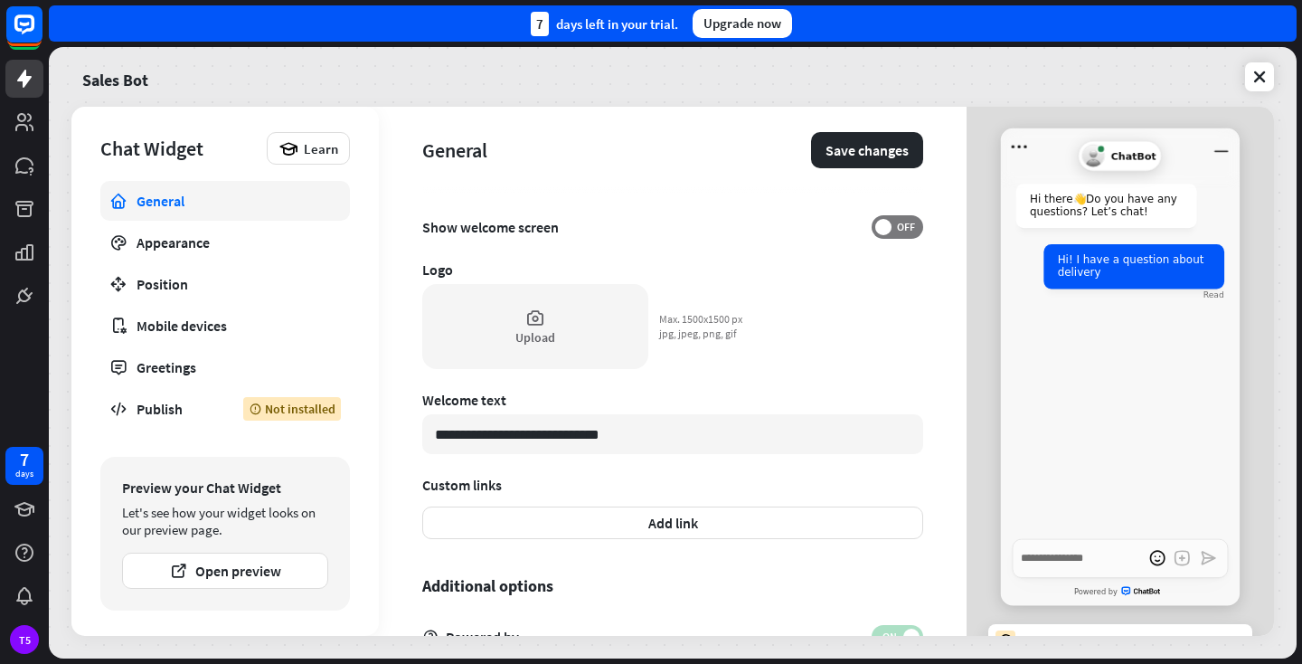
scroll to position [426, 0]
click at [666, 425] on input "**********" at bounding box center [672, 436] width 501 height 40
type textarea "*"
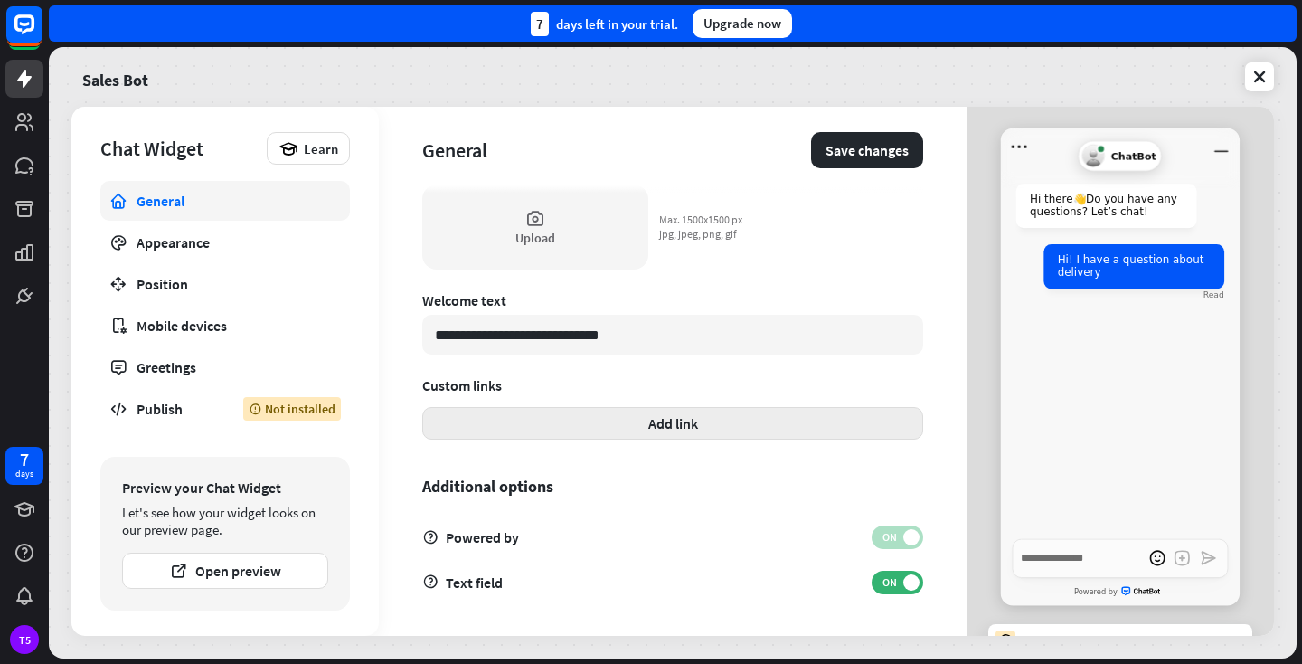
scroll to position [527, 0]
